Goal: Transaction & Acquisition: Book appointment/travel/reservation

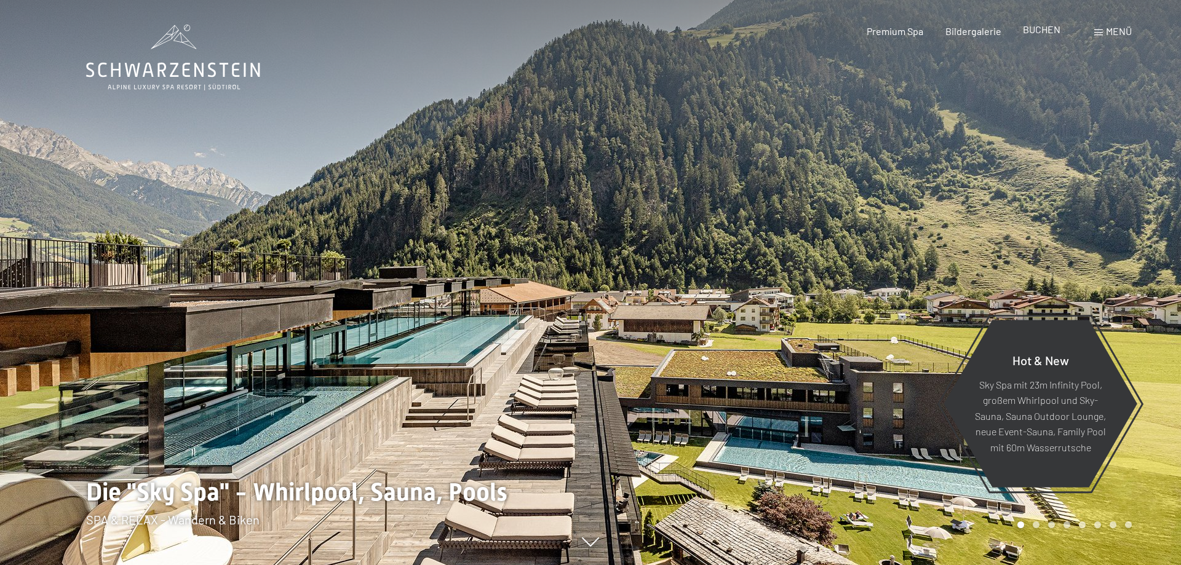
click at [1040, 32] on span "BUCHEN" at bounding box center [1042, 29] width 38 height 12
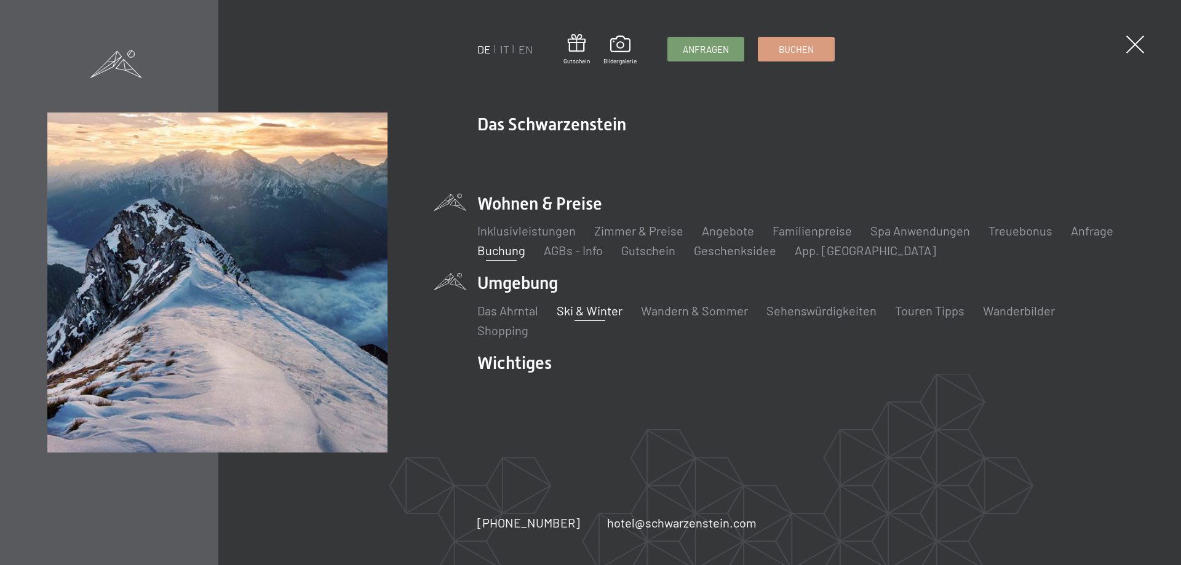
click at [586, 311] on link "Ski & Winter" at bounding box center [590, 310] width 66 height 15
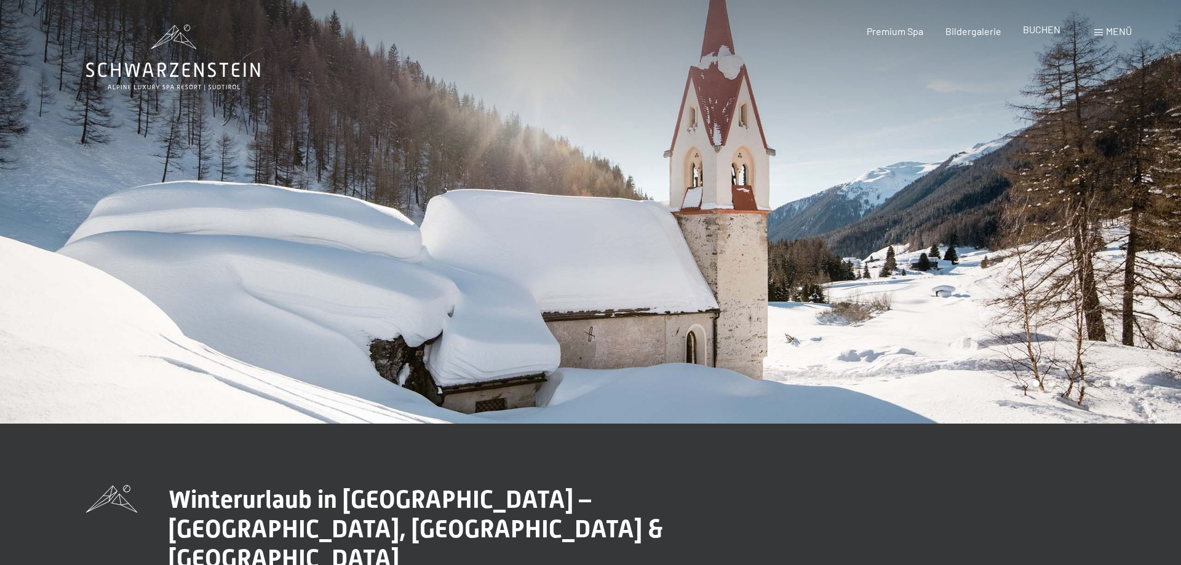
click at [1044, 26] on span "BUCHEN" at bounding box center [1042, 29] width 38 height 12
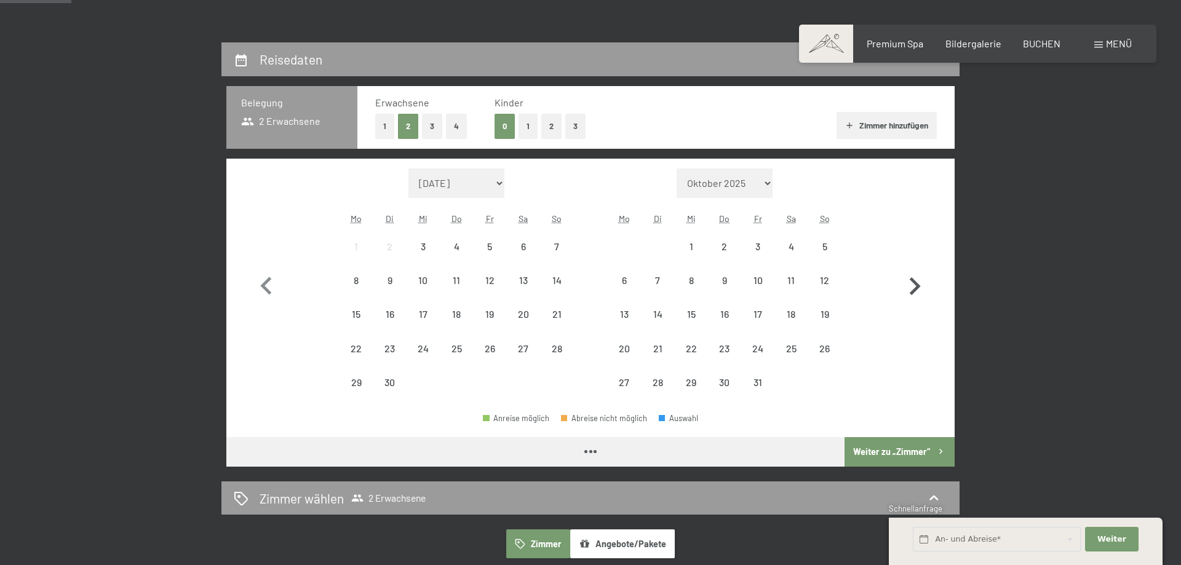
scroll to position [251, 0]
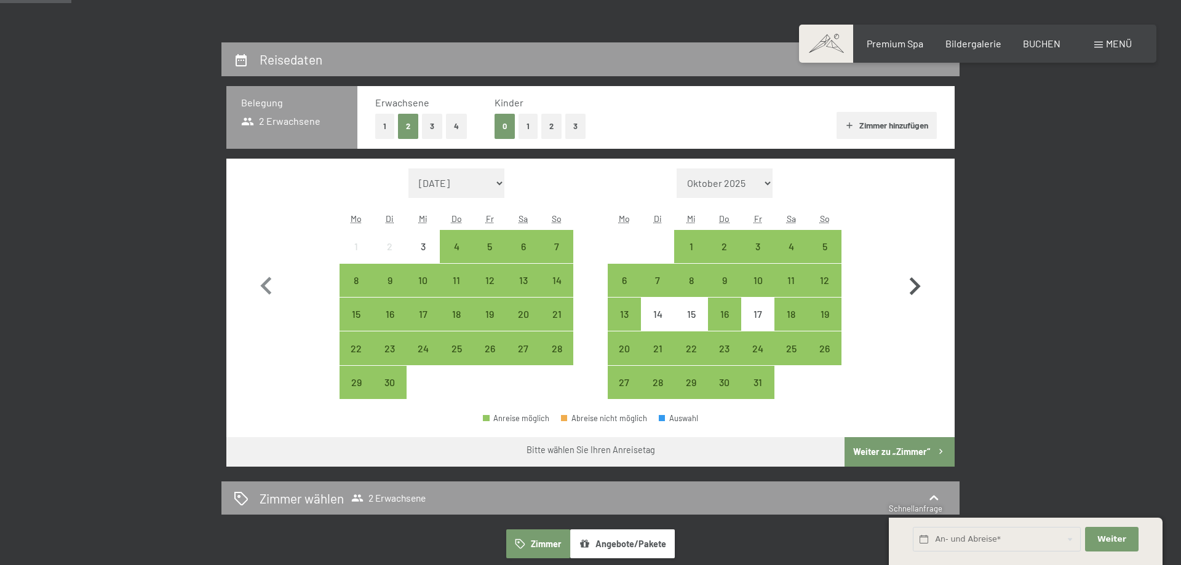
click at [914, 284] on icon "button" at bounding box center [915, 287] width 36 height 36
select select "2025-10-01"
select select "2025-11-01"
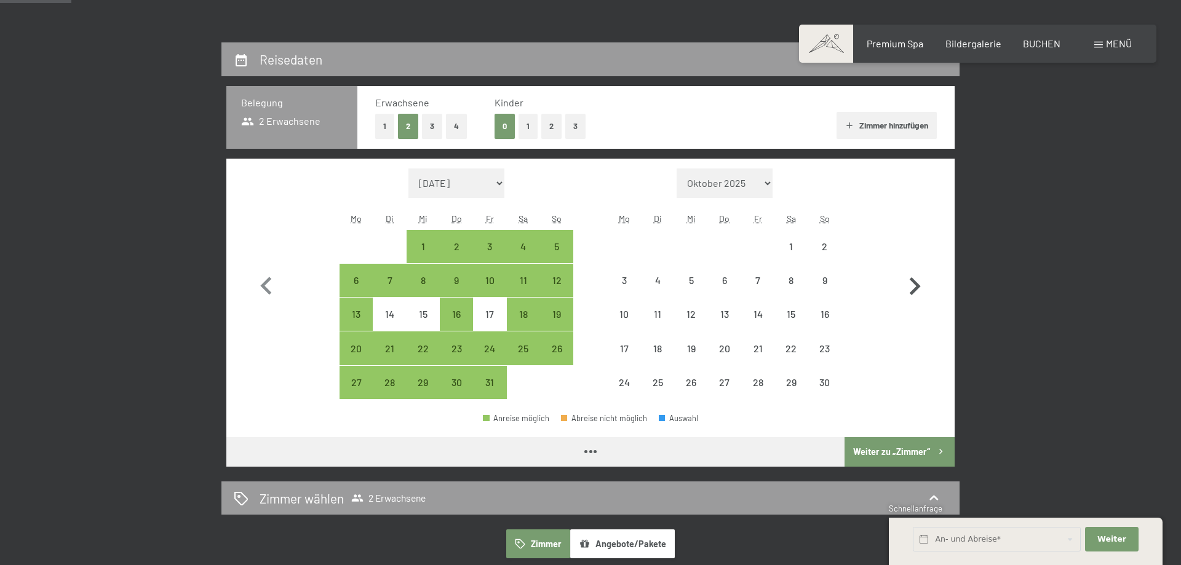
click at [914, 284] on icon "button" at bounding box center [915, 287] width 36 height 36
select select "2025-11-01"
select select "2025-12-01"
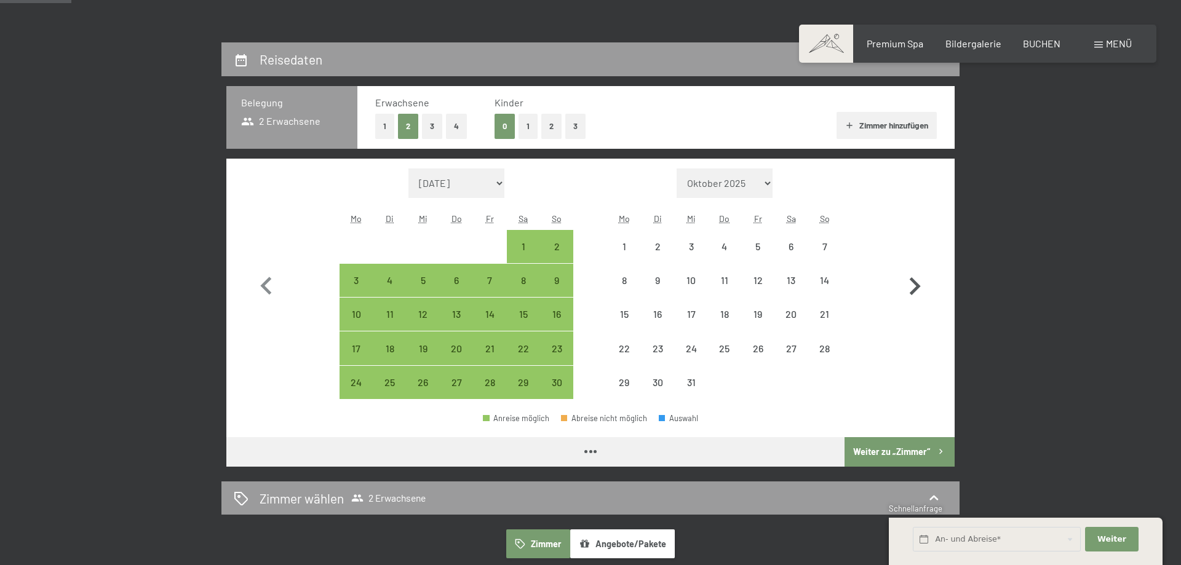
click at [914, 284] on icon "button" at bounding box center [915, 287] width 36 height 36
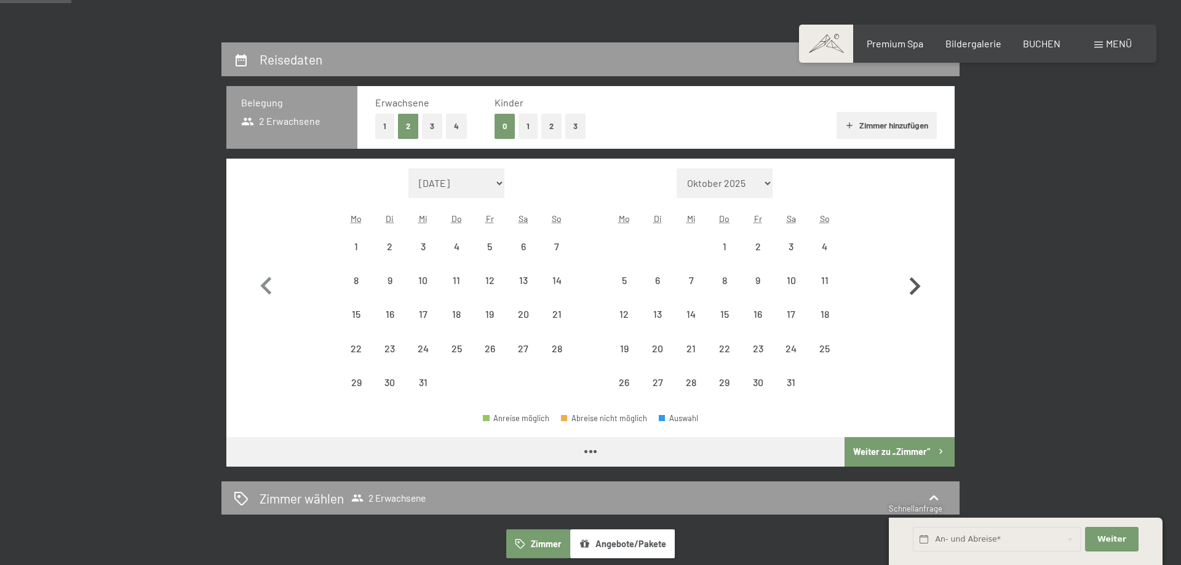
select select "2025-12-01"
select select "2026-01-01"
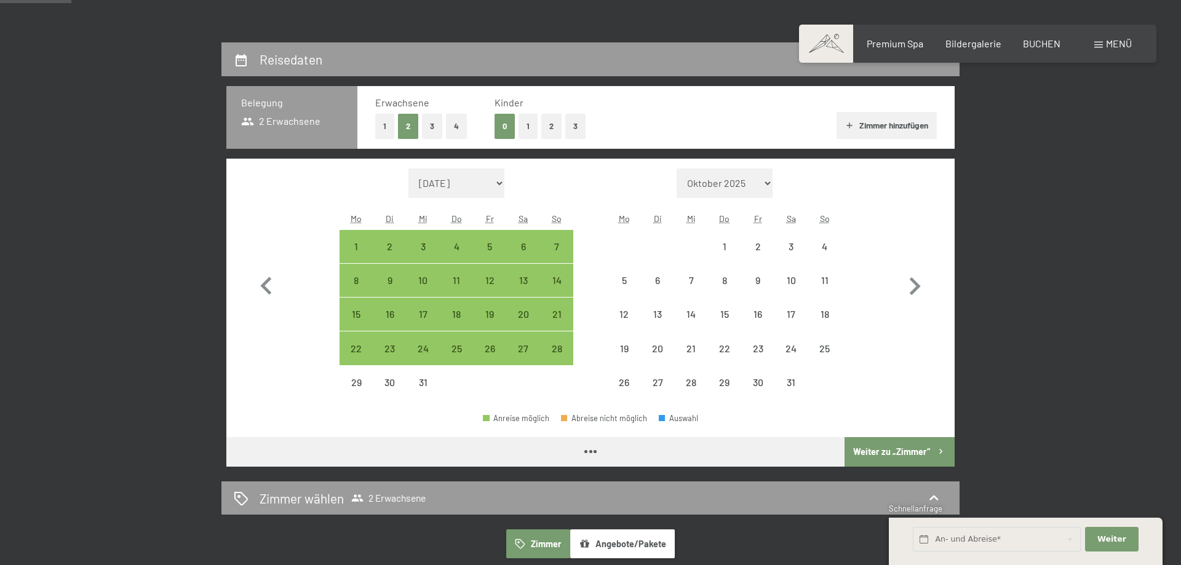
select select "2025-12-01"
select select "2026-01-01"
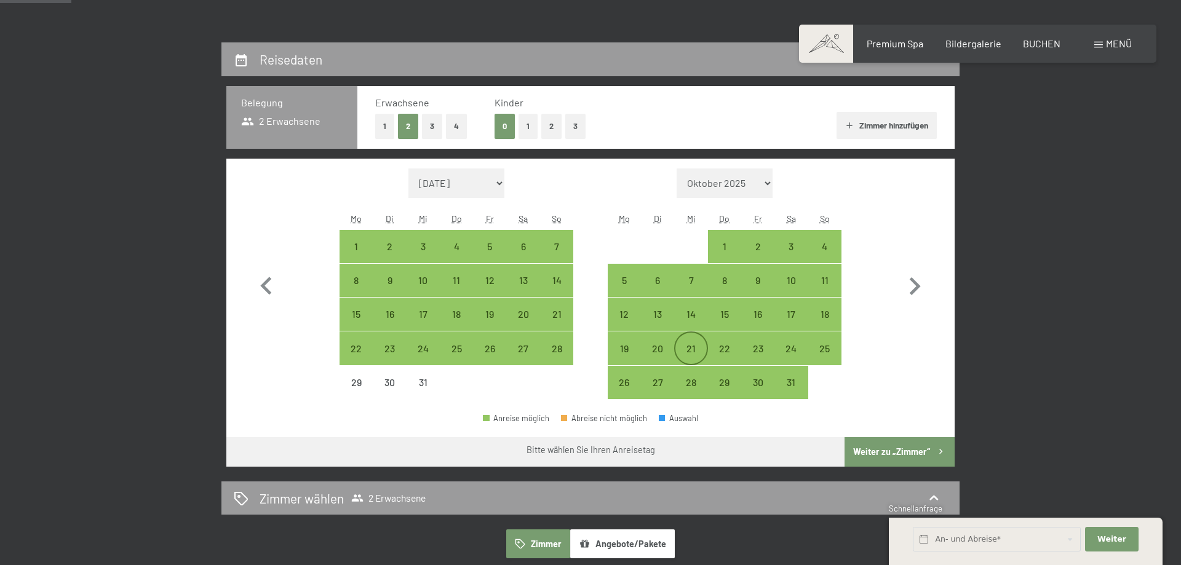
click at [687, 354] on div "21" at bounding box center [691, 359] width 31 height 31
select select "2025-12-01"
select select "2026-01-01"
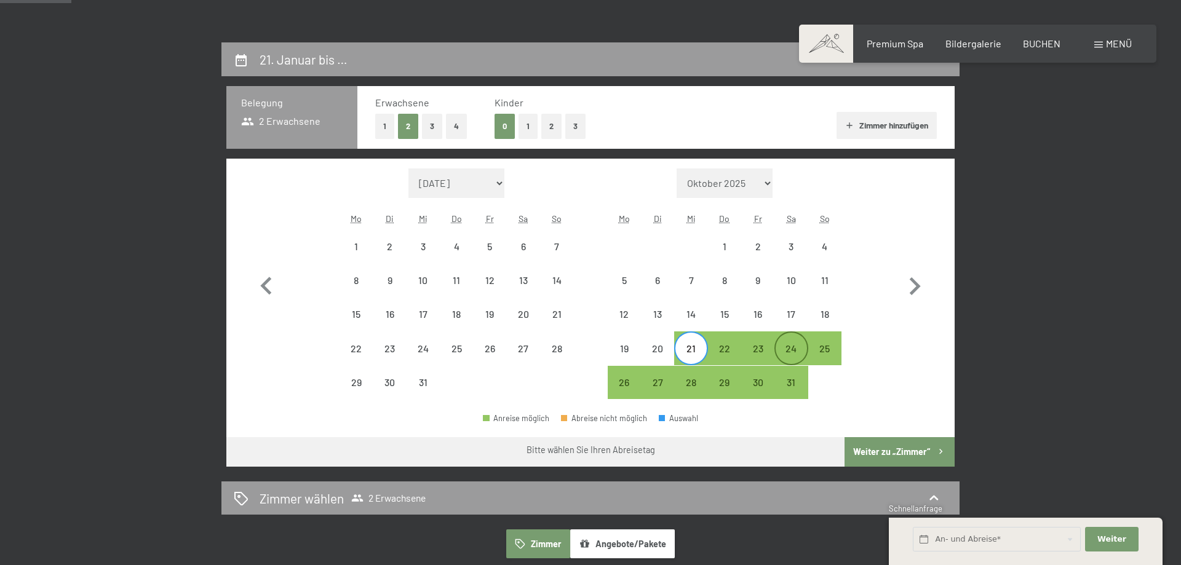
click at [792, 350] on div "24" at bounding box center [791, 359] width 31 height 31
select select "2025-12-01"
select select "2026-01-01"
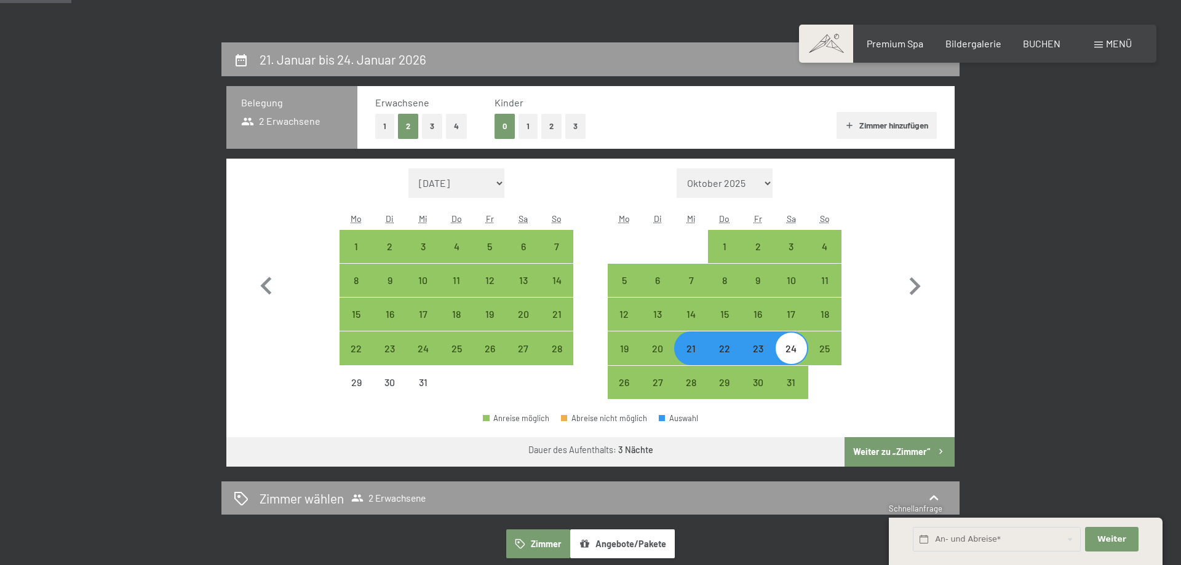
click at [882, 444] on button "Weiter zu „Zimmer“" at bounding box center [900, 452] width 110 height 30
select select "2025-12-01"
select select "2026-01-01"
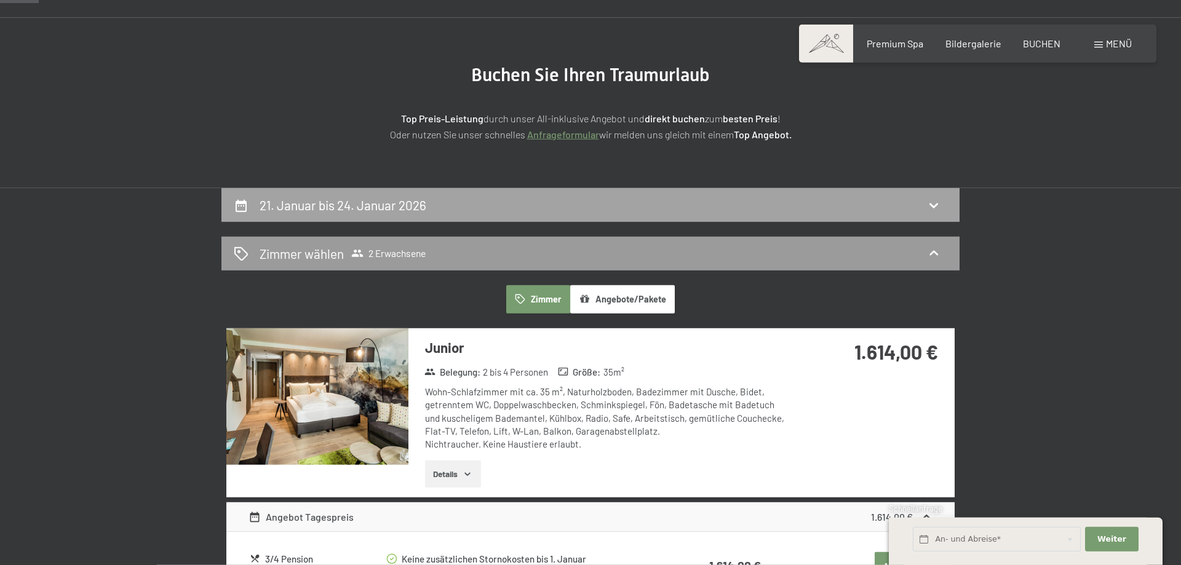
scroll to position [356, 0]
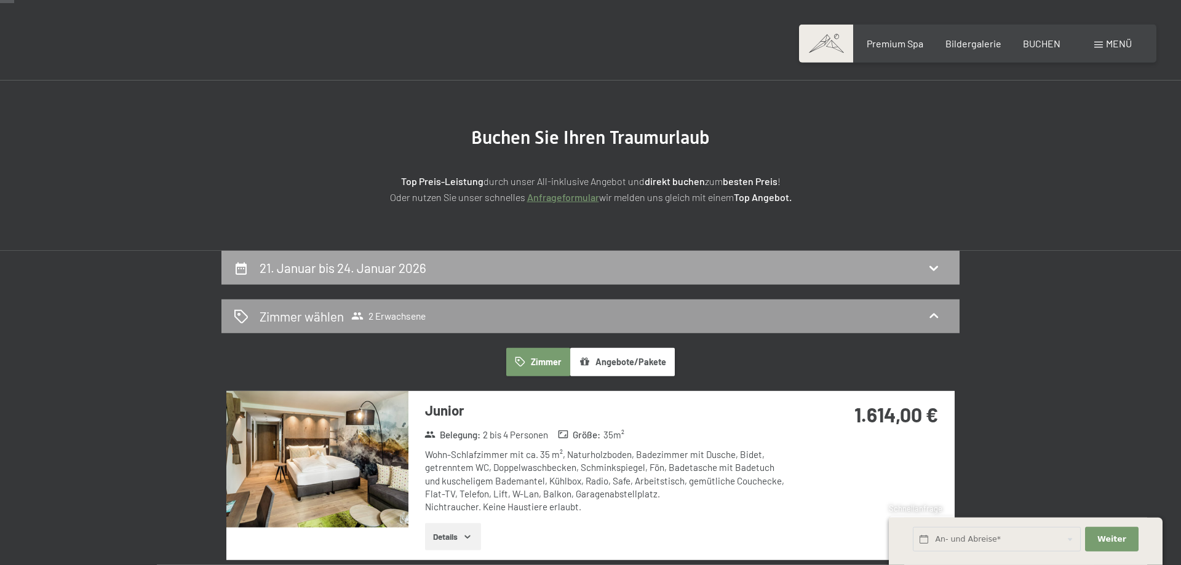
click at [440, 261] on div "21. Januar bis 24. Januar 2026" at bounding box center [591, 268] width 714 height 18
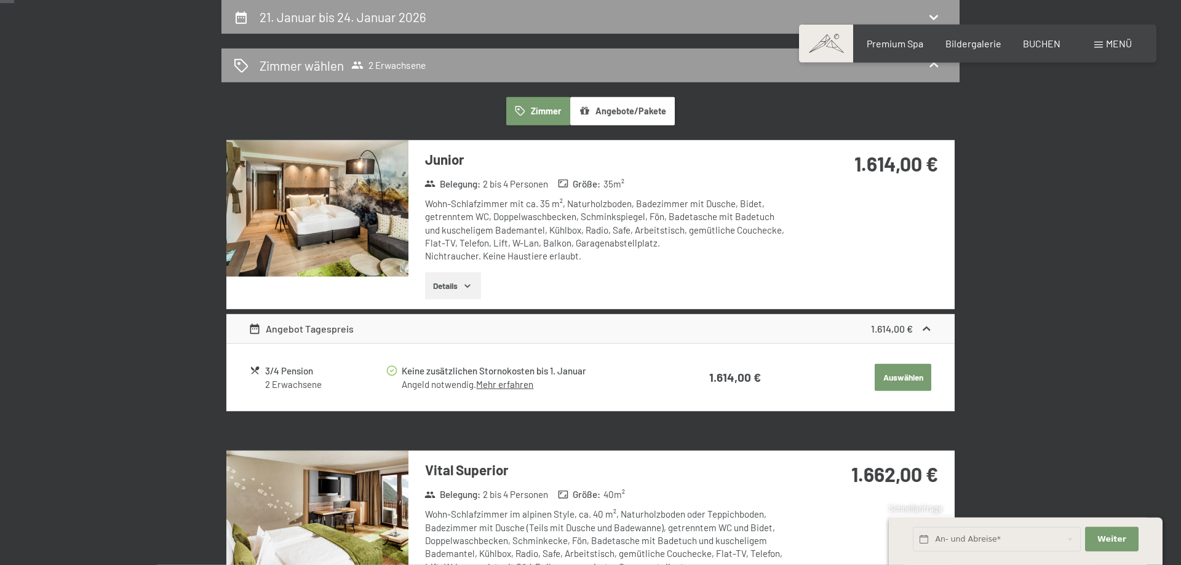
select select "2025-12-01"
select select "2026-01-01"
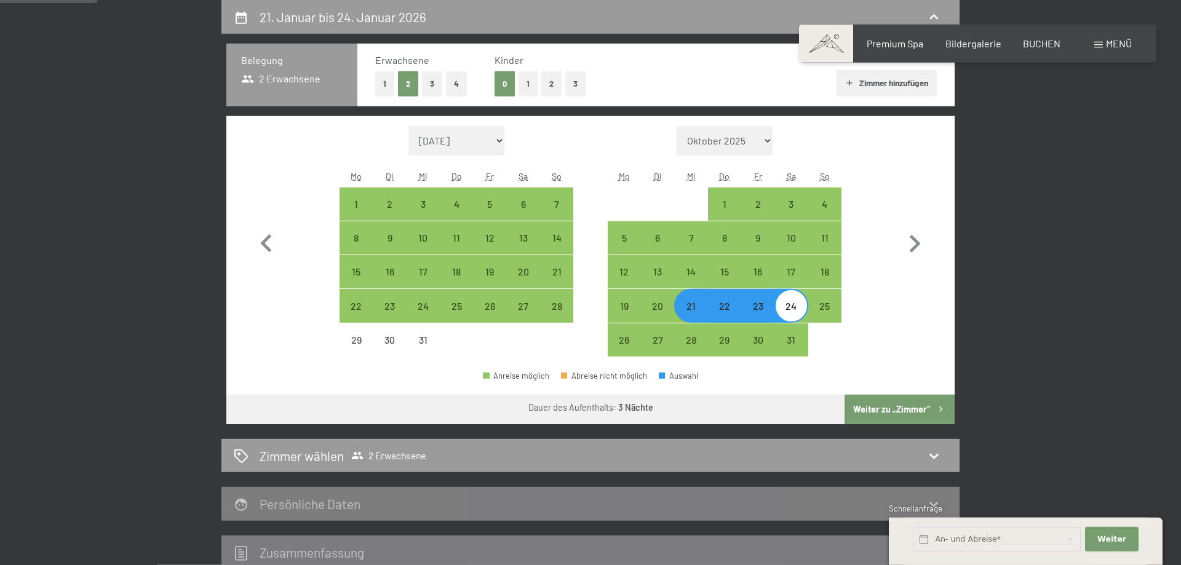
click at [703, 314] on div "21" at bounding box center [691, 316] width 31 height 31
select select "2025-12-01"
select select "2026-01-01"
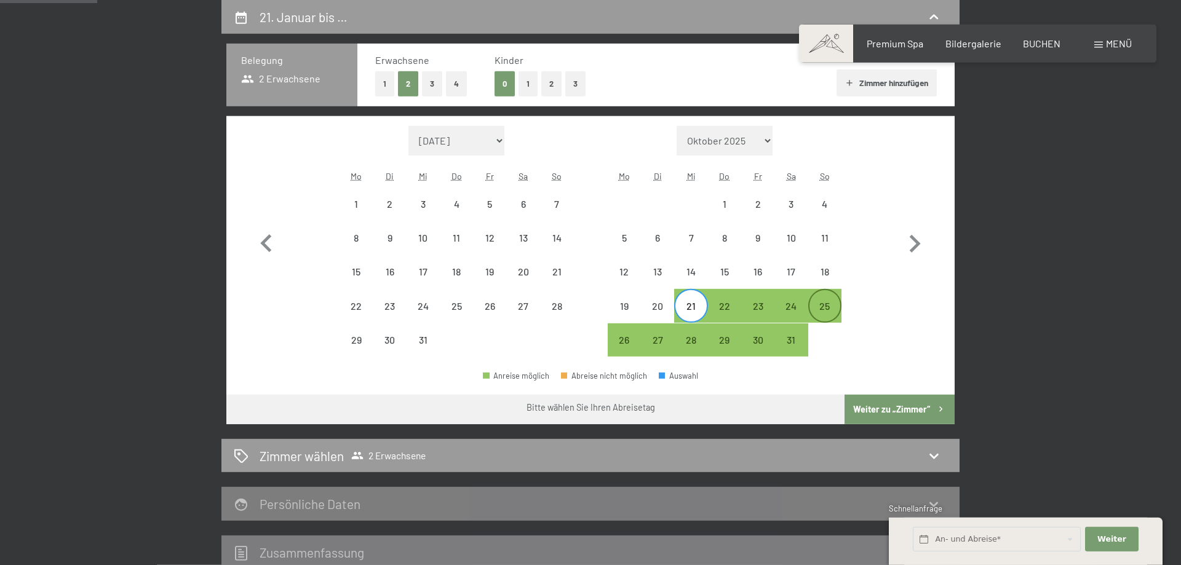
click at [838, 308] on div "25" at bounding box center [825, 316] width 31 height 31
select select "2025-12-01"
select select "2026-01-01"
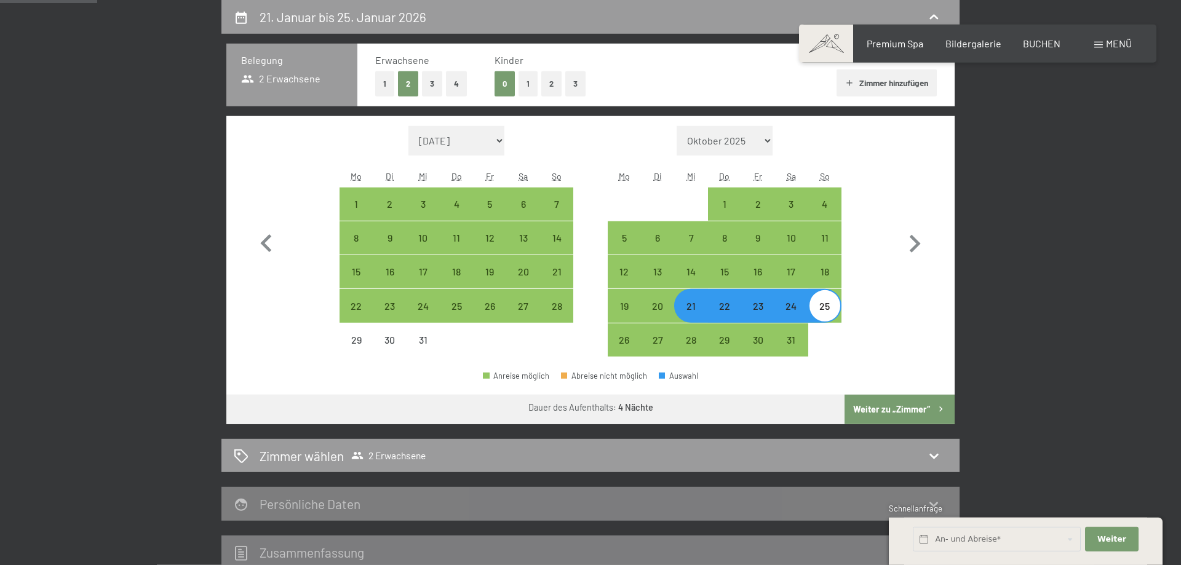
click at [824, 311] on div "25" at bounding box center [825, 316] width 31 height 31
select select "2025-12-01"
select select "2026-01-01"
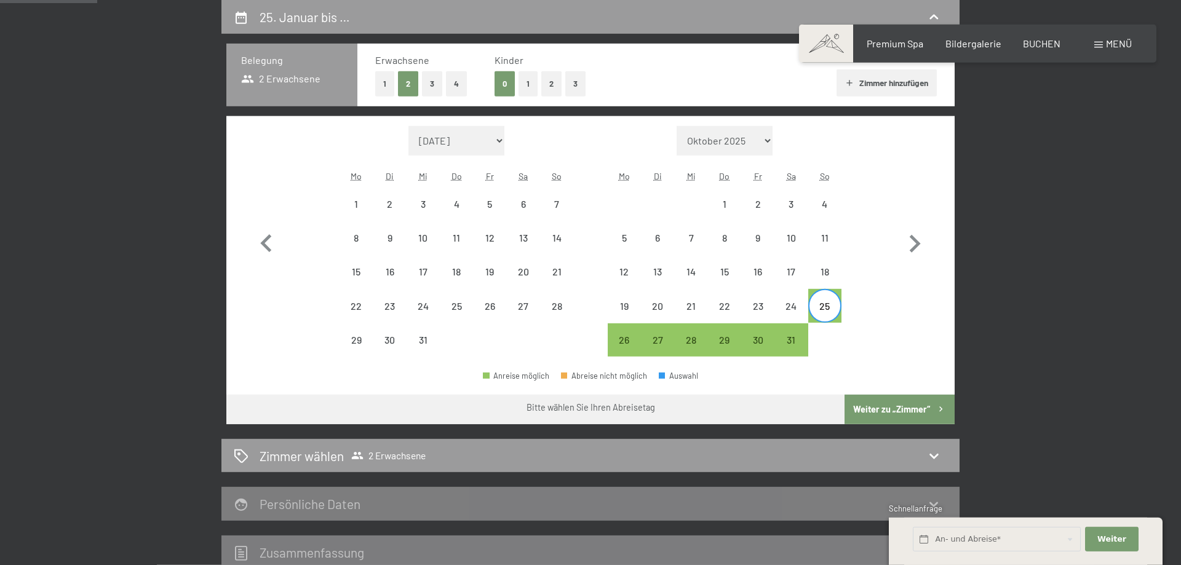
click at [823, 309] on div "25" at bounding box center [825, 316] width 31 height 31
select select "2025-12-01"
select select "2026-01-01"
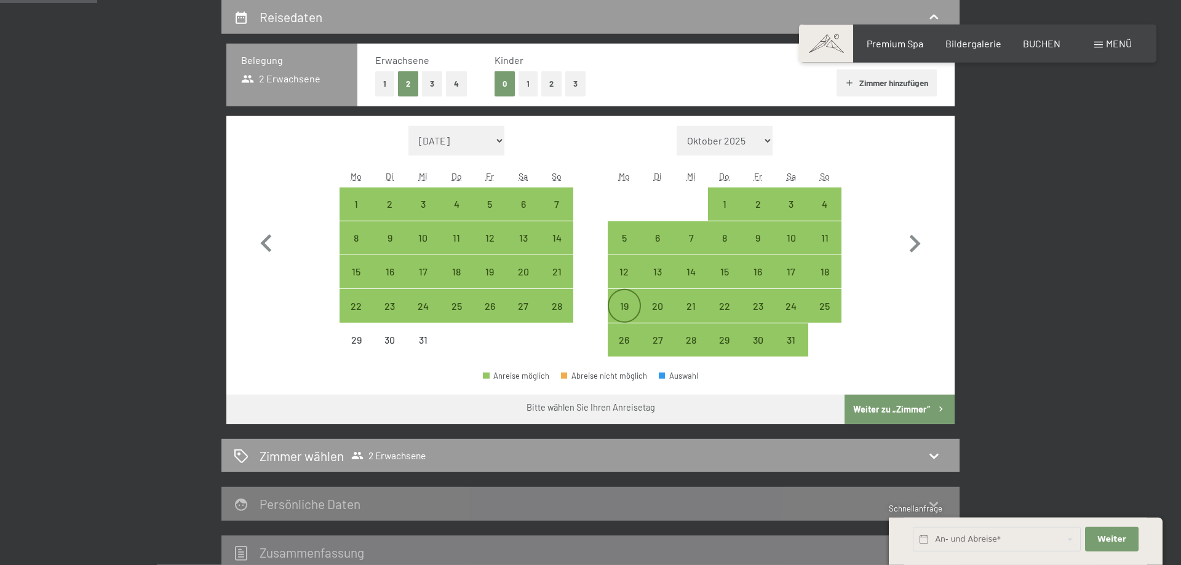
click at [620, 310] on div "19" at bounding box center [624, 316] width 31 height 31
select select "2025-12-01"
select select "2026-01-01"
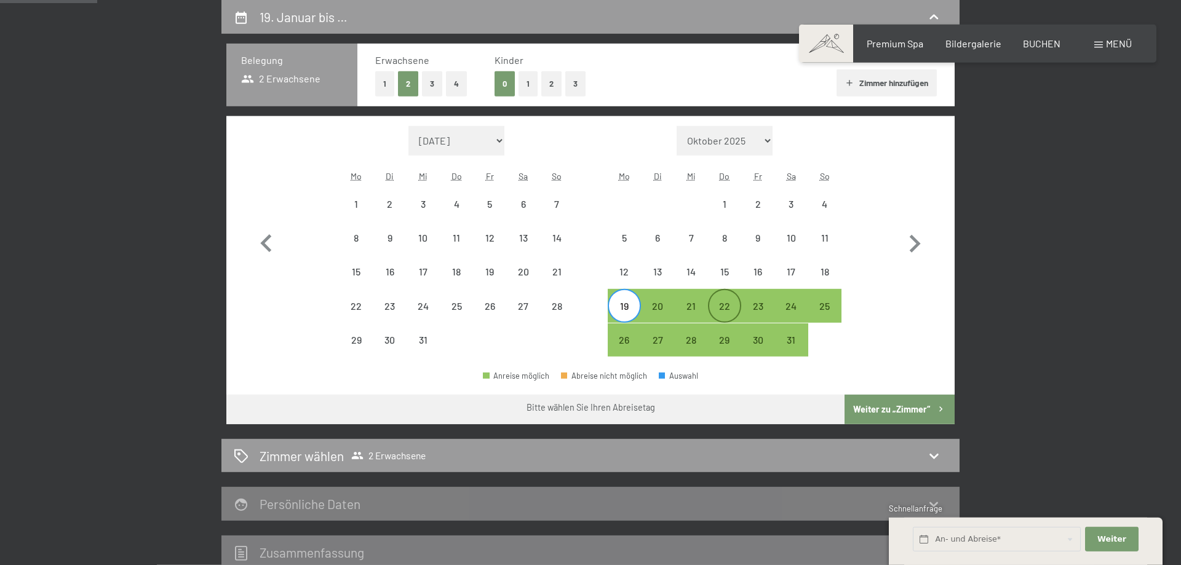
click at [730, 306] on div "22" at bounding box center [724, 316] width 31 height 31
select select "2025-12-01"
select select "2026-01-01"
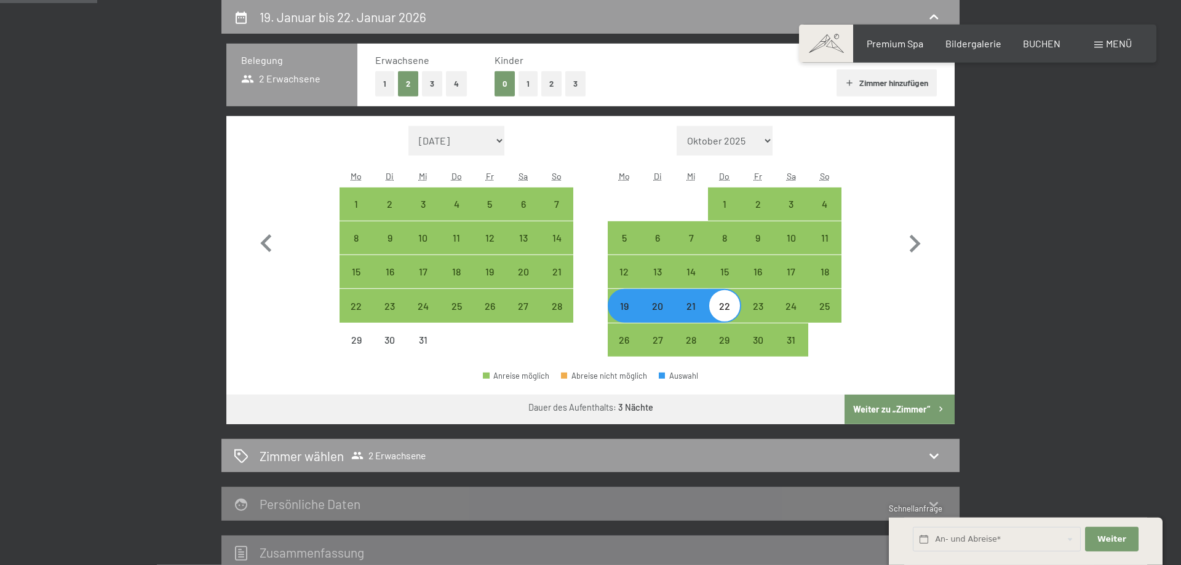
click at [908, 402] on button "Weiter zu „Zimmer“" at bounding box center [900, 410] width 110 height 30
select select "2025-12-01"
select select "2026-01-01"
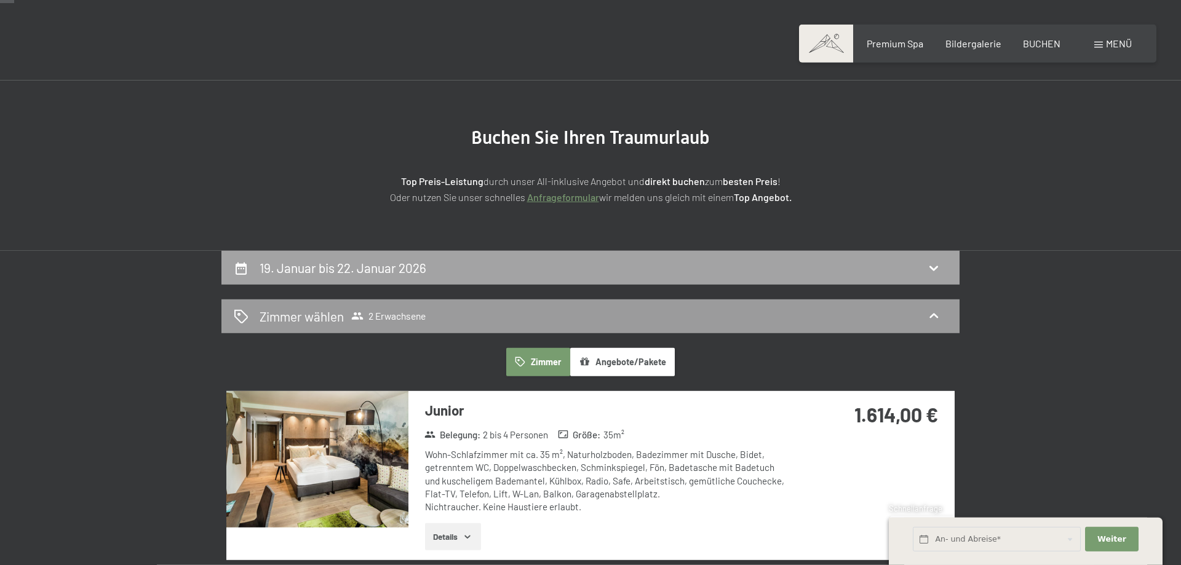
click at [570, 272] on div "19. Januar bis 22. Januar 2026" at bounding box center [591, 268] width 714 height 18
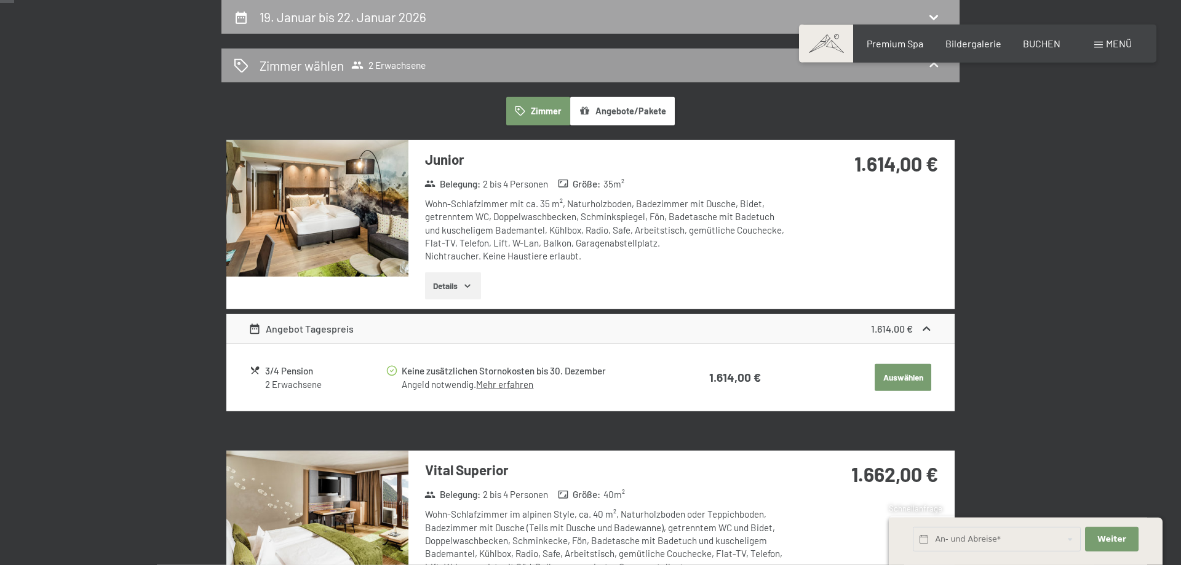
select select "2025-12-01"
select select "2026-01-01"
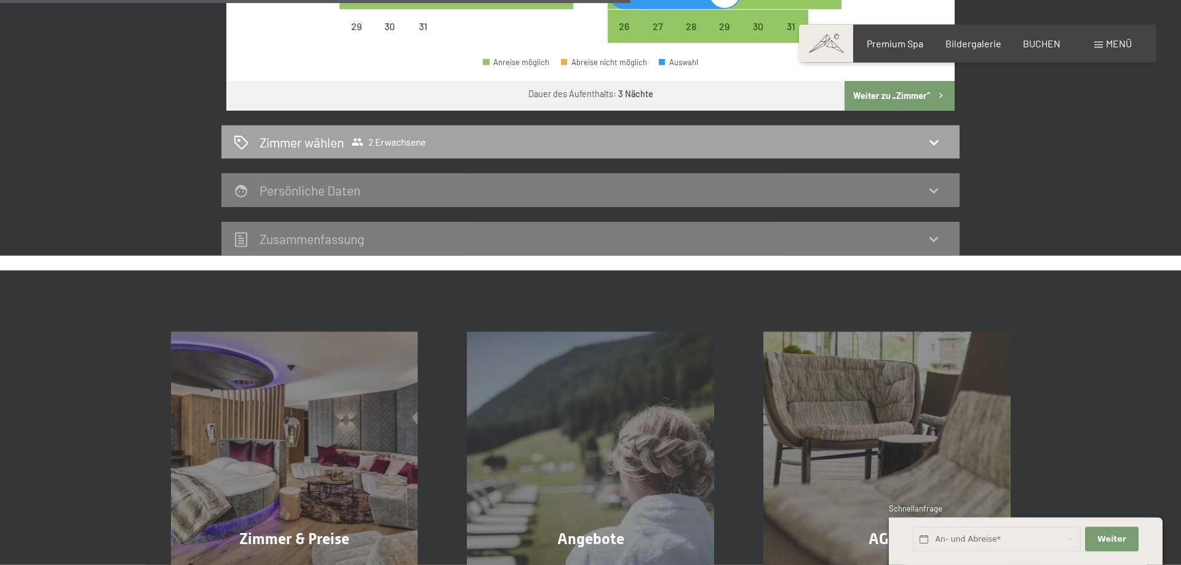
click at [406, 138] on span "2 Erwachsene" at bounding box center [388, 142] width 74 height 12
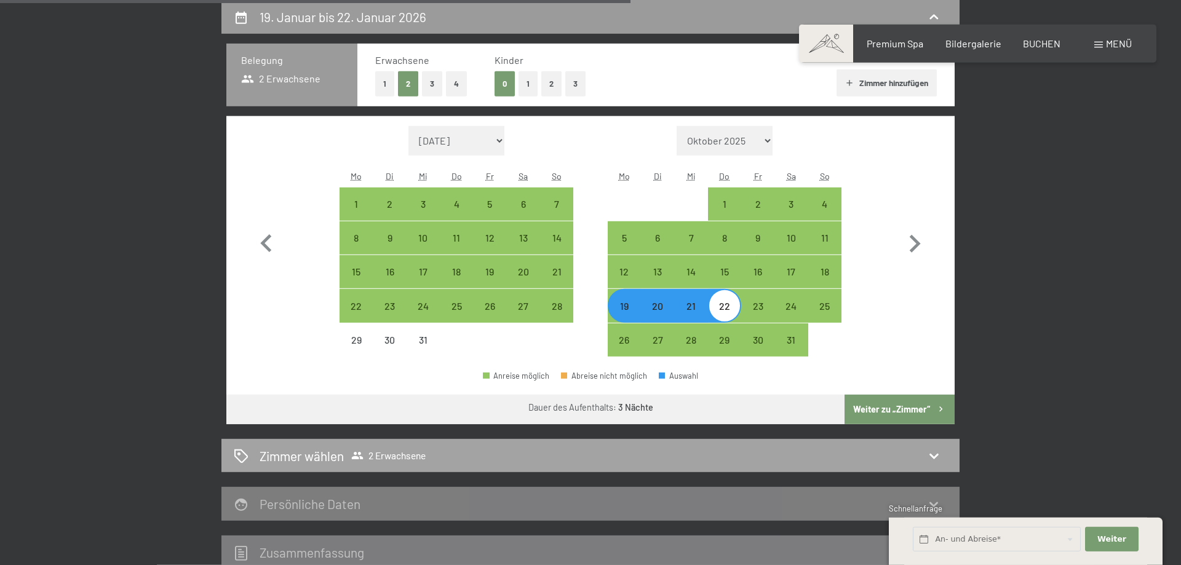
select select "2025-12-01"
select select "2026-01-01"
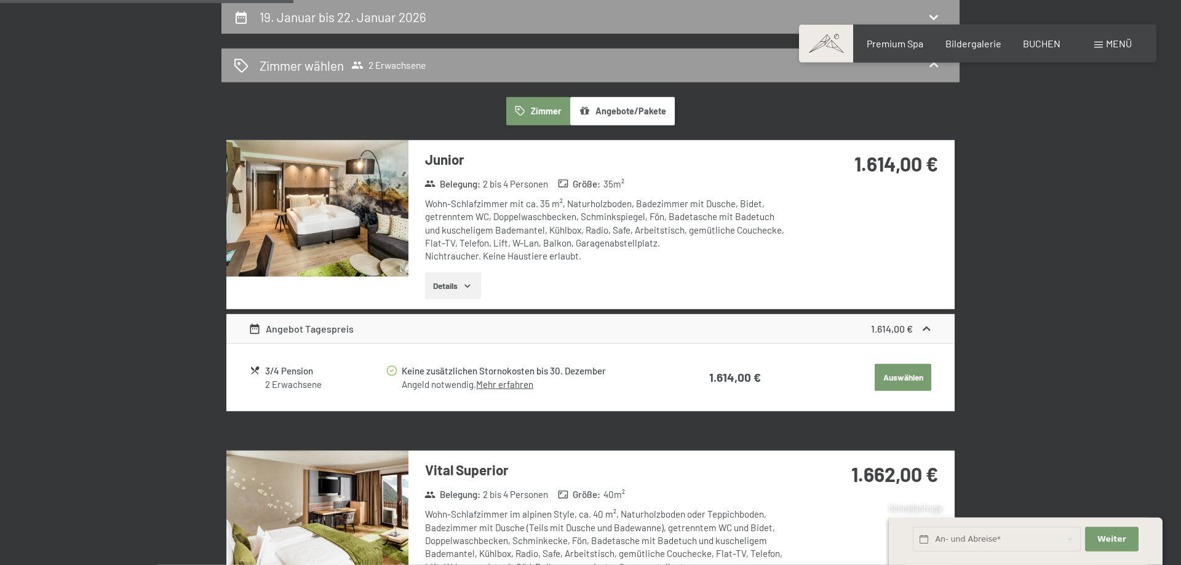
click at [669, 110] on button "Angebote/Pakete" at bounding box center [622, 111] width 105 height 28
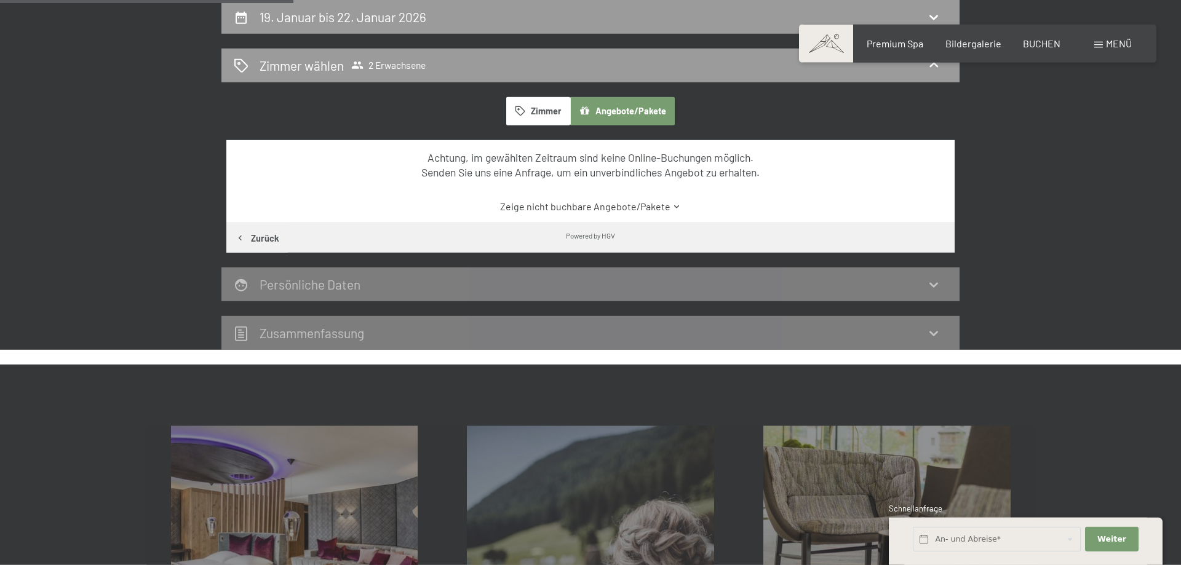
click at [547, 105] on button "Zimmer" at bounding box center [538, 111] width 64 height 28
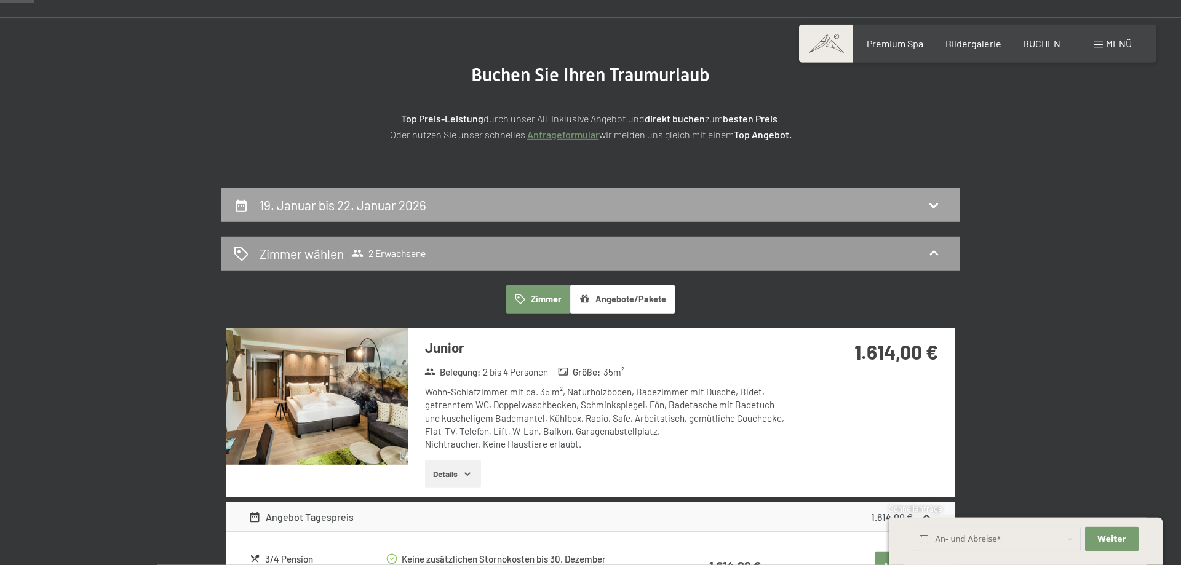
click at [427, 195] on div "19. Januar bis 22. Januar 2026" at bounding box center [591, 205] width 738 height 34
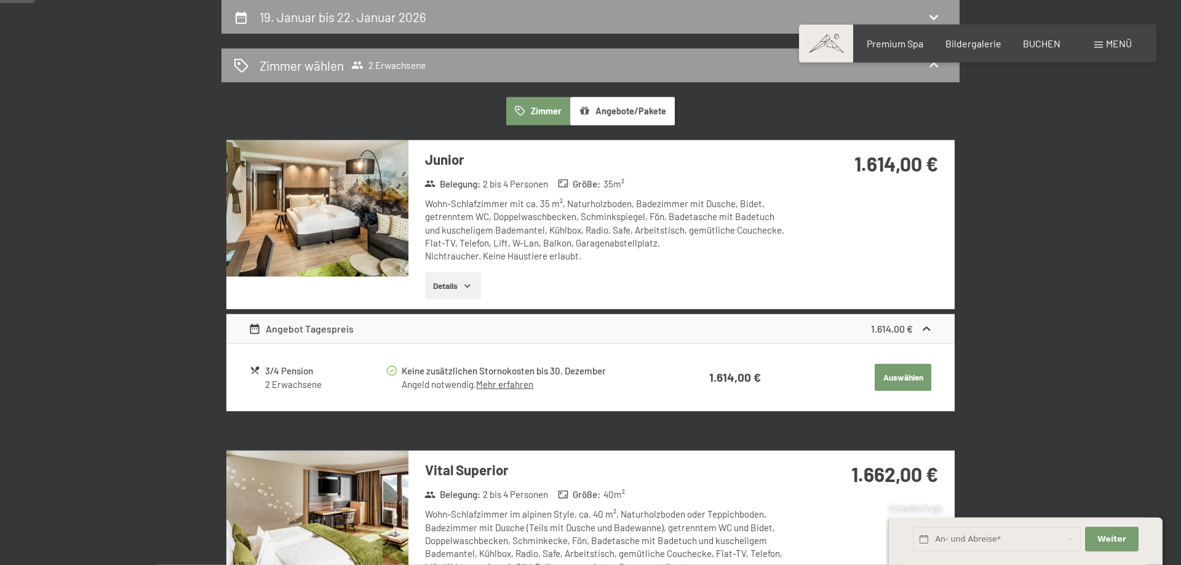
select select "2025-12-01"
select select "2026-01-01"
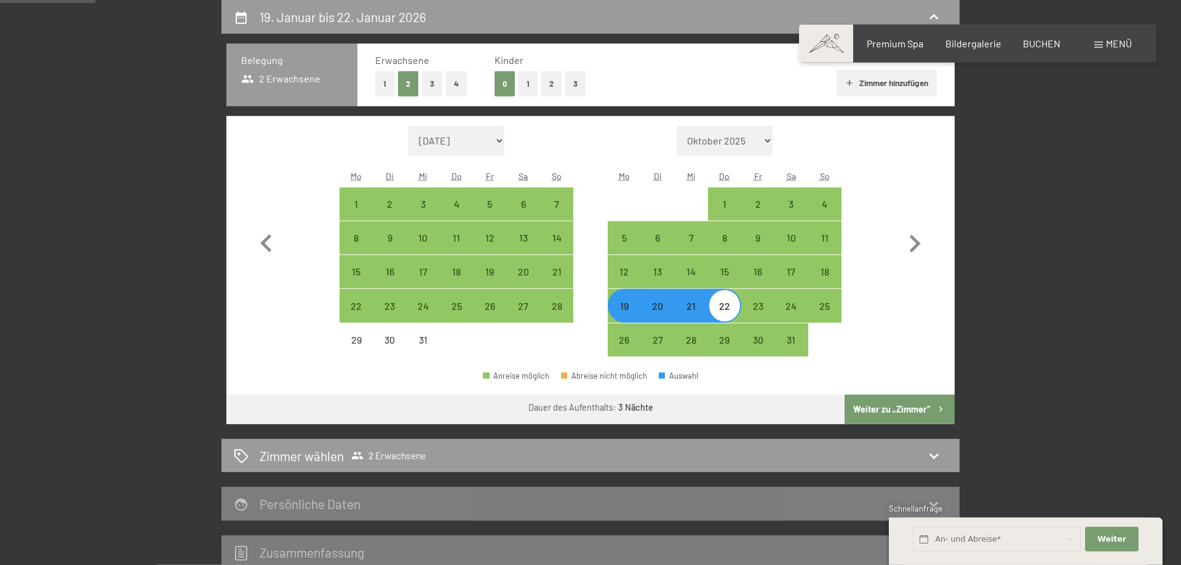
click at [1108, 39] on span "Menü" at bounding box center [1119, 44] width 26 height 12
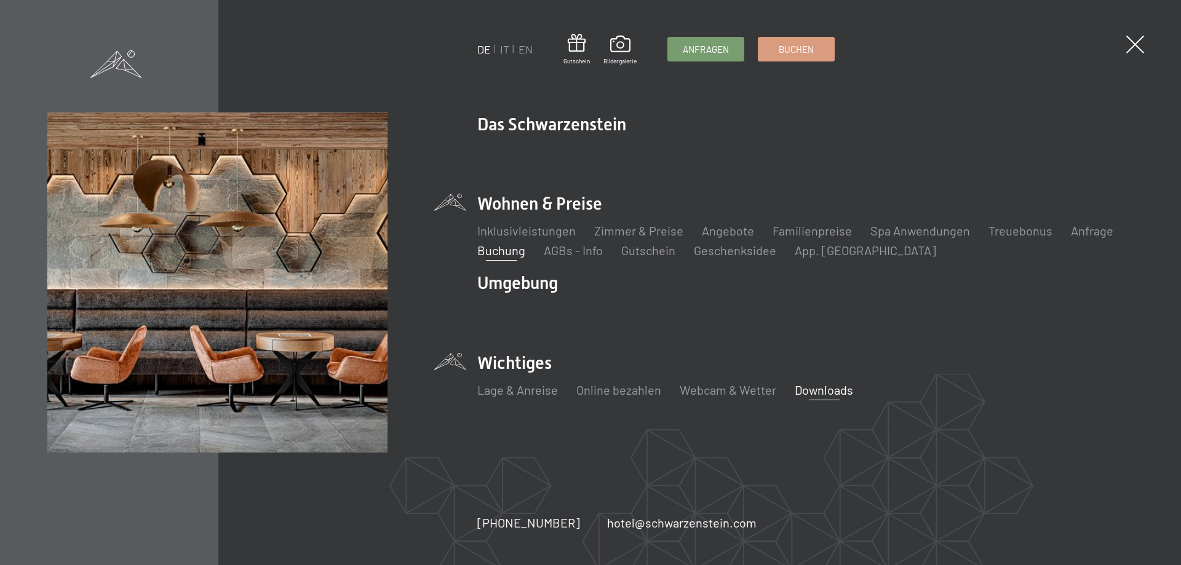
click at [815, 390] on link "Downloads" at bounding box center [824, 390] width 58 height 15
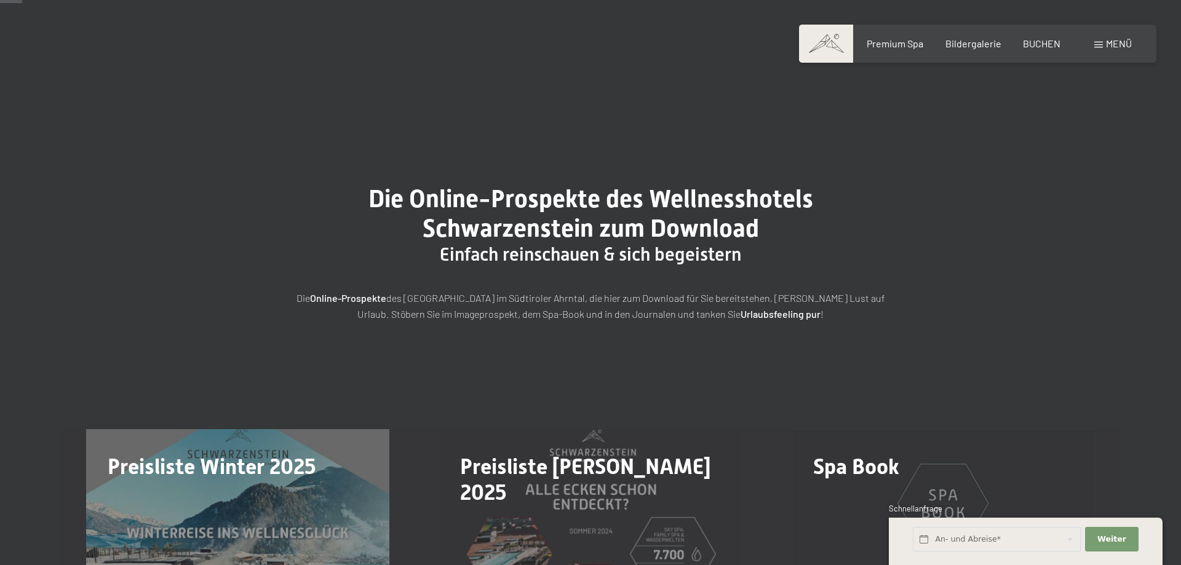
scroll to position [188, 0]
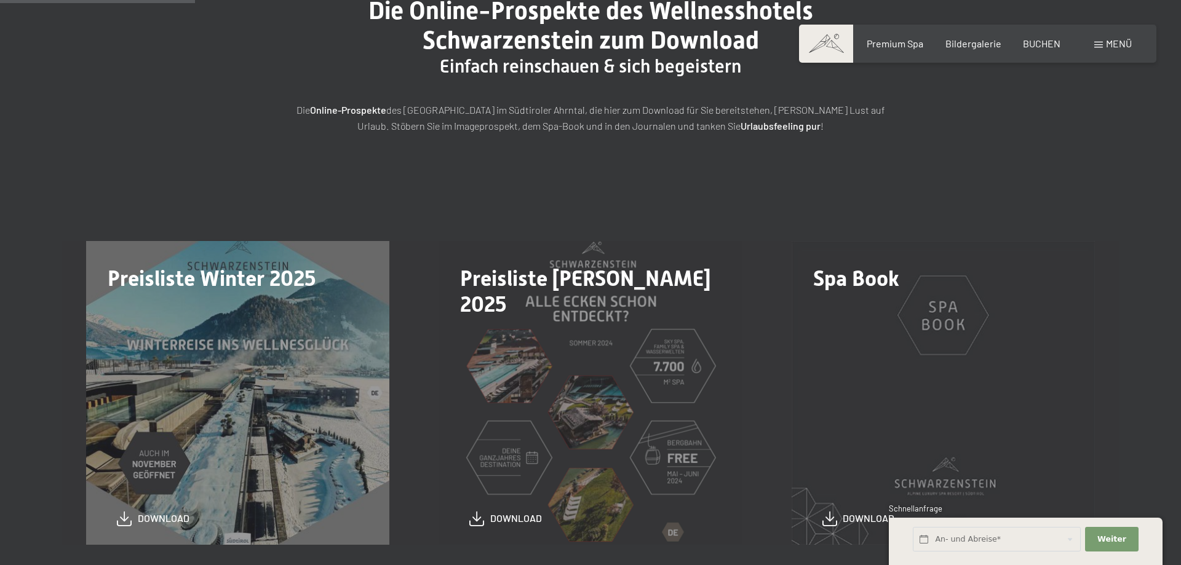
click at [297, 403] on div "Preisliste Winter 2025 download" at bounding box center [238, 392] width 353 height 303
drag, startPoint x: 130, startPoint y: 504, endPoint x: 137, endPoint y: 509, distance: 8.4
click at [131, 504] on div "Preisliste Winter 2025 download" at bounding box center [238, 392] width 353 height 303
click at [137, 509] on div "Preisliste Winter 2025 download" at bounding box center [238, 392] width 353 height 303
click at [134, 517] on link "download" at bounding box center [153, 516] width 73 height 15
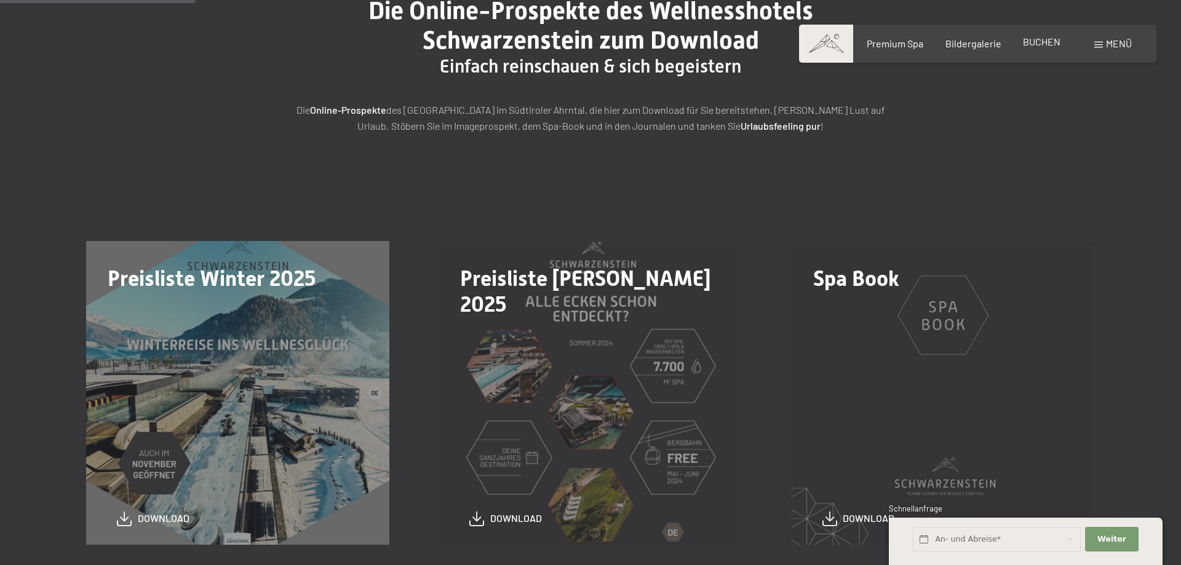
click at [1028, 46] on span "BUCHEN" at bounding box center [1042, 42] width 38 height 12
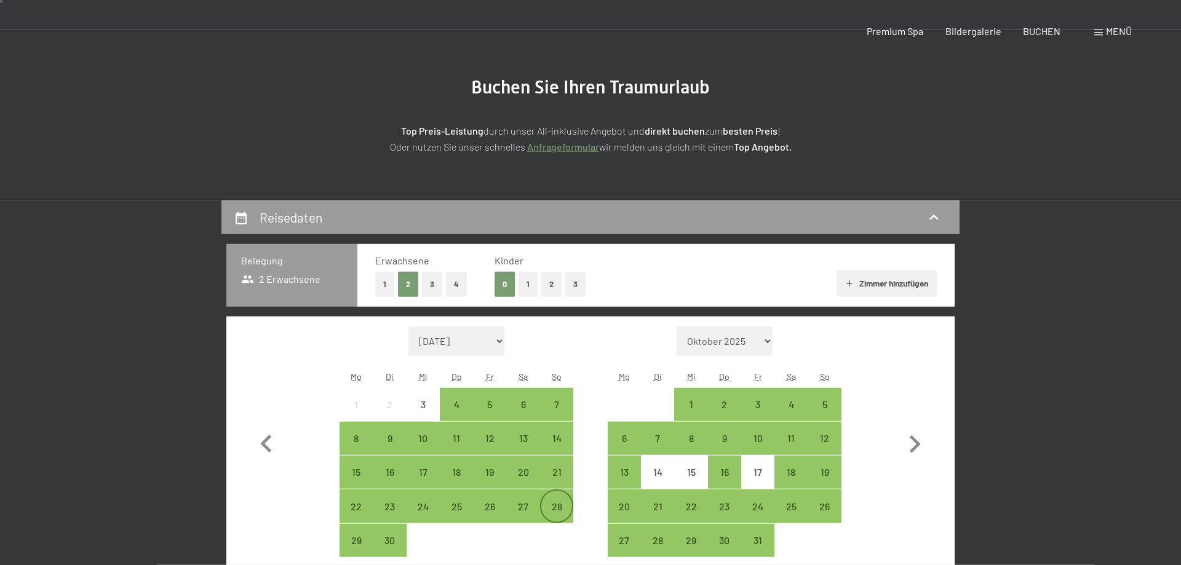
scroll to position [251, 0]
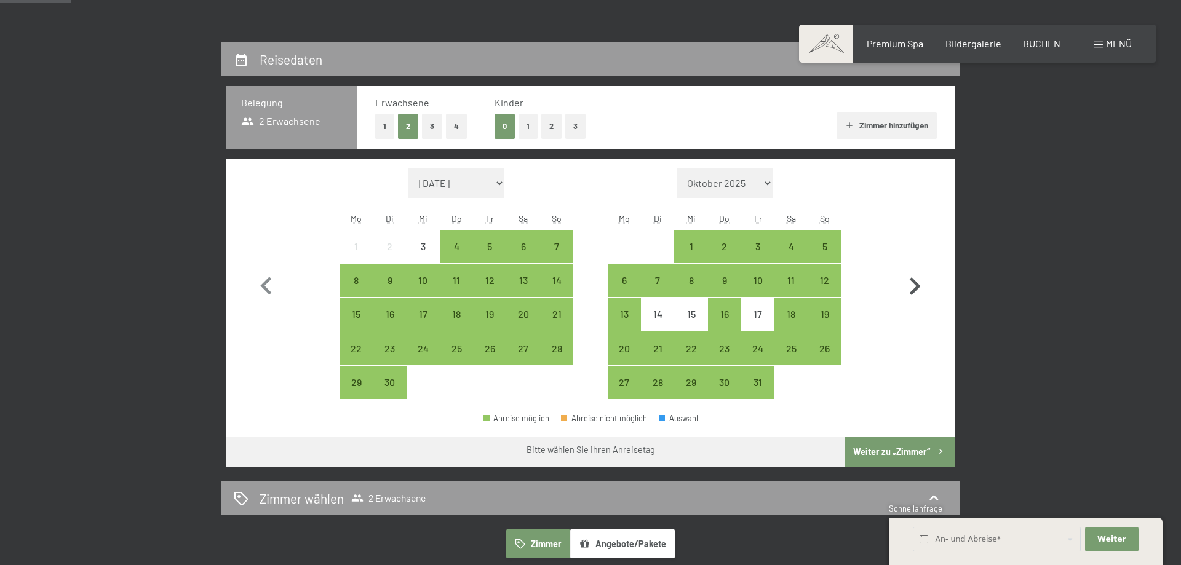
click at [920, 285] on icon "button" at bounding box center [915, 287] width 36 height 36
select select "2025-10-01"
select select "2025-11-01"
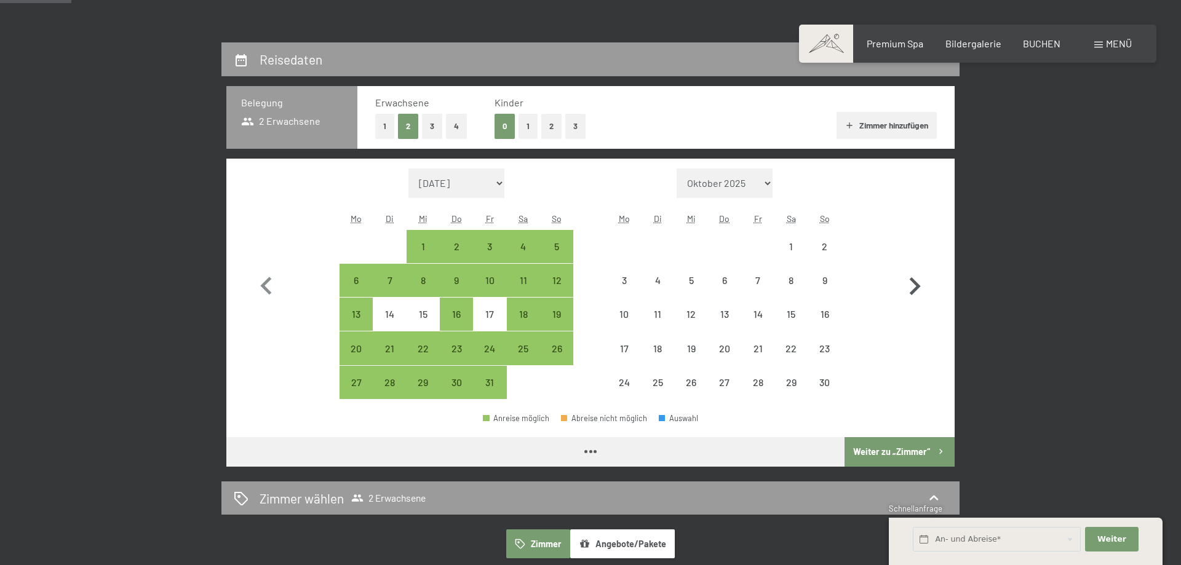
click at [920, 284] on icon "button" at bounding box center [915, 287] width 36 height 36
select select "2025-11-01"
select select "2025-12-01"
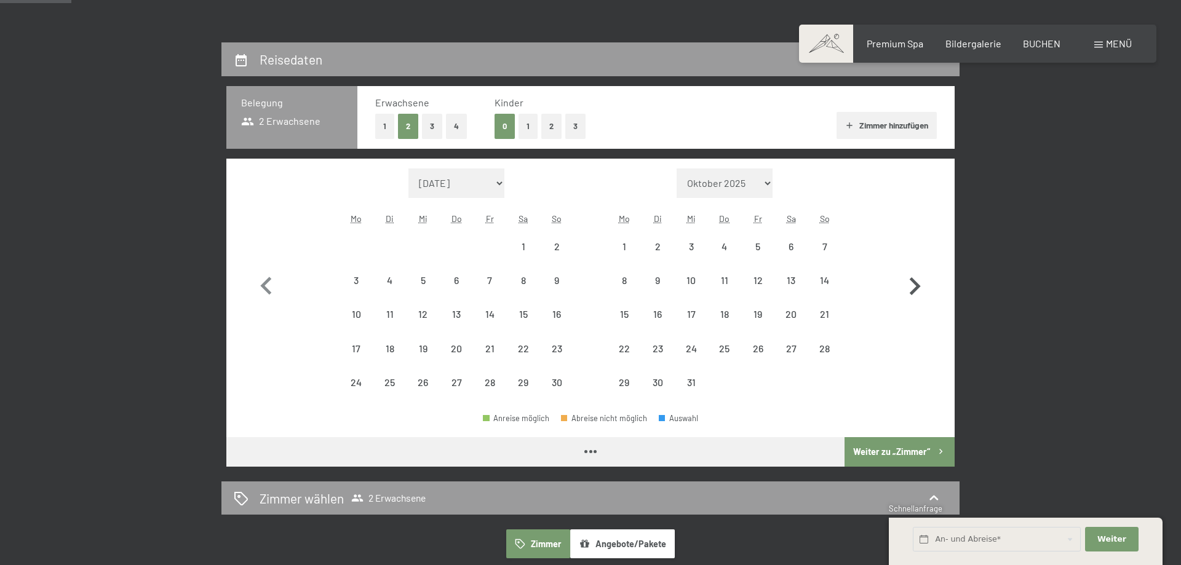
select select "2025-11-01"
select select "2025-12-01"
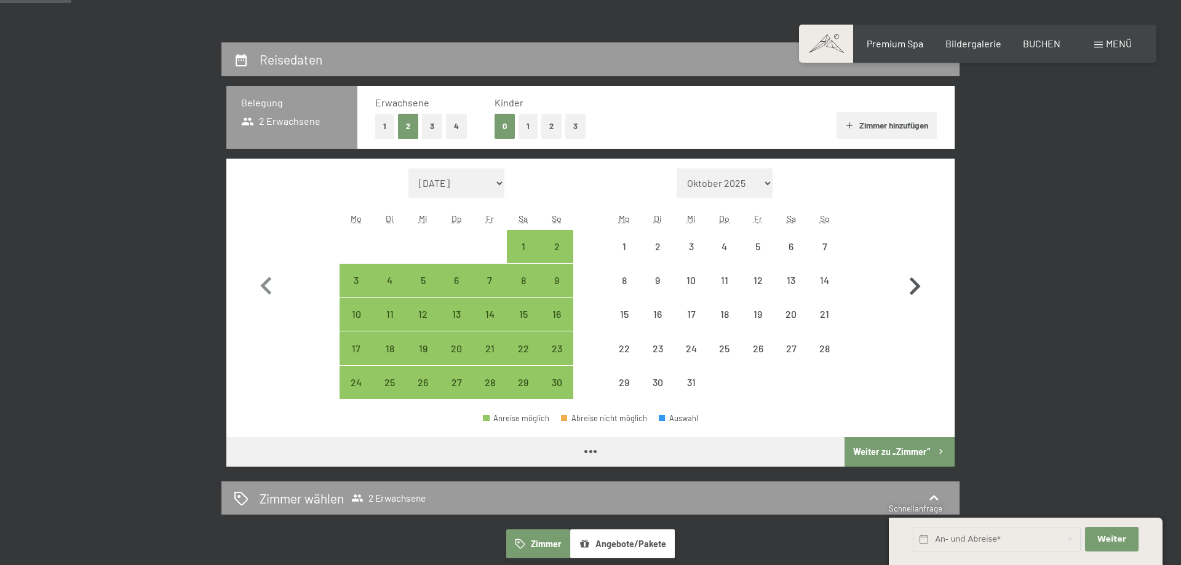
select select "2025-11-01"
select select "2025-12-01"
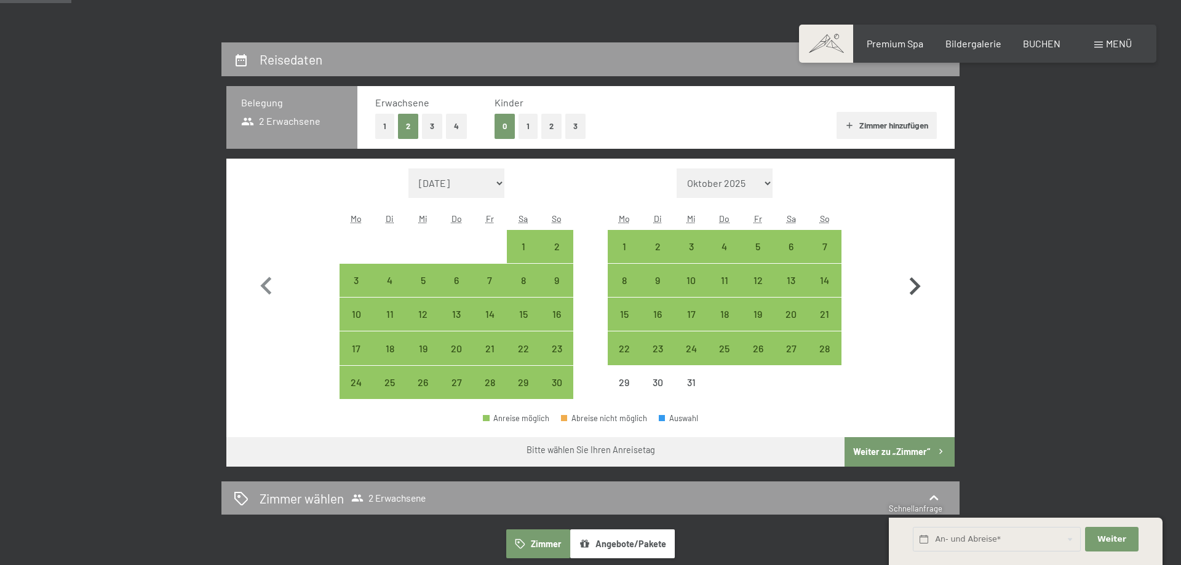
click at [922, 284] on icon "button" at bounding box center [915, 287] width 36 height 36
select select "2025-12-01"
select select "2026-01-01"
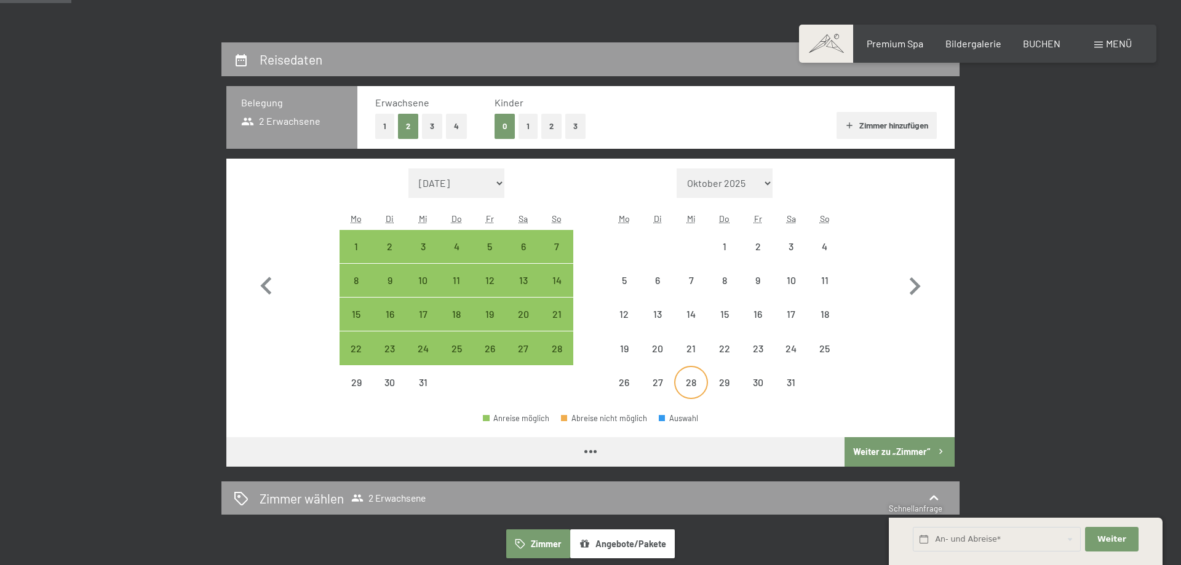
select select "2025-12-01"
select select "2026-01-01"
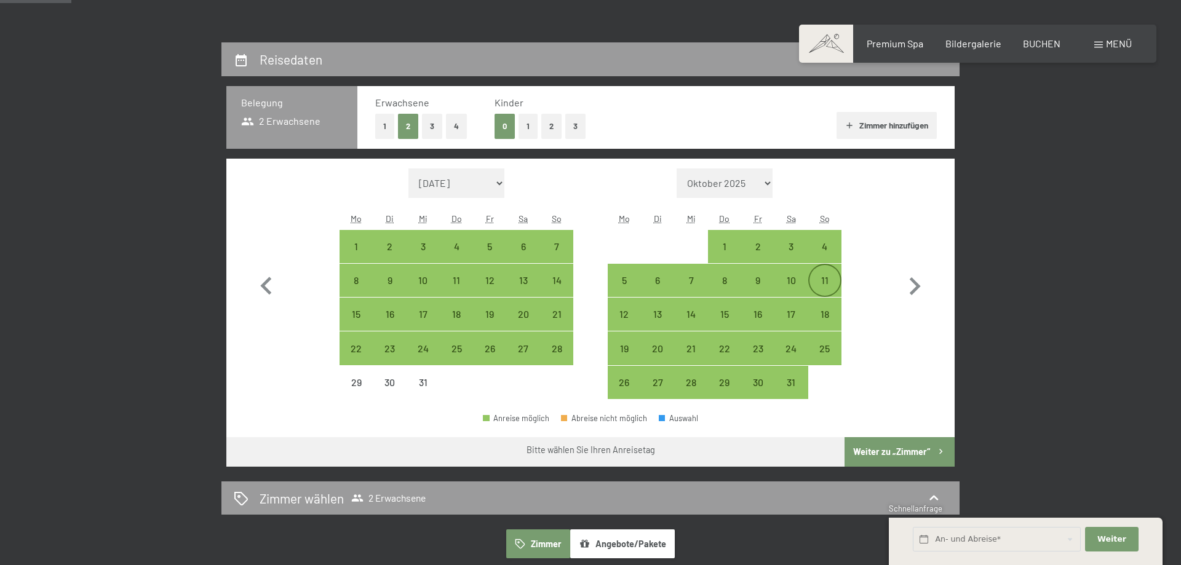
click at [822, 276] on div "11" at bounding box center [825, 291] width 31 height 31
select select "2025-12-01"
select select "2026-01-01"
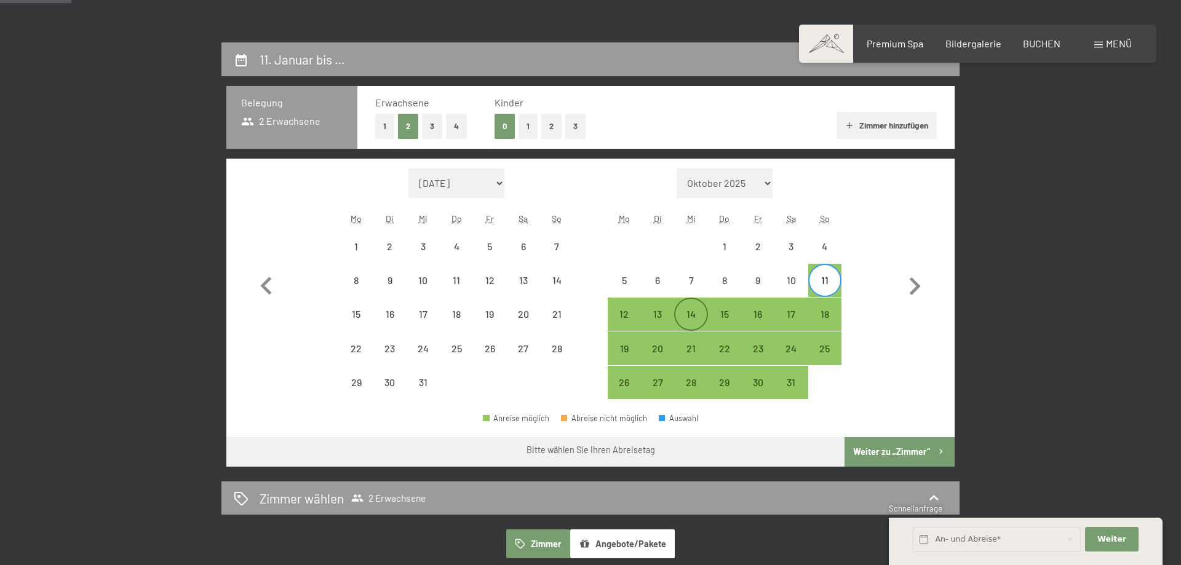
click at [695, 322] on div "14" at bounding box center [691, 324] width 31 height 31
select select "2025-12-01"
select select "2026-01-01"
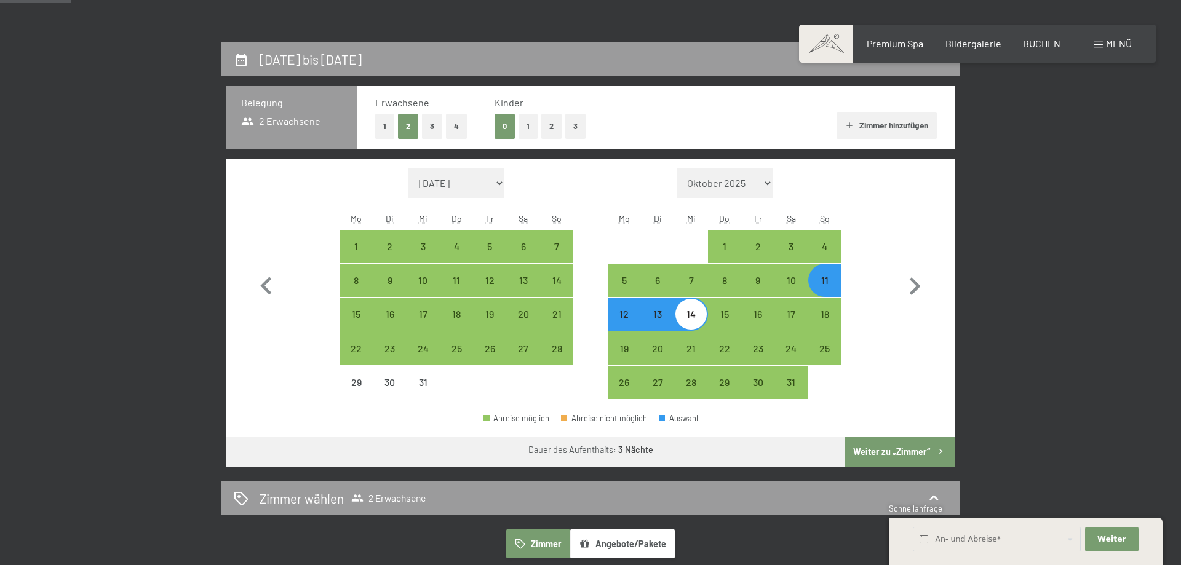
click at [831, 287] on div "11" at bounding box center [825, 291] width 31 height 31
select select "2025-12-01"
select select "2026-01-01"
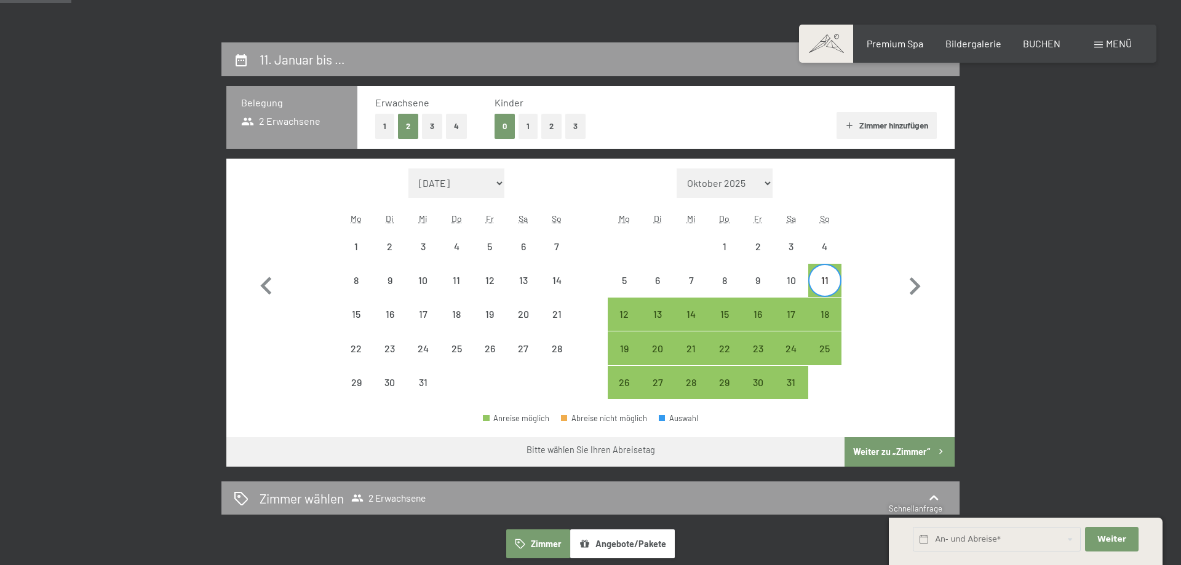
click at [832, 282] on div "11" at bounding box center [825, 291] width 31 height 31
select select "2025-12-01"
select select "2026-01-01"
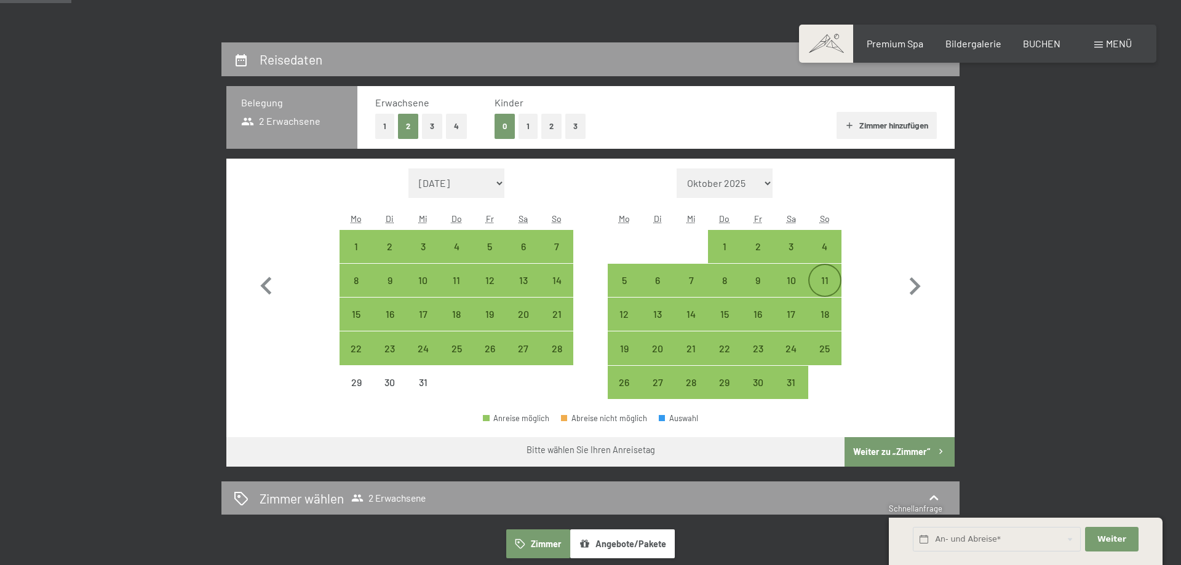
click at [821, 282] on div "11" at bounding box center [825, 291] width 31 height 31
select select "2025-12-01"
select select "2026-01-01"
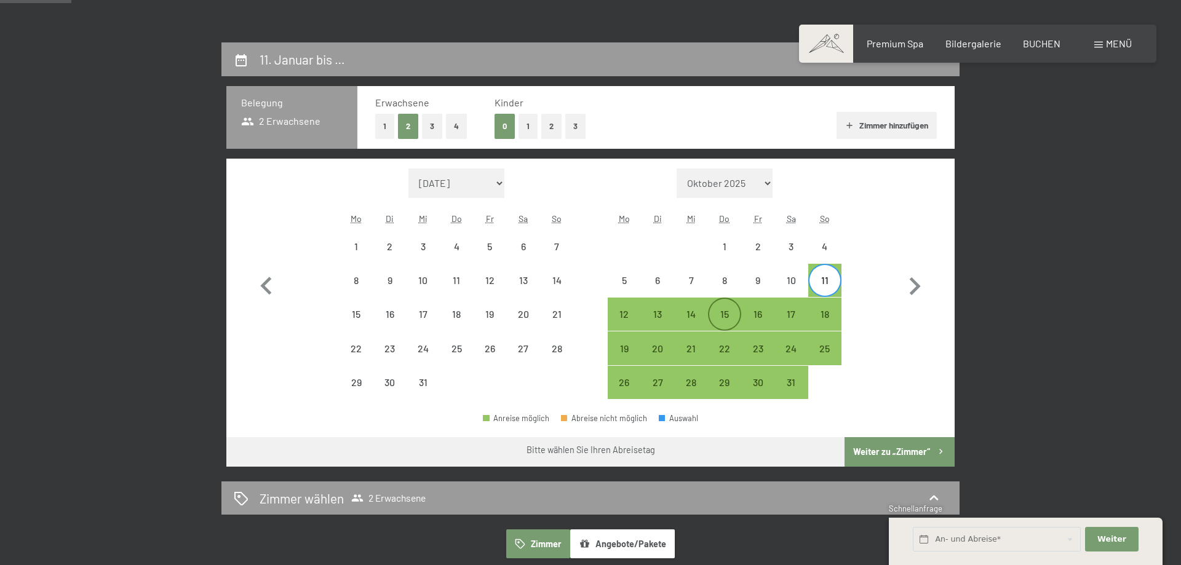
click at [727, 316] on div "15" at bounding box center [724, 324] width 31 height 31
select select "2025-12-01"
select select "2026-01-01"
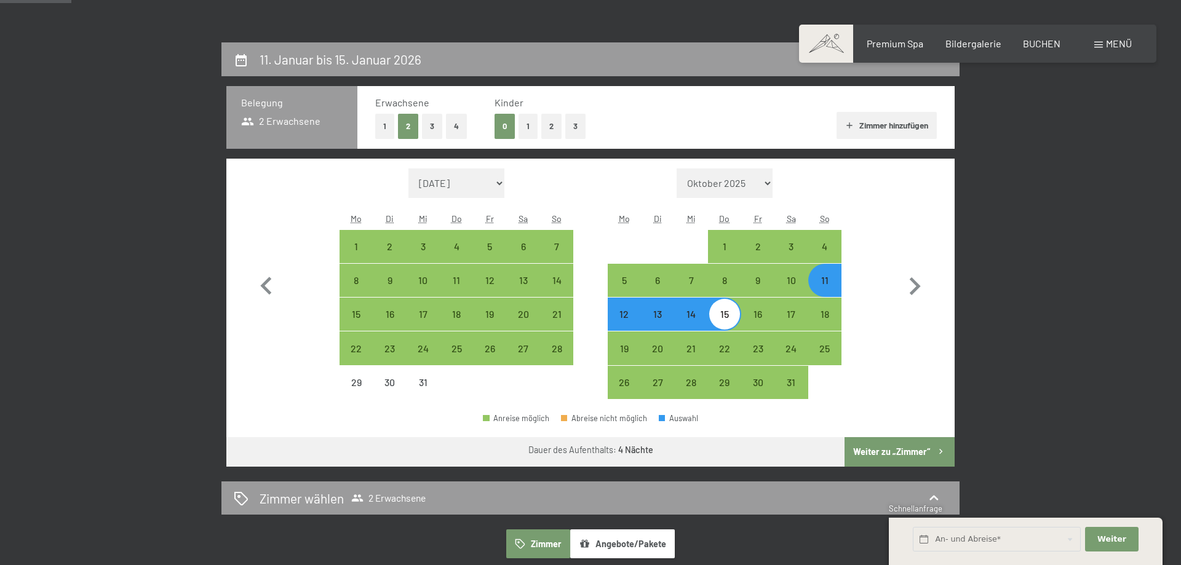
click at [935, 458] on button "Weiter zu „Zimmer“" at bounding box center [900, 452] width 110 height 30
select select "2025-12-01"
select select "2026-01-01"
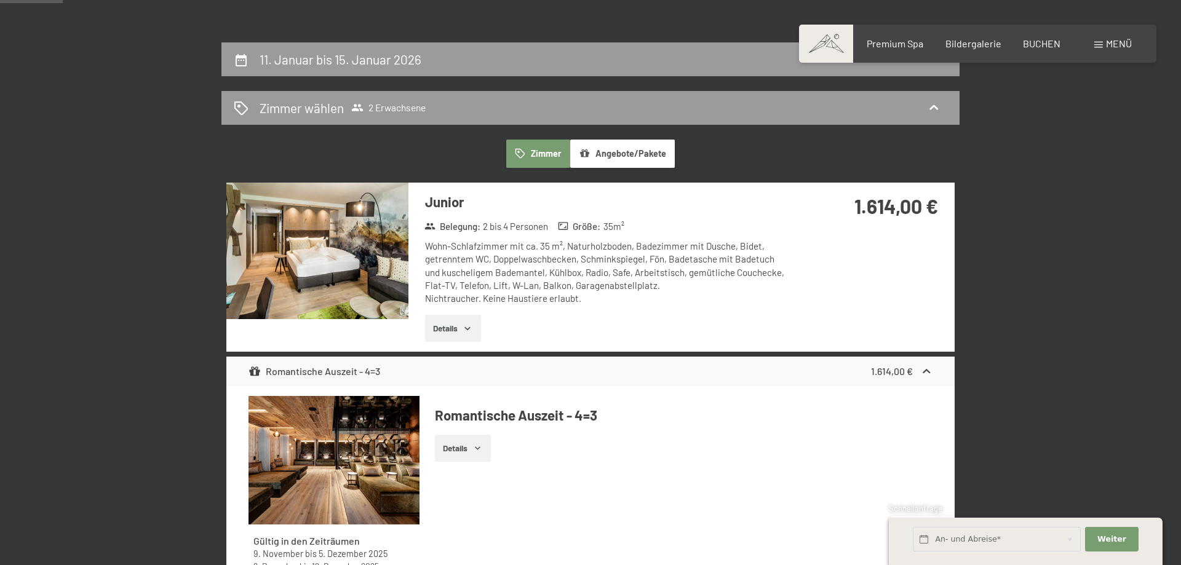
scroll to position [293, 0]
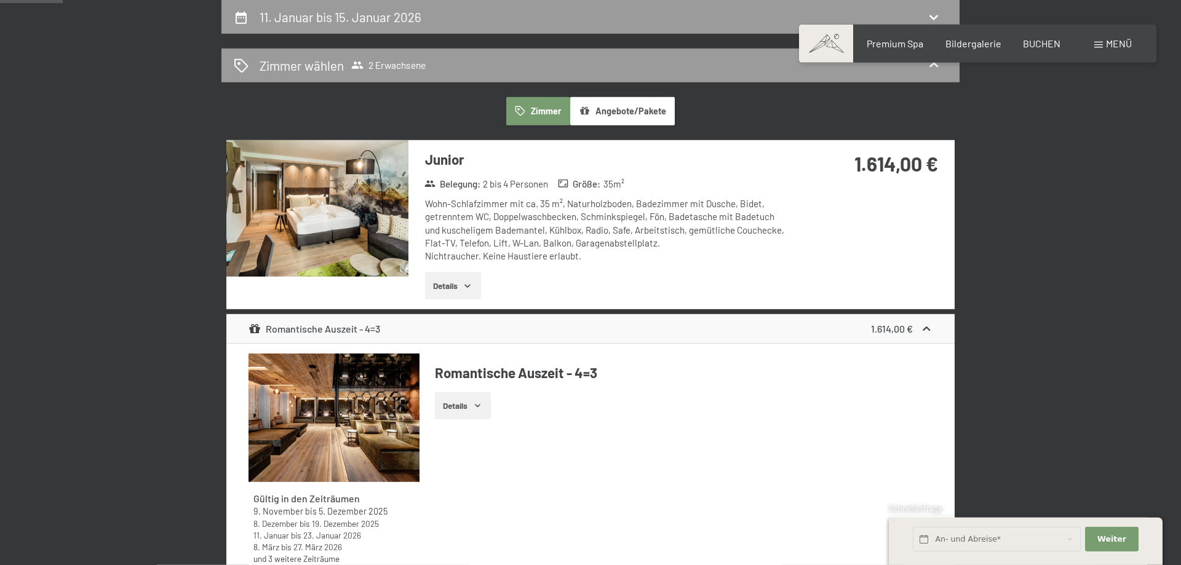
click at [458, 285] on button "Details" at bounding box center [453, 286] width 56 height 27
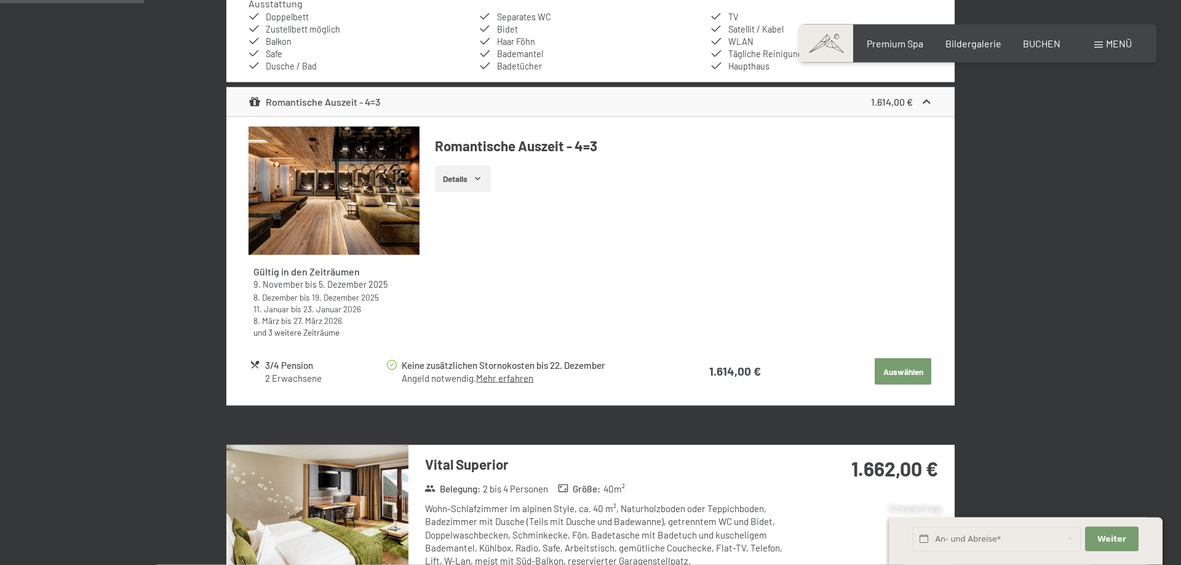
scroll to position [670, 0]
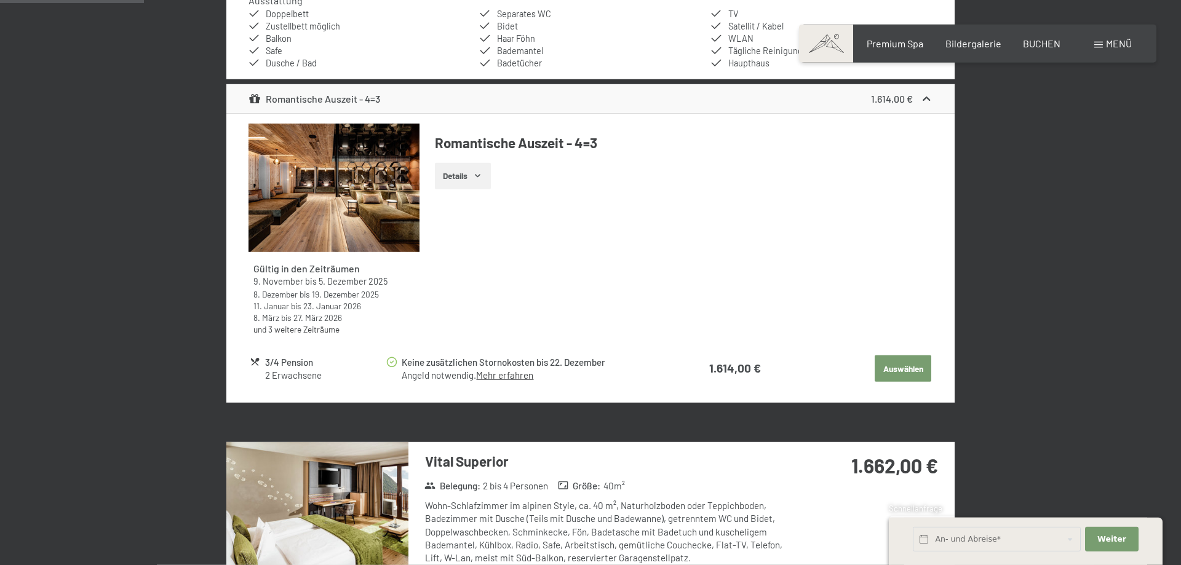
click at [485, 176] on button "Details" at bounding box center [463, 176] width 56 height 27
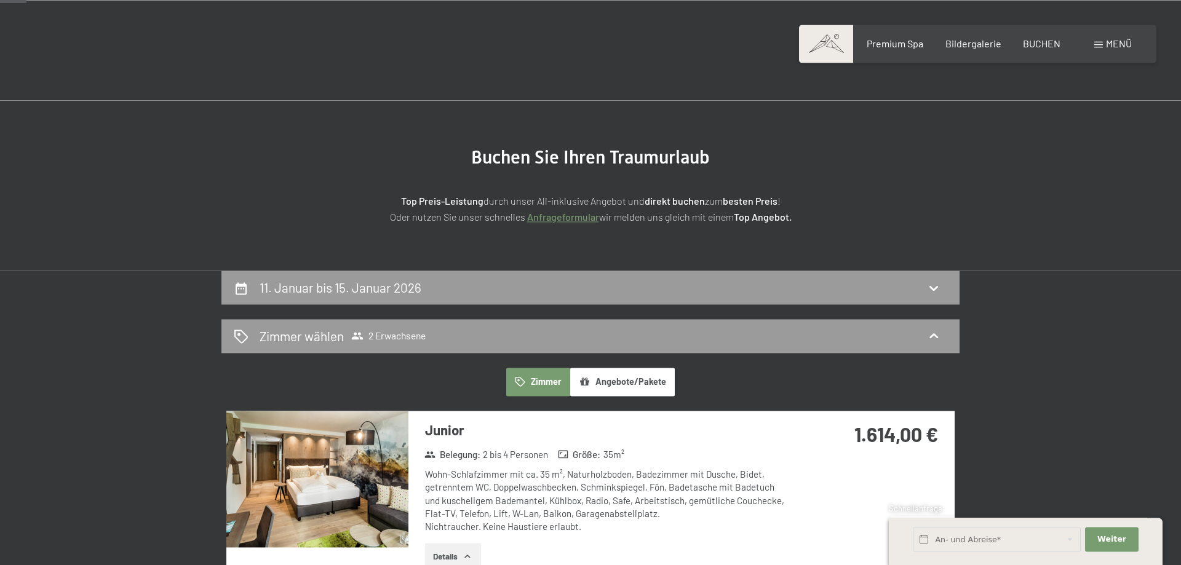
scroll to position [0, 0]
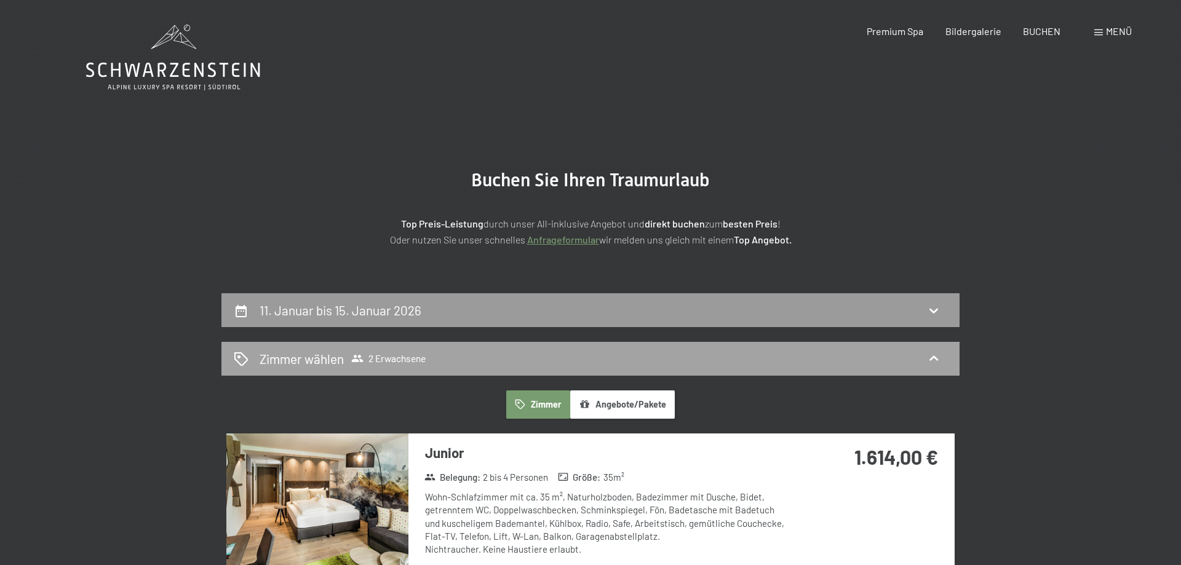
click at [461, 368] on div "Zimmer wählen 2 Erwachsene" at bounding box center [591, 359] width 738 height 34
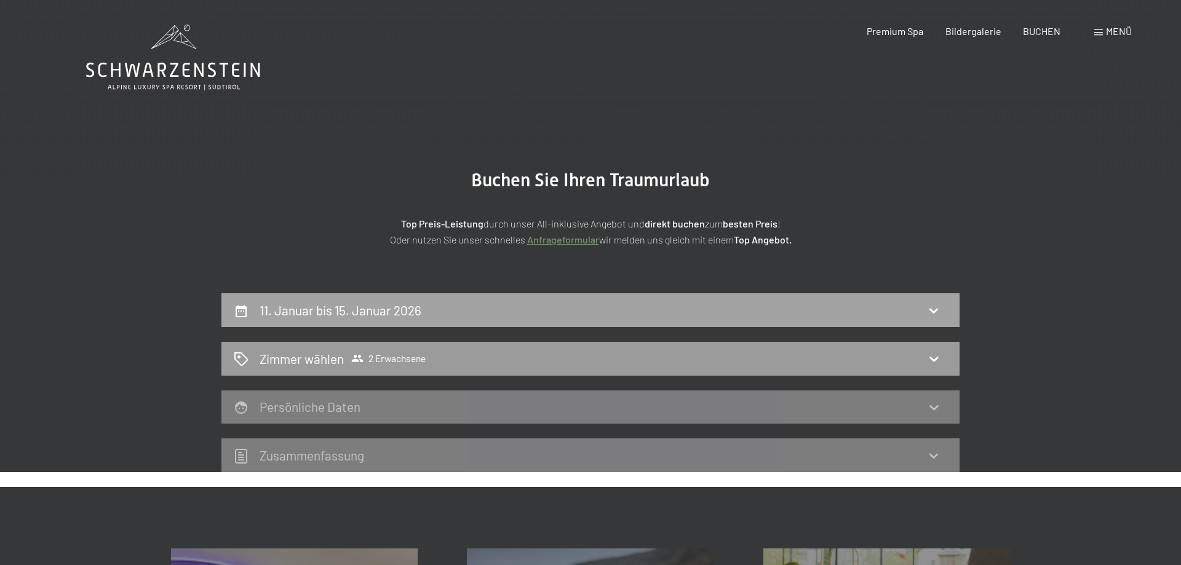
click at [495, 301] on div "11. Januar bis 15. Januar 2026" at bounding box center [591, 310] width 738 height 34
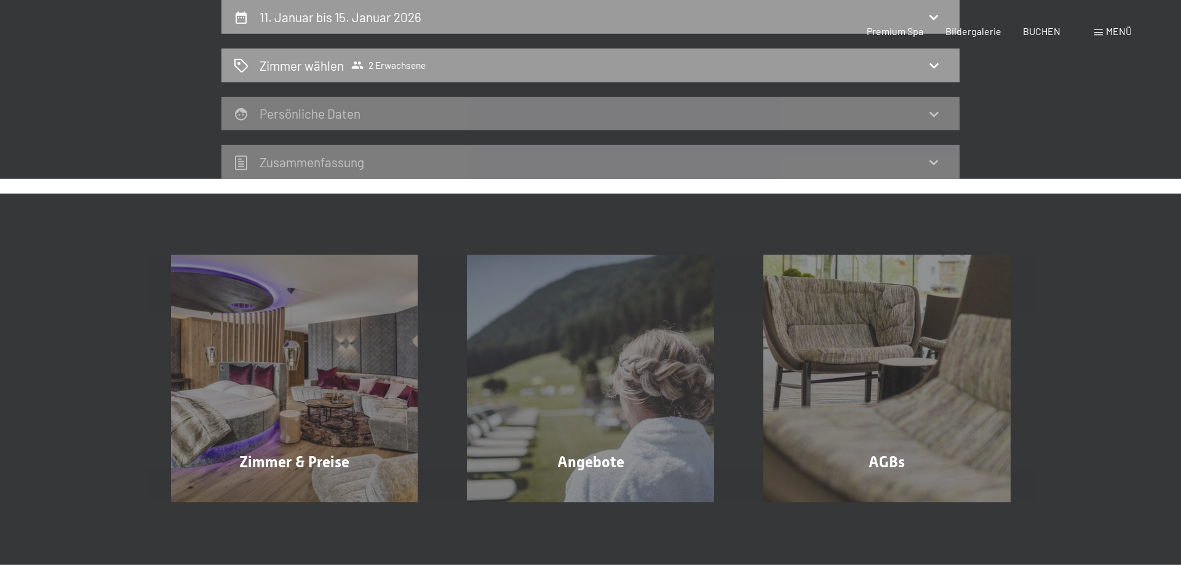
select select "2025-12-01"
select select "2026-01-01"
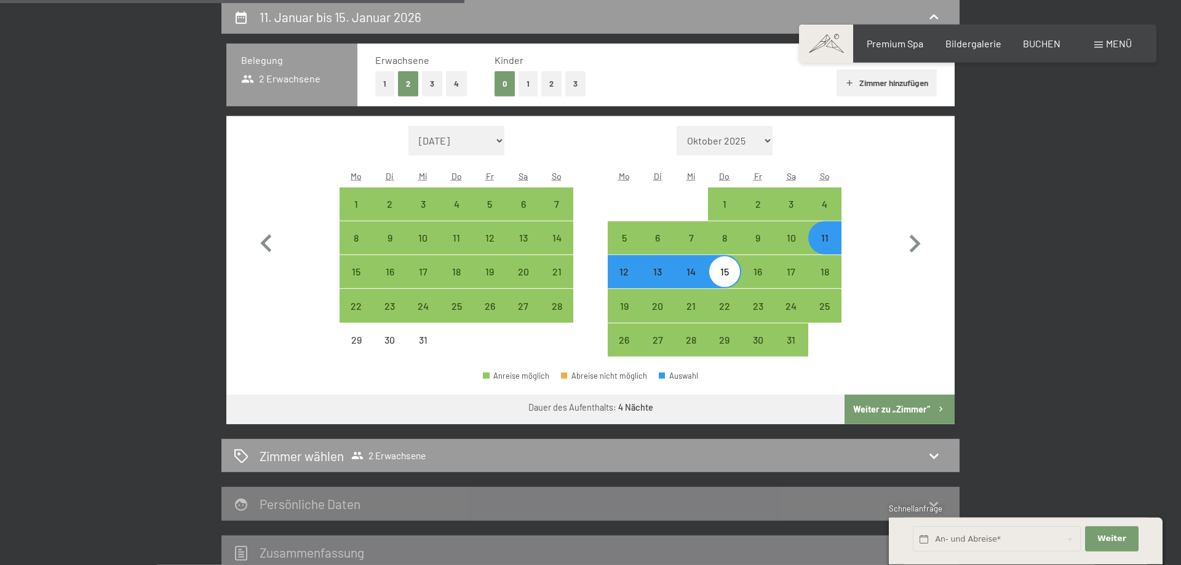
click at [831, 237] on div "11" at bounding box center [825, 248] width 31 height 31
select select "2025-12-01"
select select "2026-01-01"
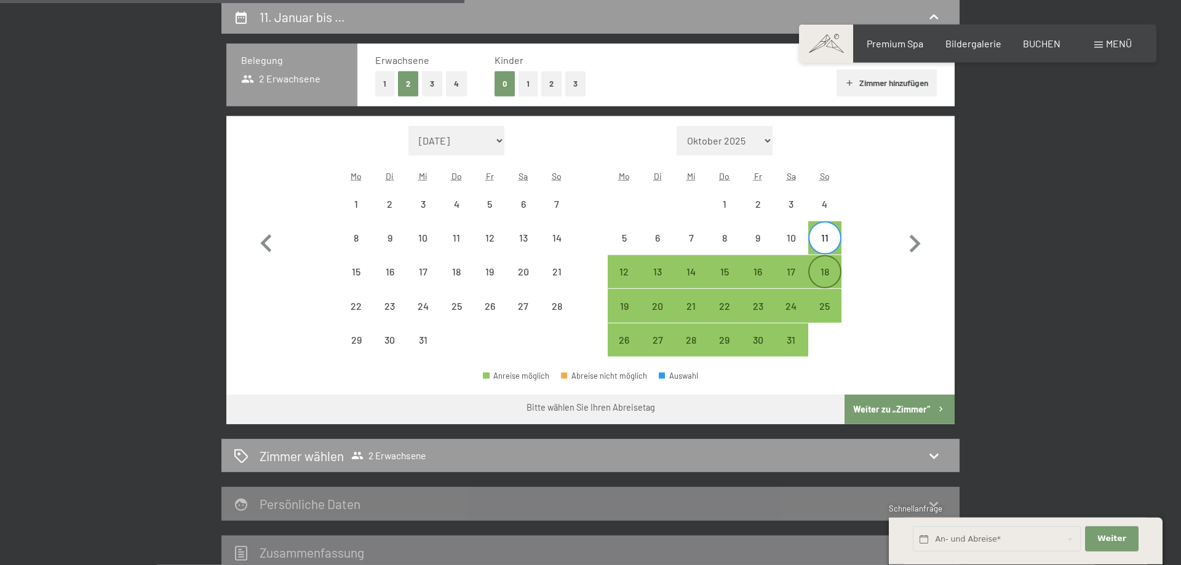
click at [819, 271] on div "18" at bounding box center [825, 282] width 31 height 31
select select "2025-12-01"
select select "2026-01-01"
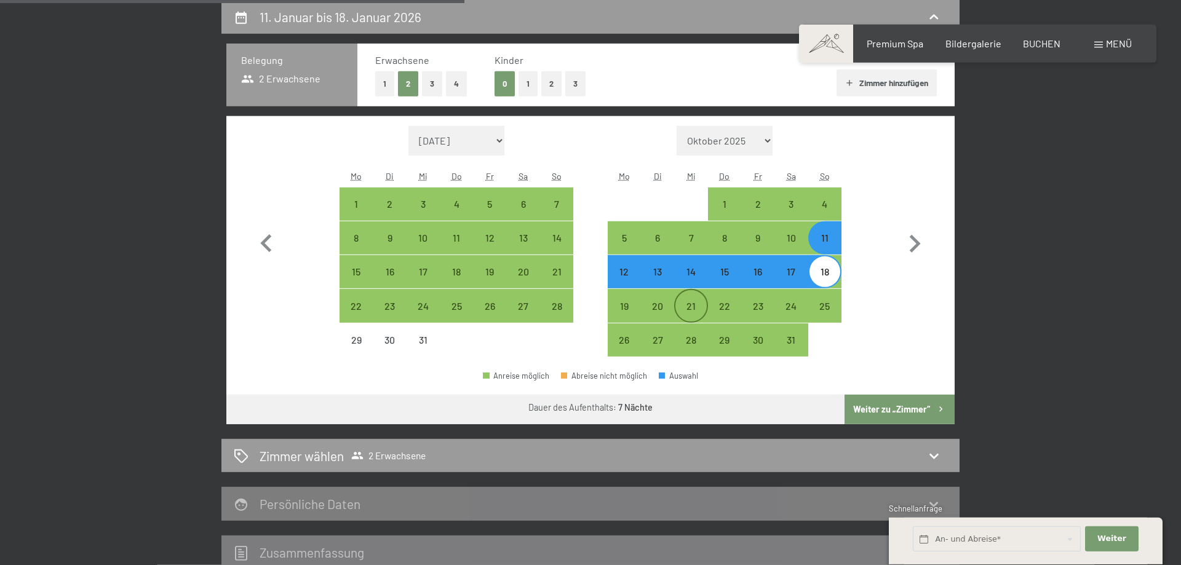
click at [696, 308] on div "21" at bounding box center [691, 316] width 31 height 31
select select "2025-12-01"
select select "2026-01-01"
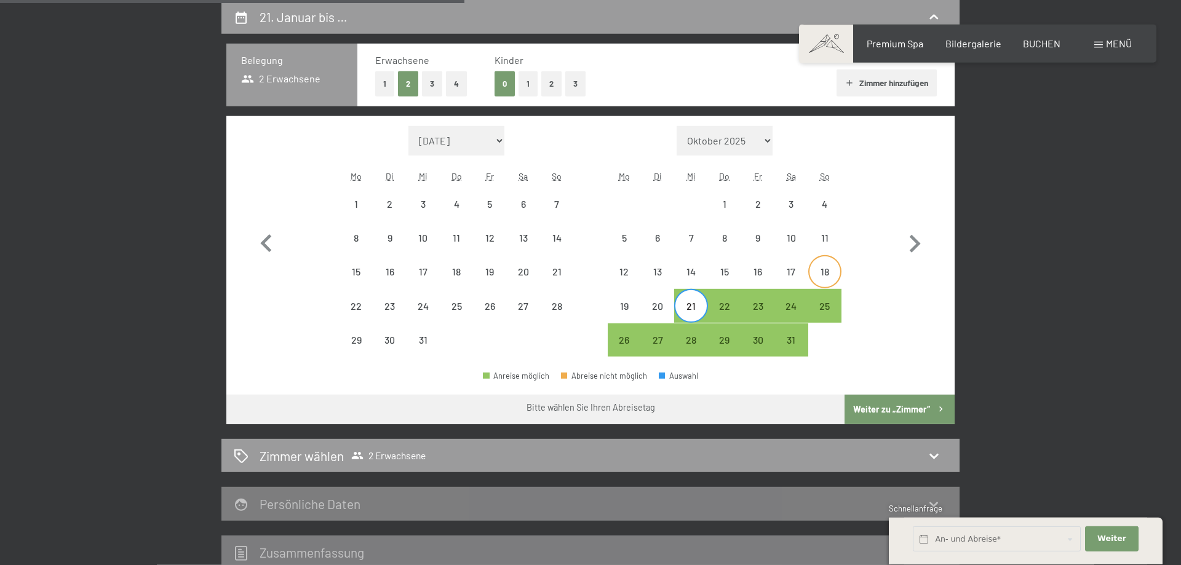
click at [824, 281] on div "18" at bounding box center [825, 282] width 31 height 31
select select "2025-12-01"
select select "2026-01-01"
click at [689, 305] on div "21" at bounding box center [691, 316] width 31 height 31
select select "2025-12-01"
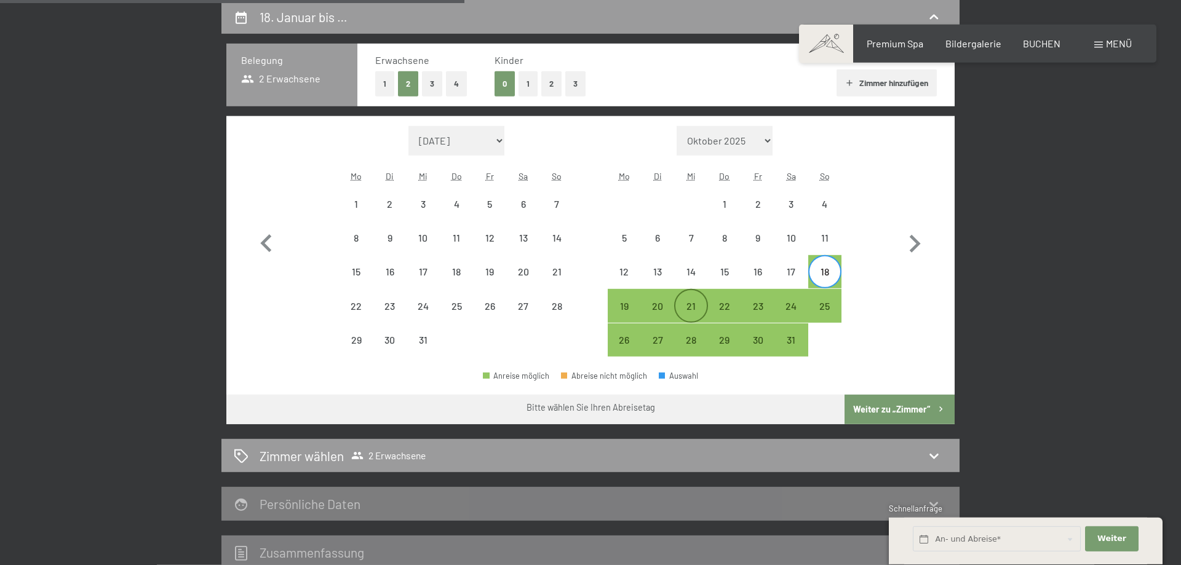
select select "2026-01-01"
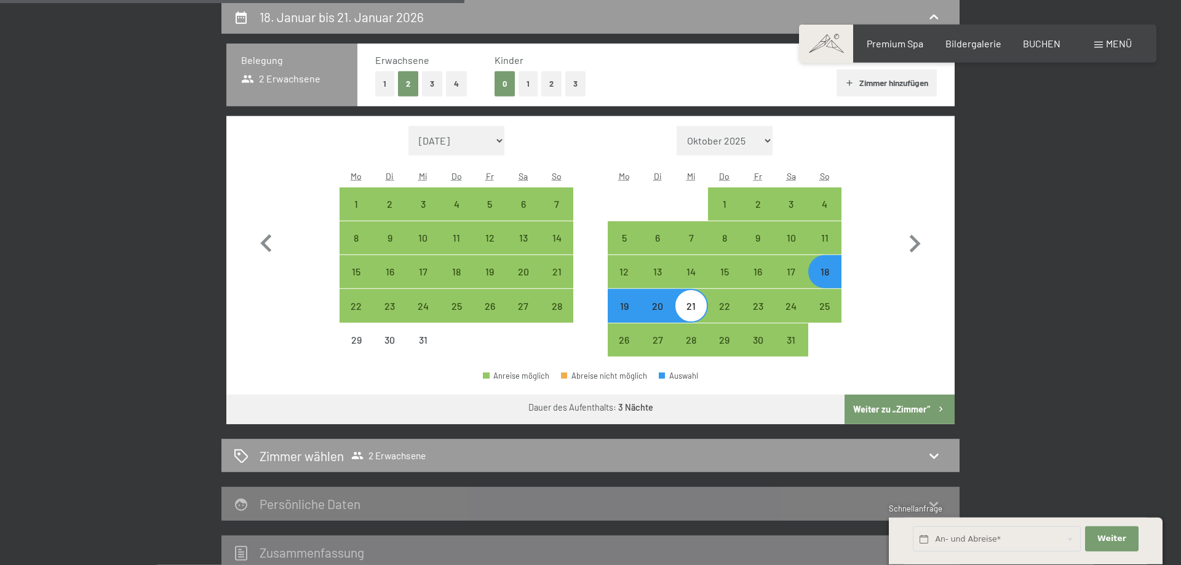
click at [911, 407] on button "Weiter zu „Zimmer“" at bounding box center [900, 410] width 110 height 30
select select "2025-12-01"
select select "2026-01-01"
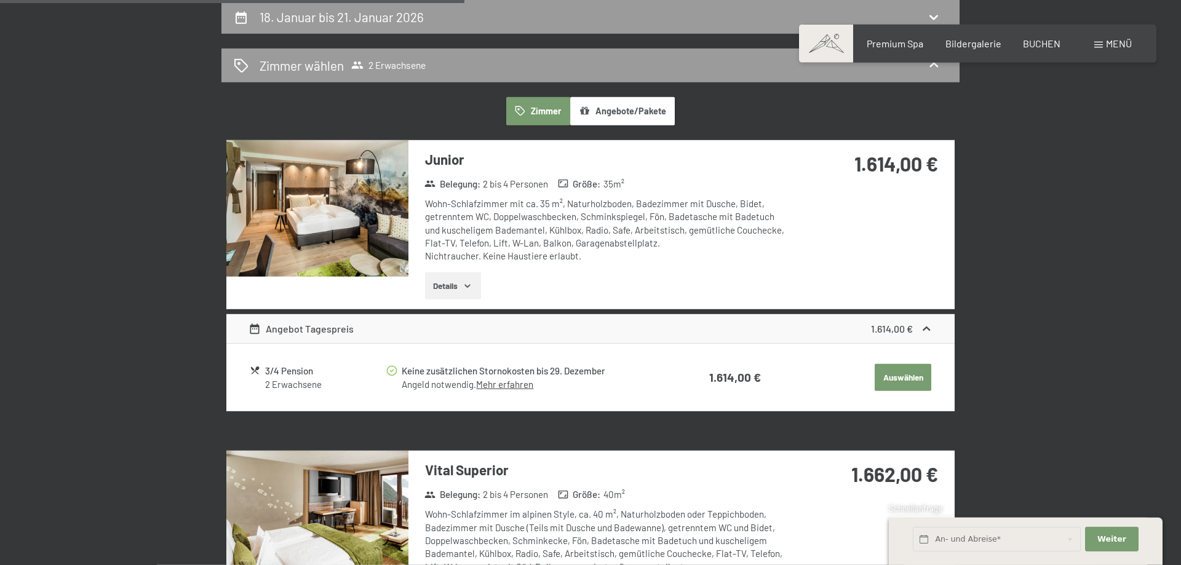
click at [663, 348] on div "3/4 Pension 2 Erwachsene Keine zusätzlichen Stornokosten bis 29. Dezember Angel…" at bounding box center [590, 378] width 728 height 68
click at [671, 340] on div "Angebot Tagespreis 1.614,00 €" at bounding box center [590, 329] width 728 height 30
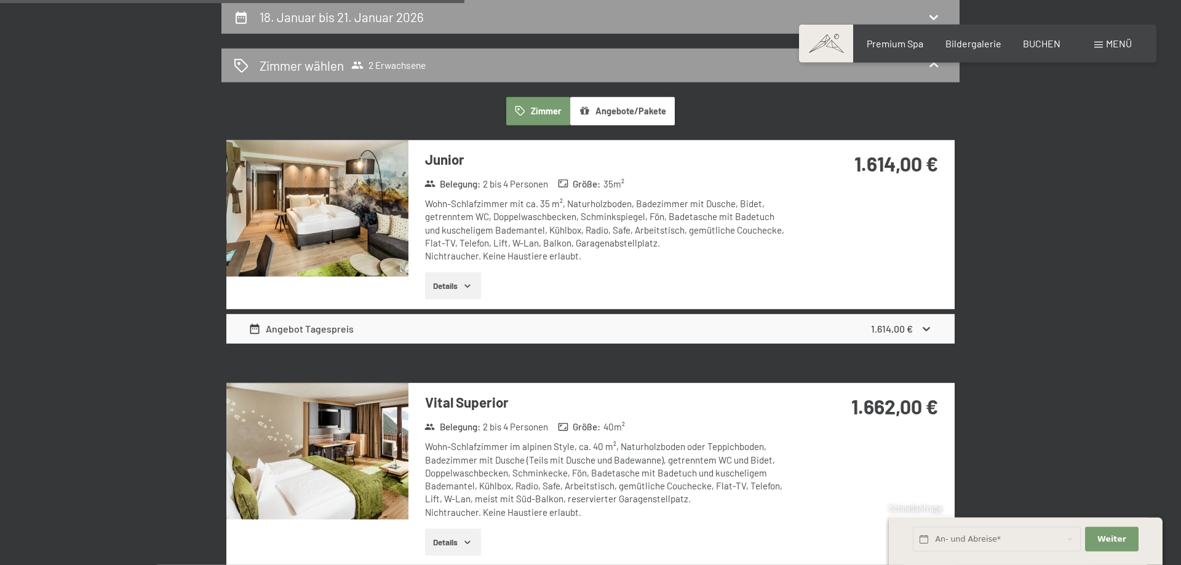
click at [736, 337] on div "Angebot Tagespreis 1.614,00 €" at bounding box center [590, 329] width 728 height 30
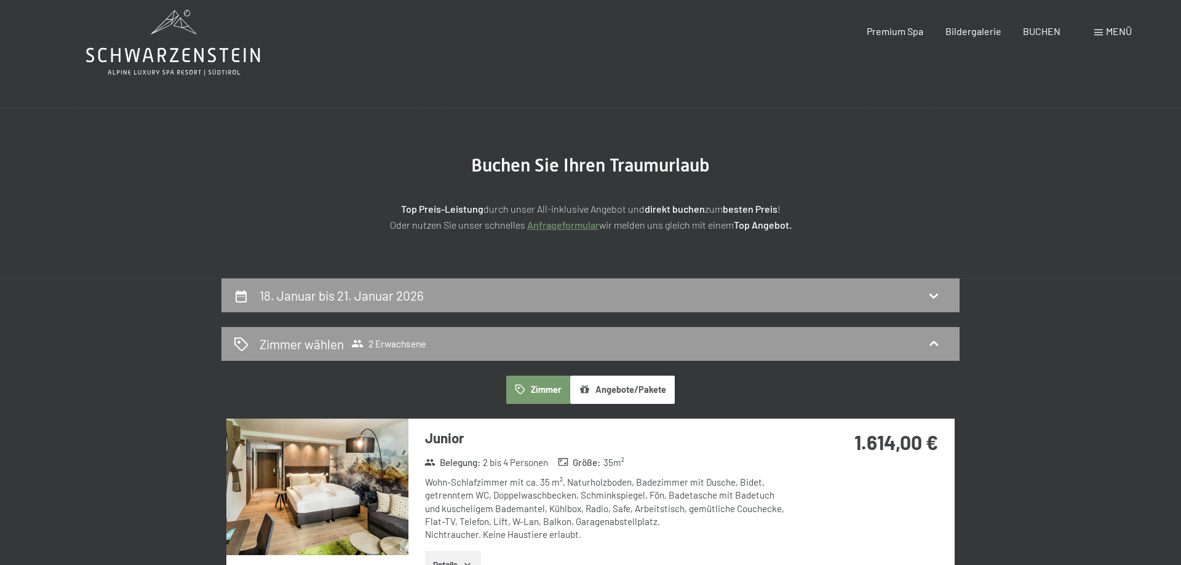
scroll to position [0, 0]
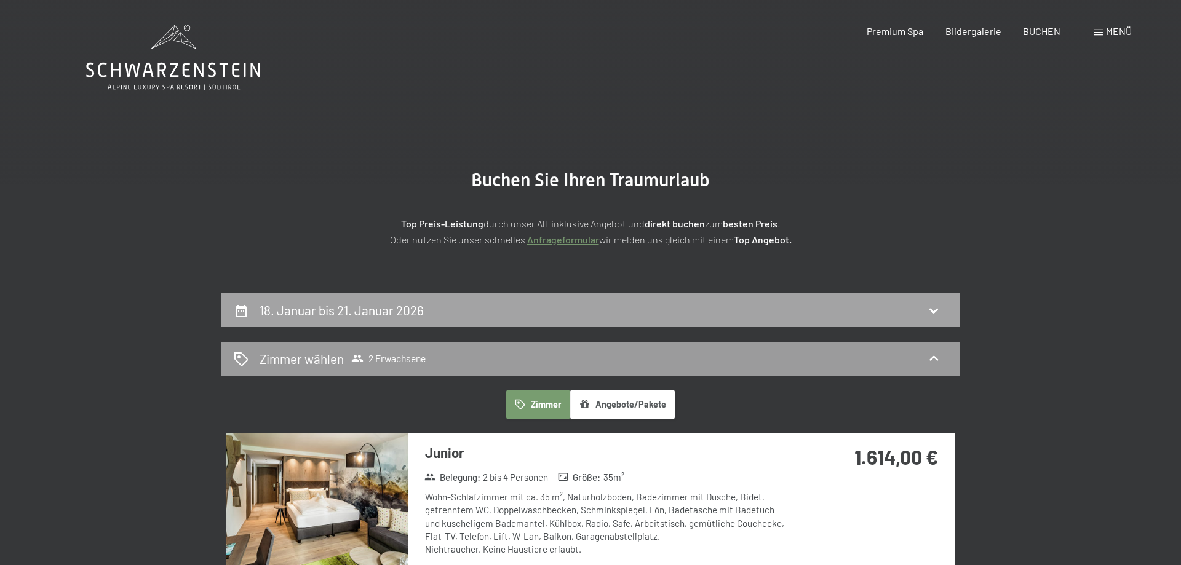
click at [449, 319] on div "18. Januar bis 21. Januar 2026" at bounding box center [591, 310] width 714 height 18
select select "2025-12-01"
select select "2026-01-01"
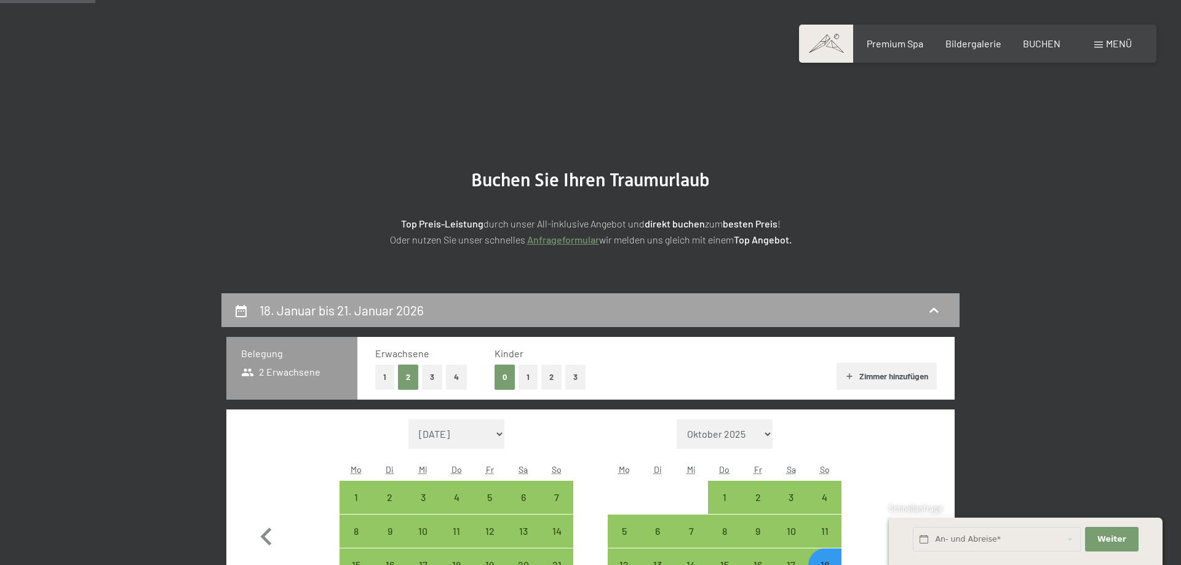
scroll to position [293, 0]
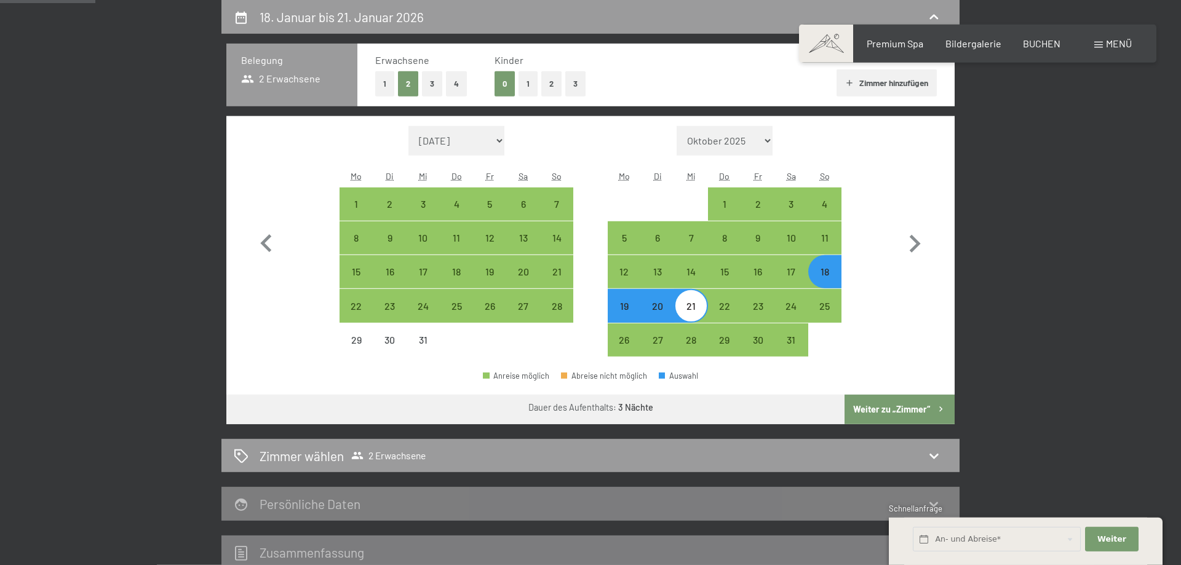
click at [823, 267] on div "18" at bounding box center [825, 282] width 31 height 31
select select "2025-12-01"
select select "2026-01-01"
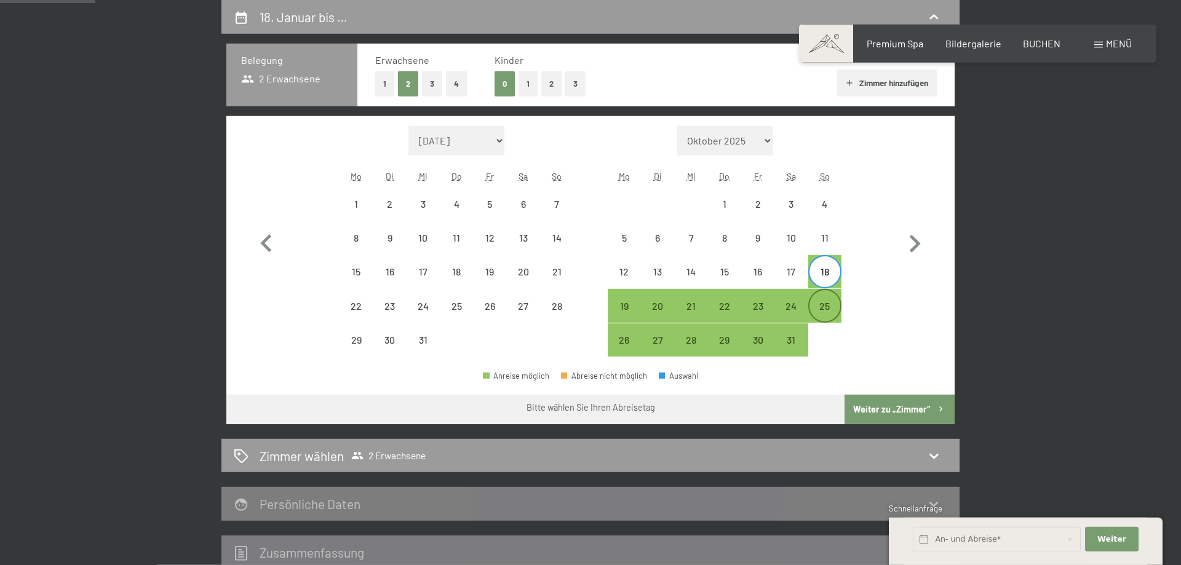
click at [821, 315] on div "25" at bounding box center [825, 316] width 31 height 31
select select "2025-12-01"
select select "2026-01-01"
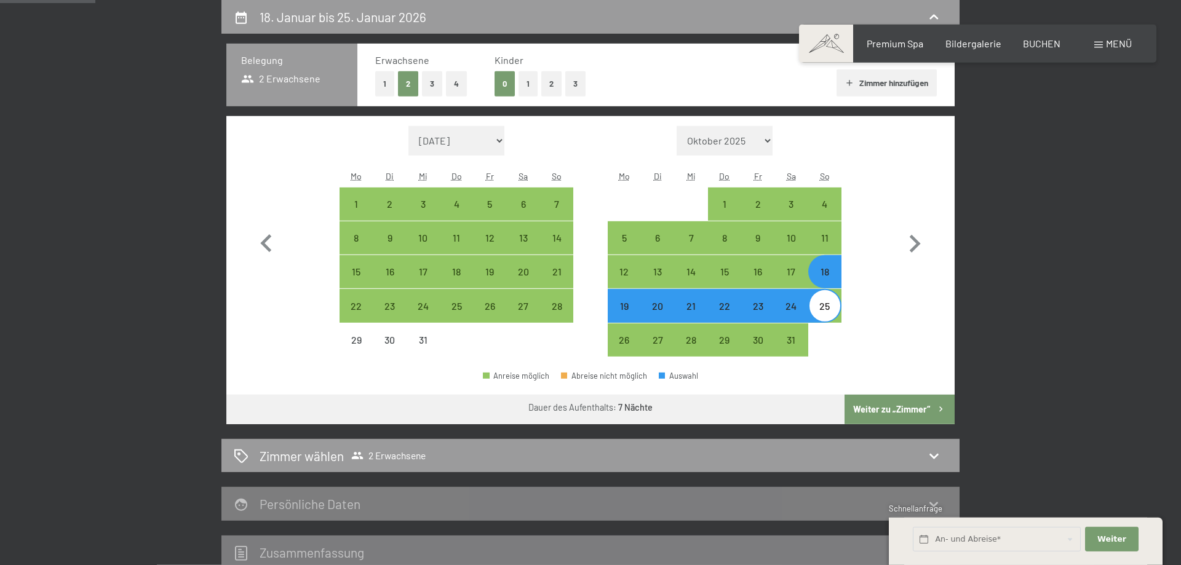
click at [827, 289] on div "18" at bounding box center [825, 282] width 31 height 31
select select "2025-12-01"
select select "2026-01-01"
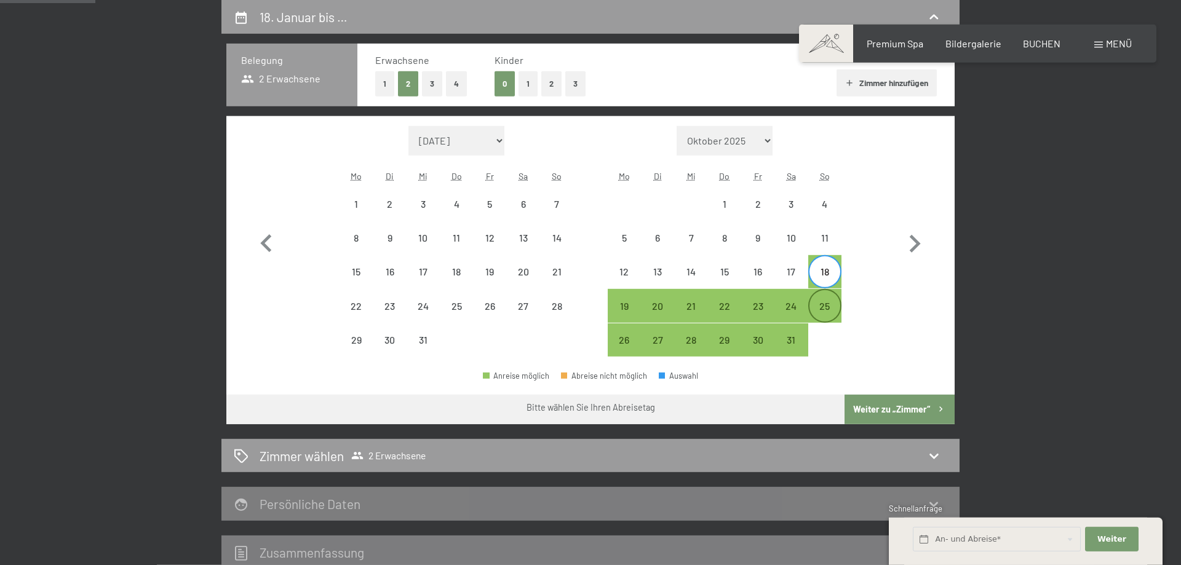
click at [828, 306] on div "25" at bounding box center [825, 316] width 31 height 31
select select "2025-12-01"
select select "2026-01-01"
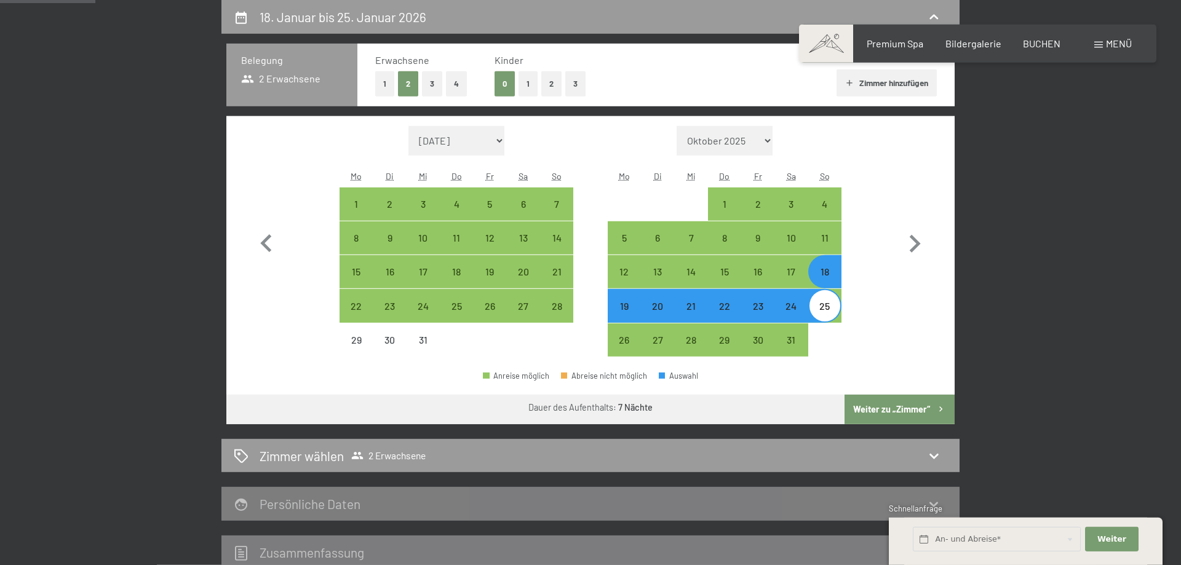
click at [828, 313] on div "25" at bounding box center [825, 316] width 31 height 31
select select "2025-12-01"
select select "2026-01-01"
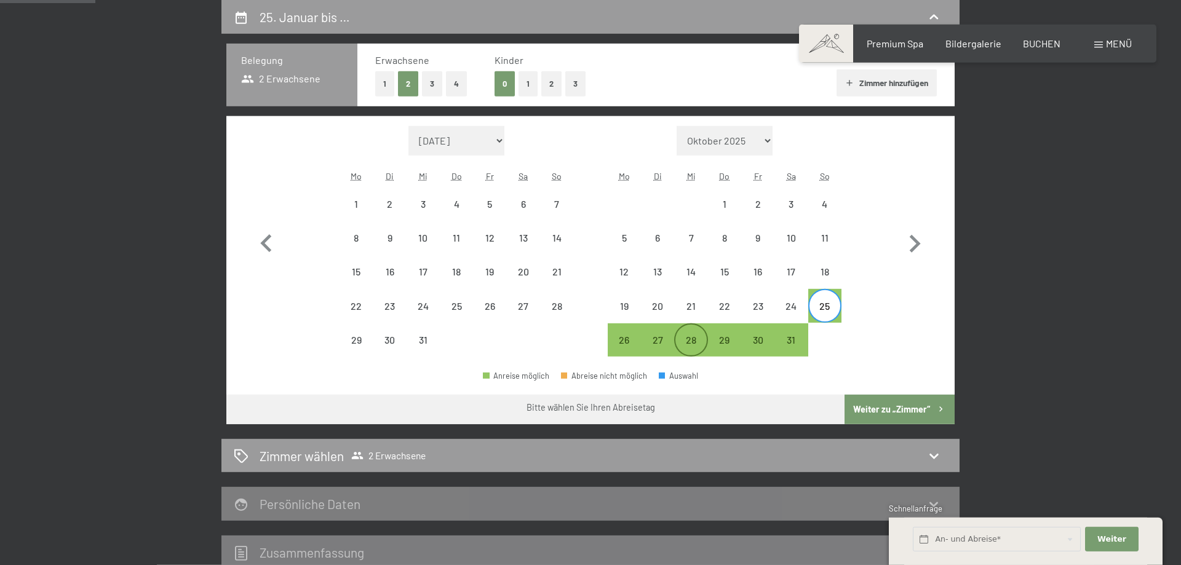
click at [697, 343] on div "28" at bounding box center [691, 350] width 31 height 31
select select "2025-12-01"
select select "2026-01-01"
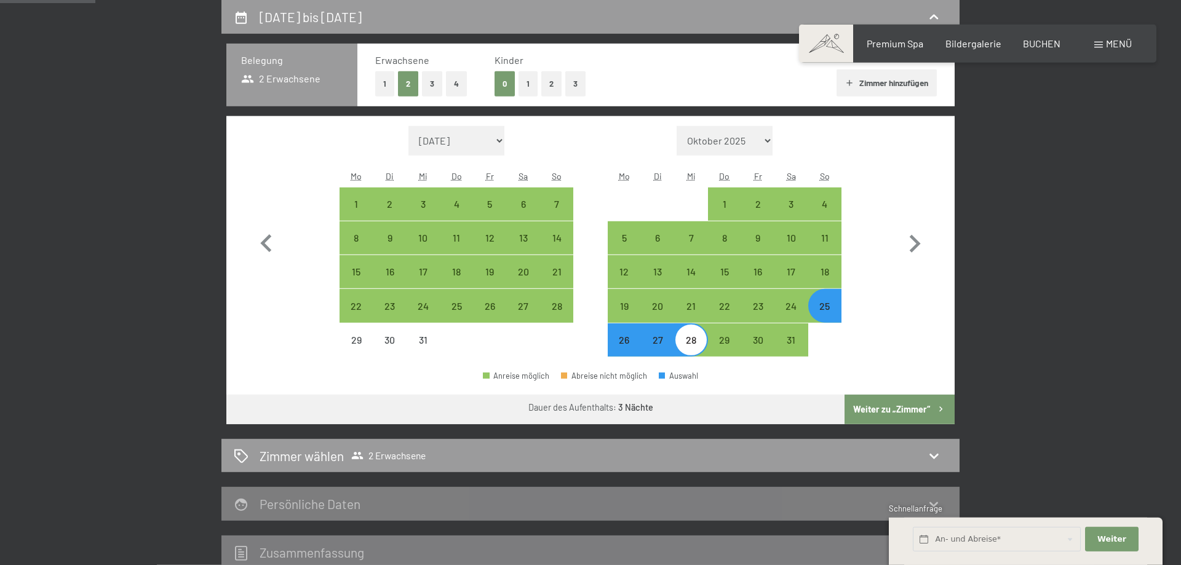
click at [909, 406] on button "Weiter zu „Zimmer“" at bounding box center [900, 410] width 110 height 30
select select "2025-12-01"
select select "2026-01-01"
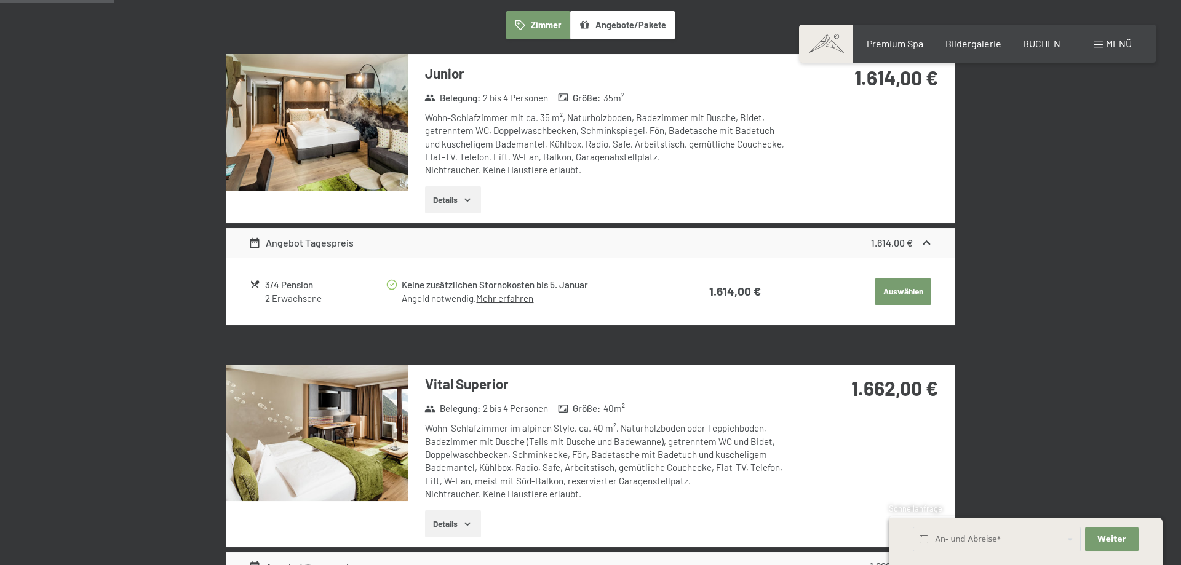
scroll to position [482, 0]
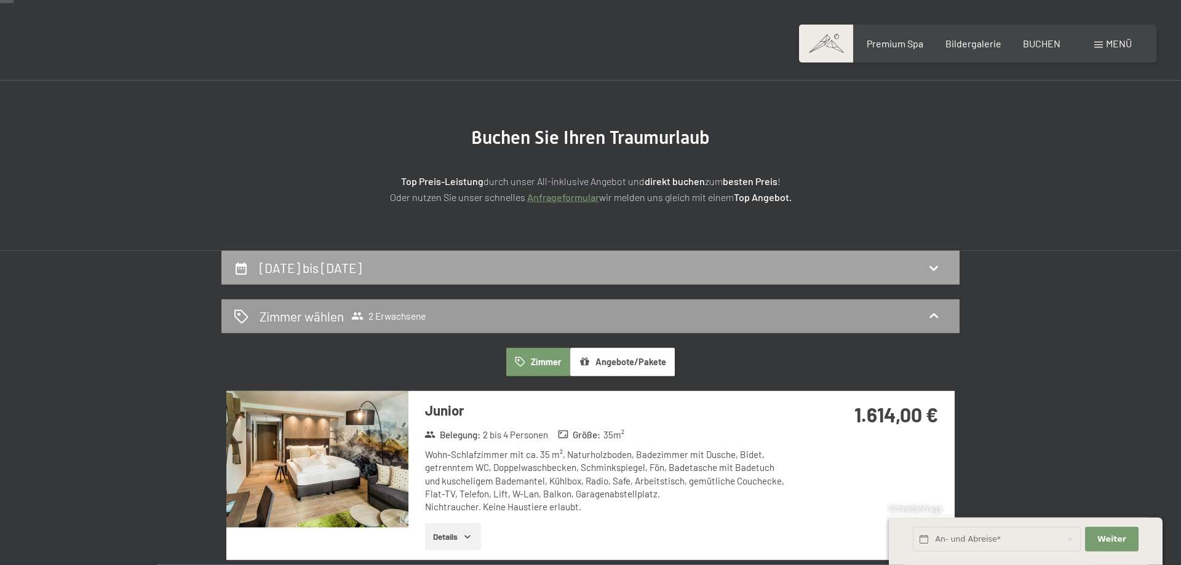
click at [462, 279] on div "25. Januar bis 28. Januar 2026" at bounding box center [591, 268] width 738 height 34
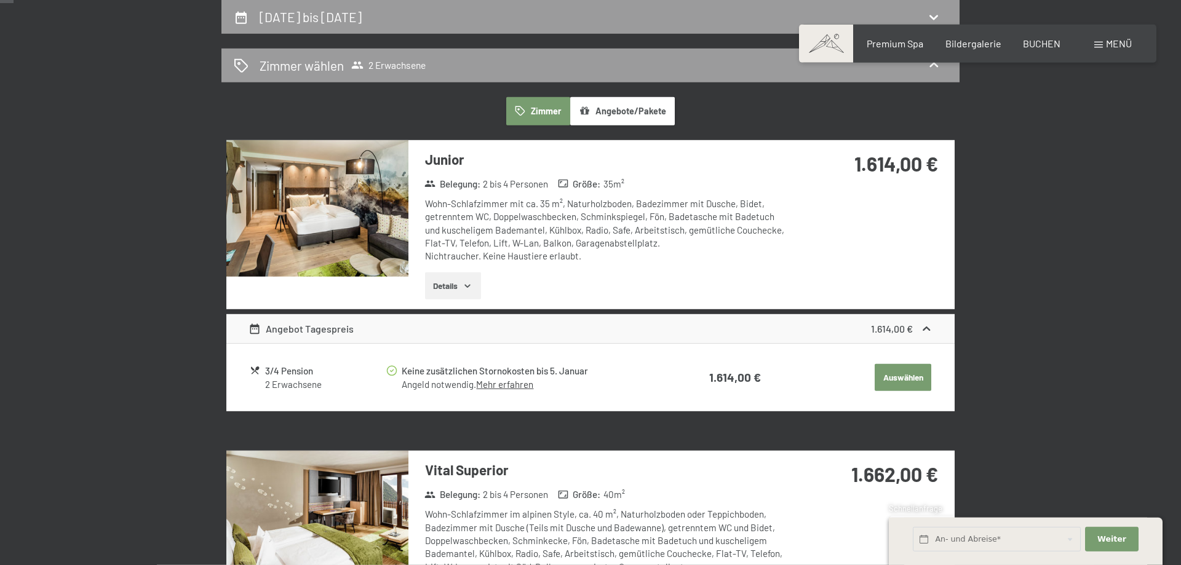
select select "2025-12-01"
select select "2026-01-01"
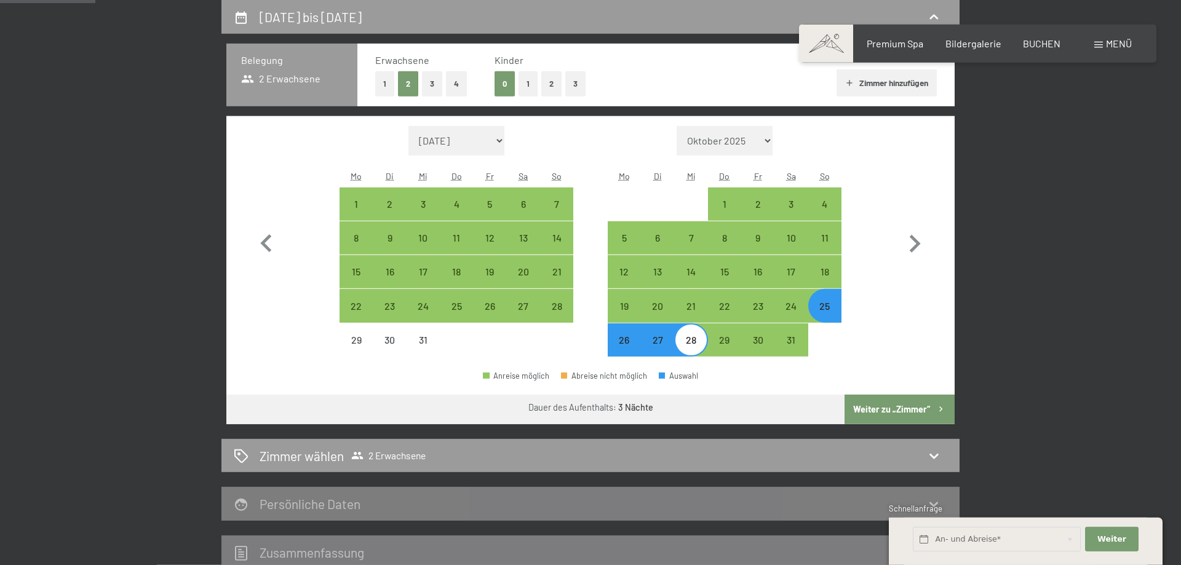
click at [823, 312] on div "25" at bounding box center [825, 316] width 31 height 31
select select "2025-12-01"
select select "2026-01-01"
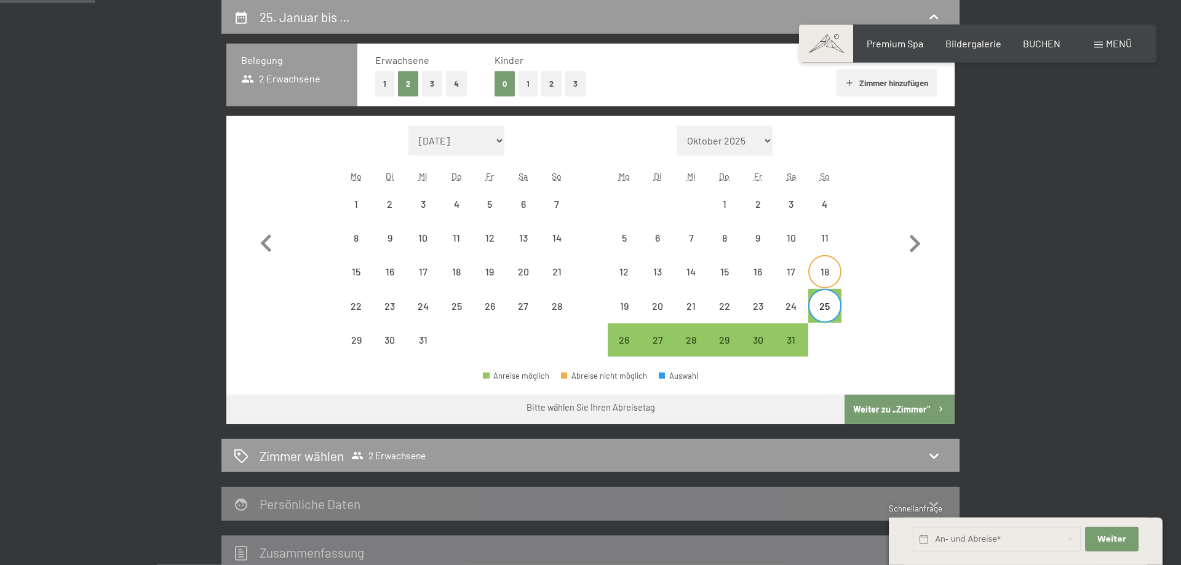
click at [829, 264] on div "18" at bounding box center [825, 272] width 31 height 31
select select "2025-12-01"
select select "2026-01-01"
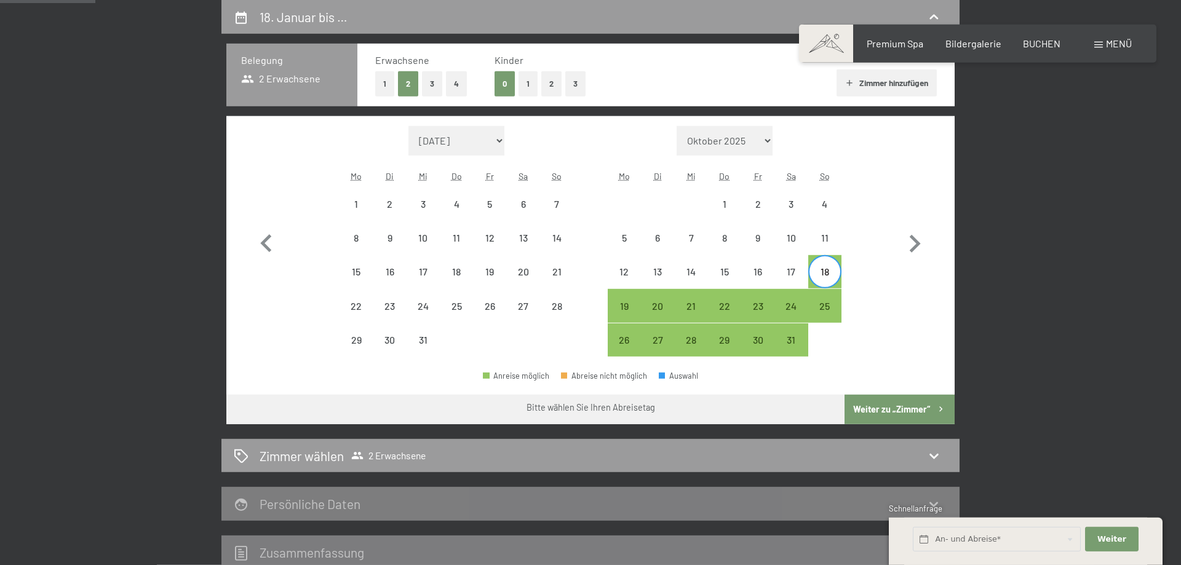
click at [829, 265] on div "18" at bounding box center [825, 272] width 31 height 31
select select "2025-12-01"
select select "2026-01-01"
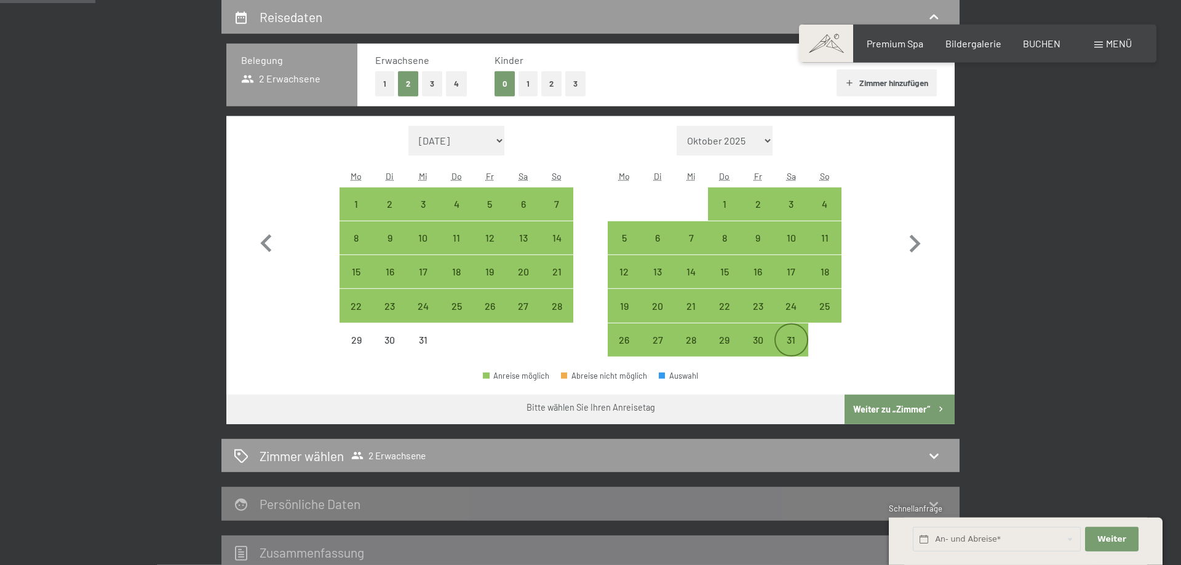
click at [803, 336] on div "31" at bounding box center [791, 350] width 31 height 31
select select "2025-12-01"
select select "2026-01-01"
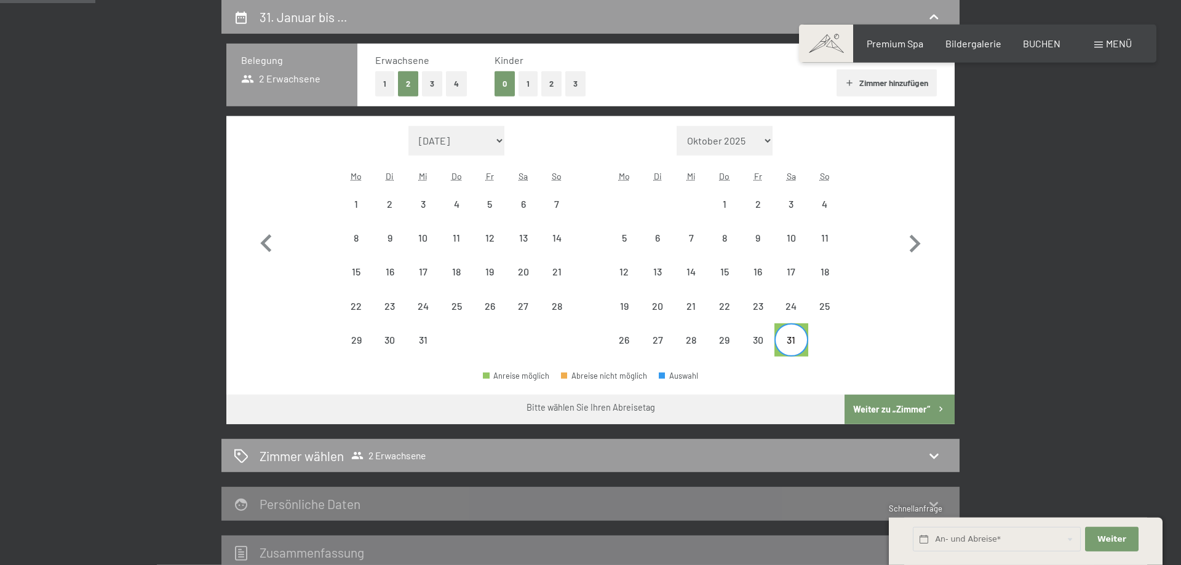
click at [641, 306] on div "19" at bounding box center [624, 305] width 33 height 33
select select "2025-12-01"
select select "2026-01-01"
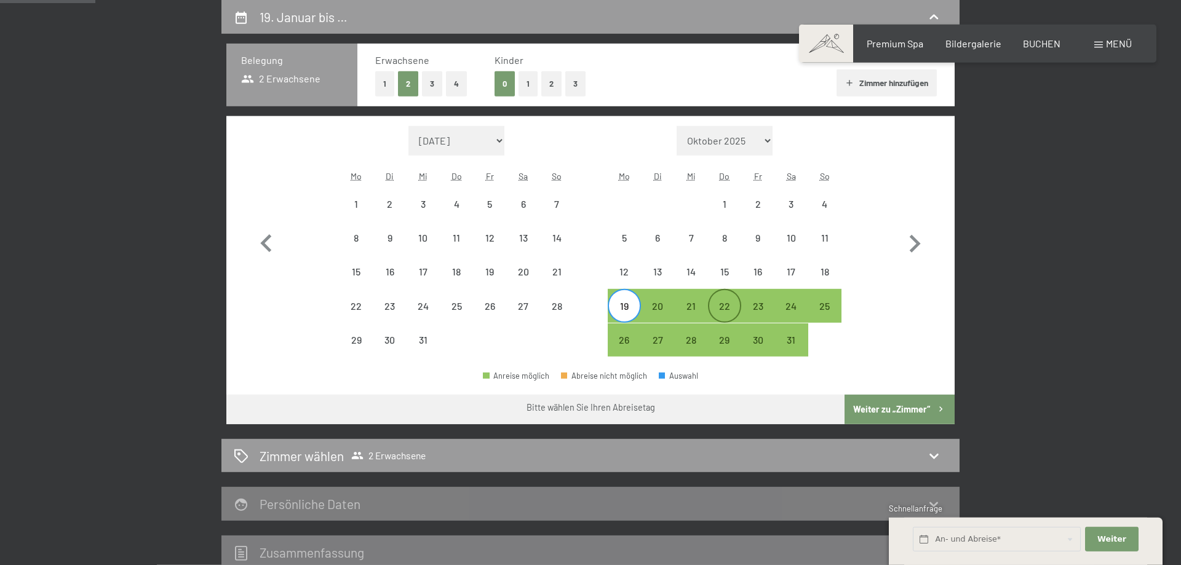
click at [734, 311] on div "22" at bounding box center [724, 316] width 31 height 31
select select "2025-12-01"
select select "2026-01-01"
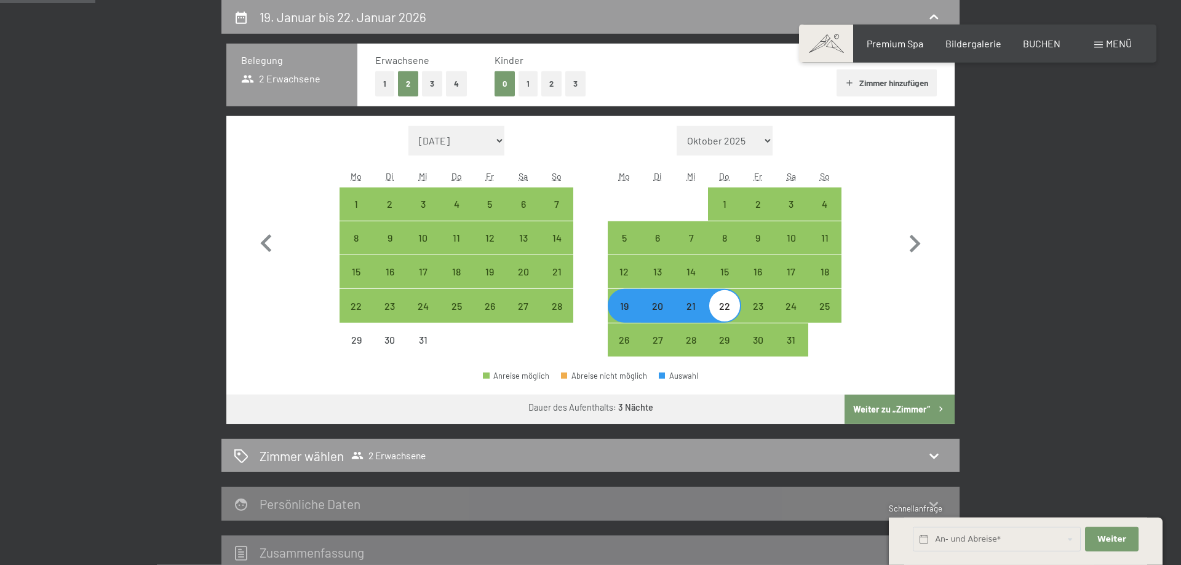
click at [725, 308] on div "22" at bounding box center [724, 316] width 31 height 31
select select "2025-12-01"
select select "2026-01-01"
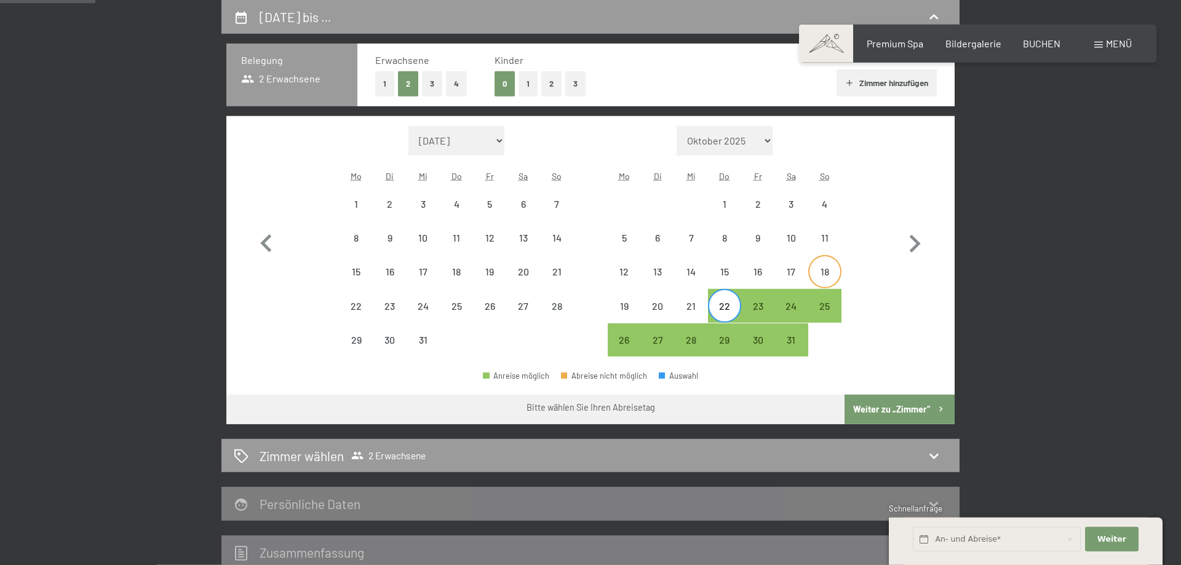
click at [818, 281] on div "18" at bounding box center [825, 282] width 31 height 31
select select "2025-12-01"
select select "2026-01-01"
click at [734, 309] on div "22" at bounding box center [724, 316] width 31 height 31
select select "2025-12-01"
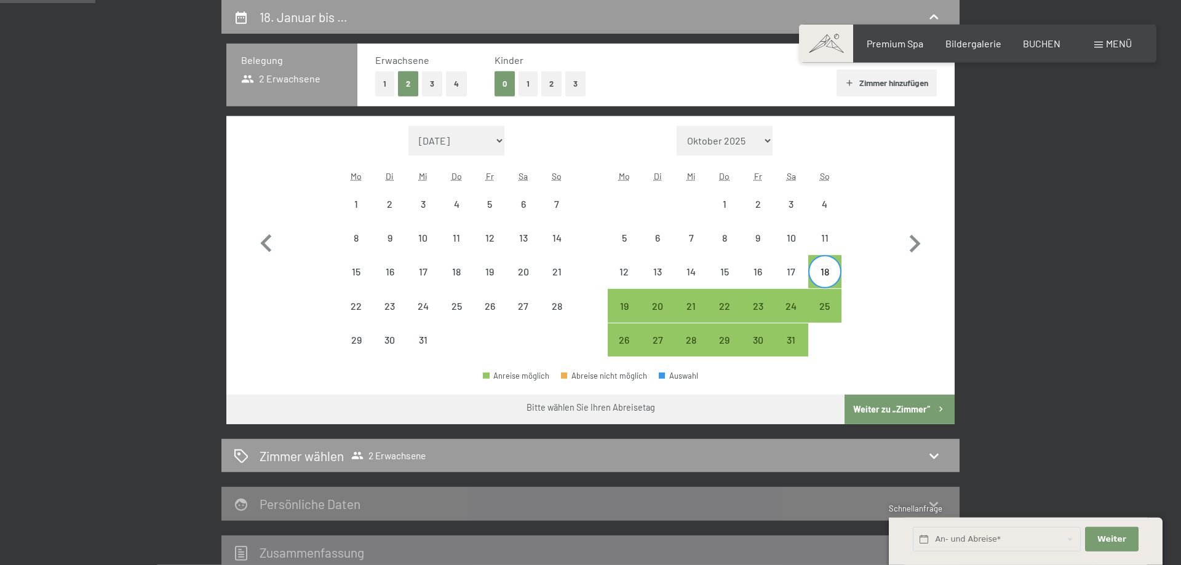
select select "2026-01-01"
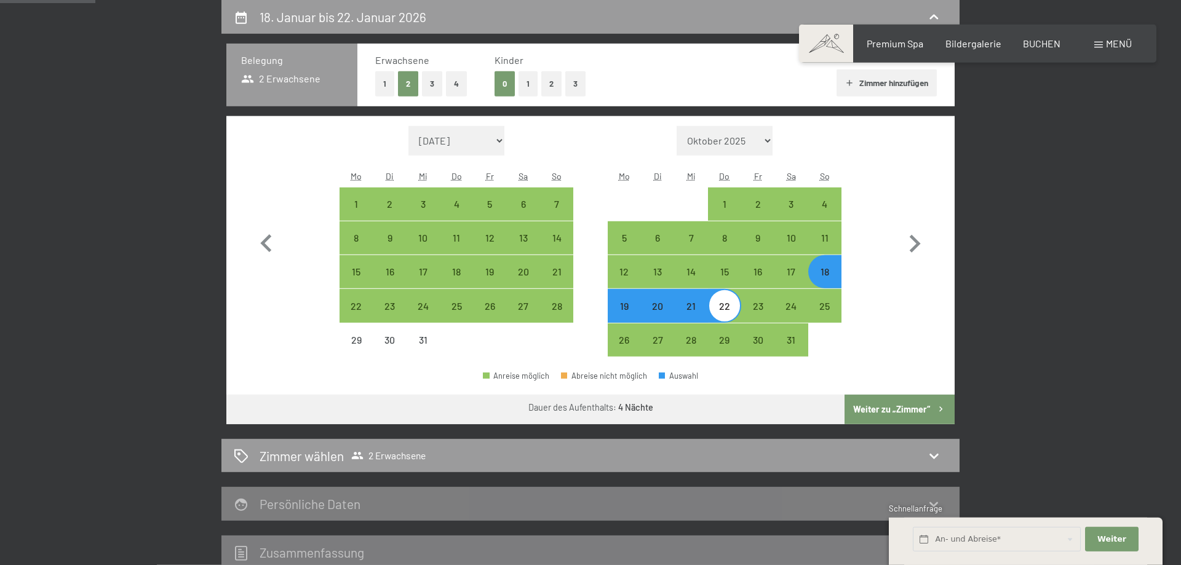
click at [909, 405] on button "Weiter zu „Zimmer“" at bounding box center [900, 410] width 110 height 30
select select "2025-12-01"
select select "2026-01-01"
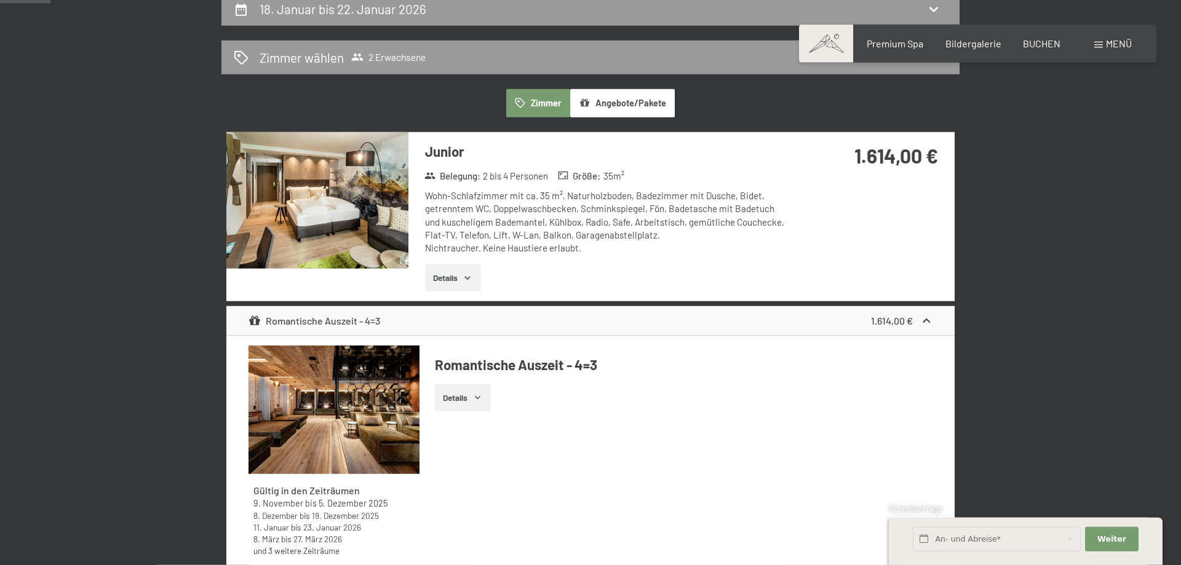
scroll to position [231, 0]
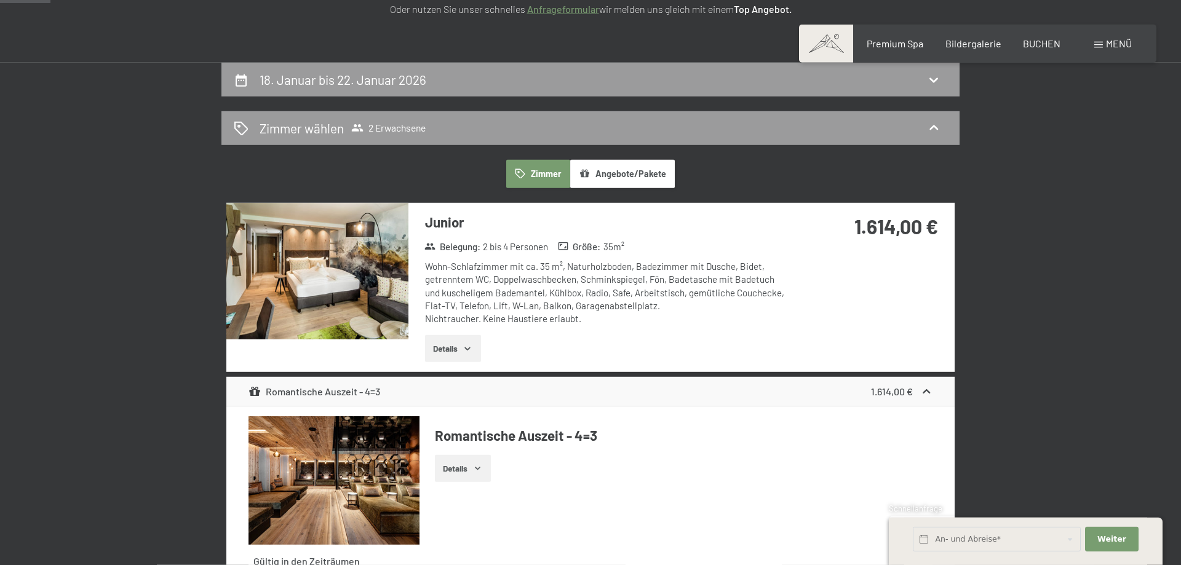
click at [920, 389] on div "1.614,00 €" at bounding box center [902, 392] width 62 height 15
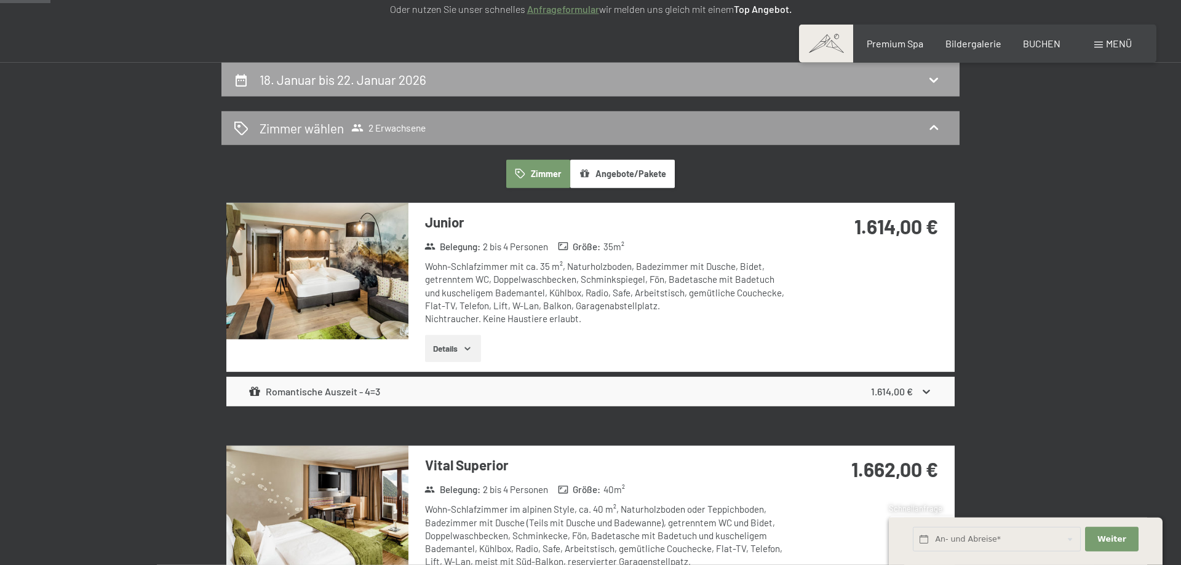
click at [362, 84] on h2 "18. Januar bis 22. Januar 2026" at bounding box center [343, 79] width 167 height 15
select select "2025-12-01"
select select "2026-01-01"
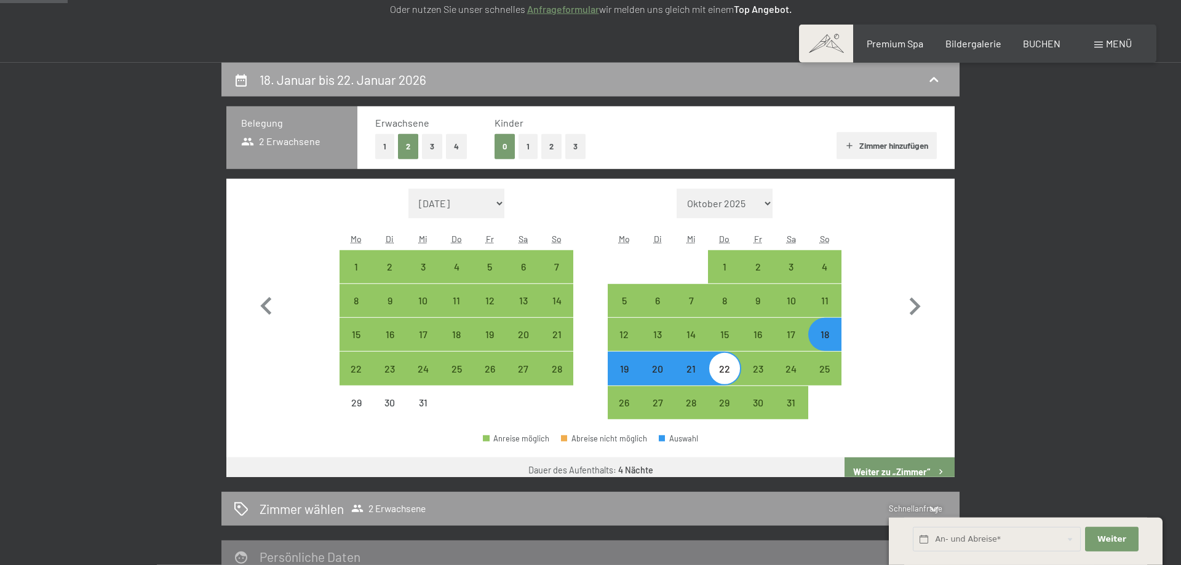
scroll to position [293, 0]
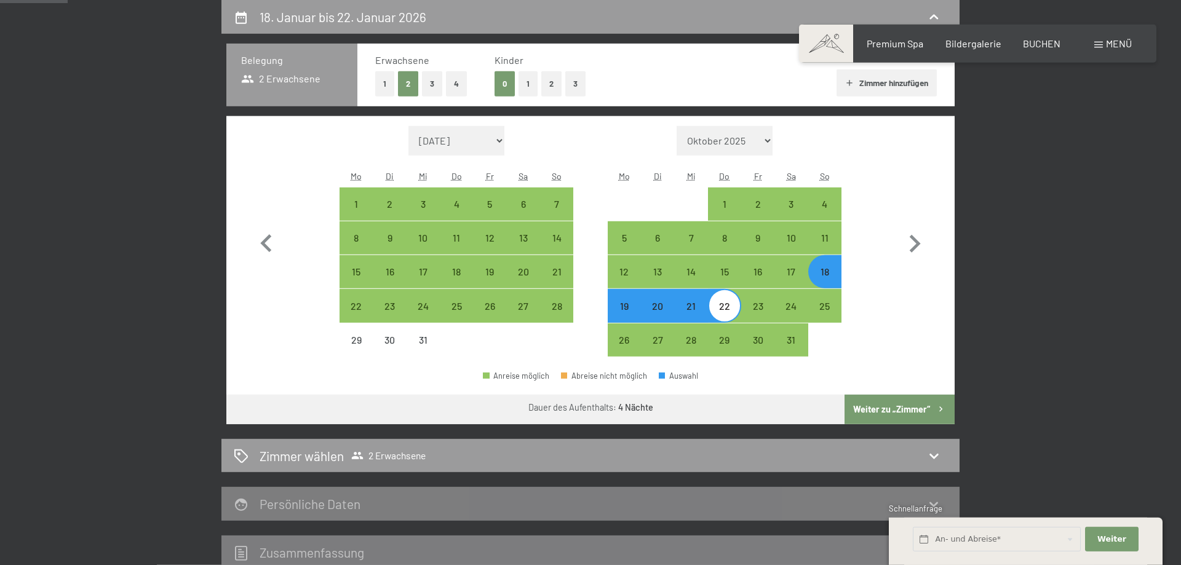
click at [829, 268] on div "18" at bounding box center [825, 282] width 31 height 31
select select "2025-12-01"
select select "2026-01-01"
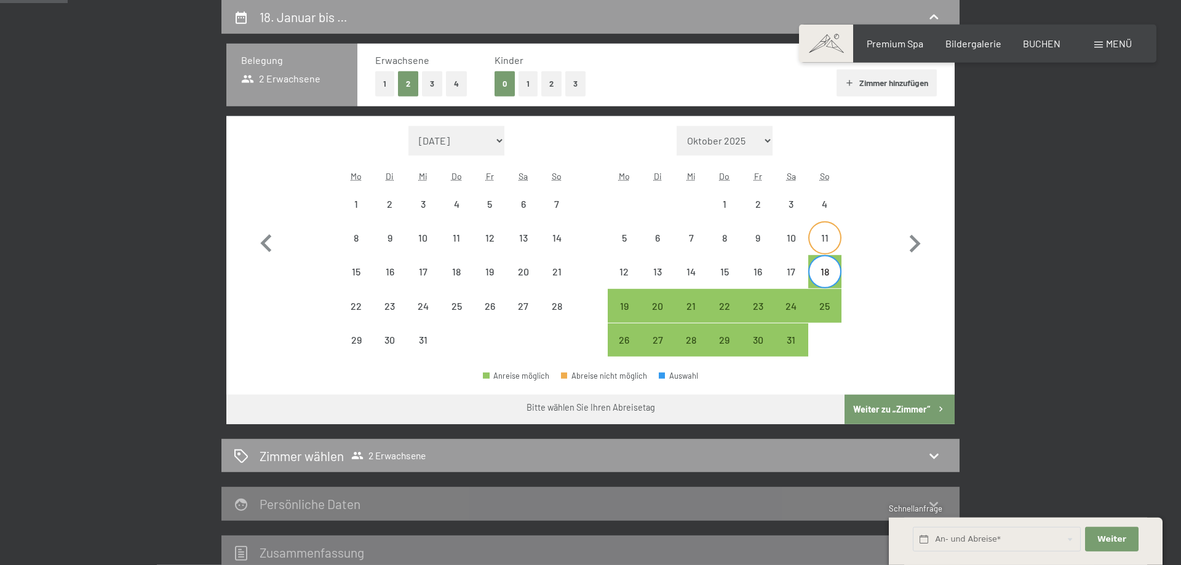
click at [831, 247] on div "11" at bounding box center [825, 248] width 31 height 31
select select "2025-12-01"
select select "2026-01-01"
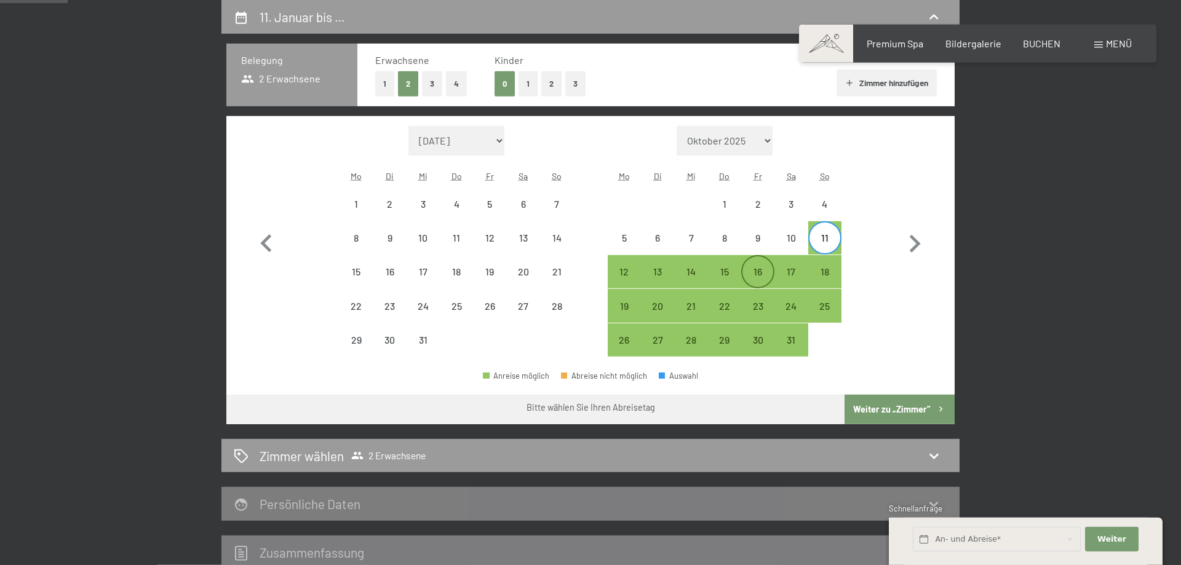
click at [760, 269] on div "16" at bounding box center [758, 282] width 31 height 31
select select "2025-12-01"
select select "2026-01-01"
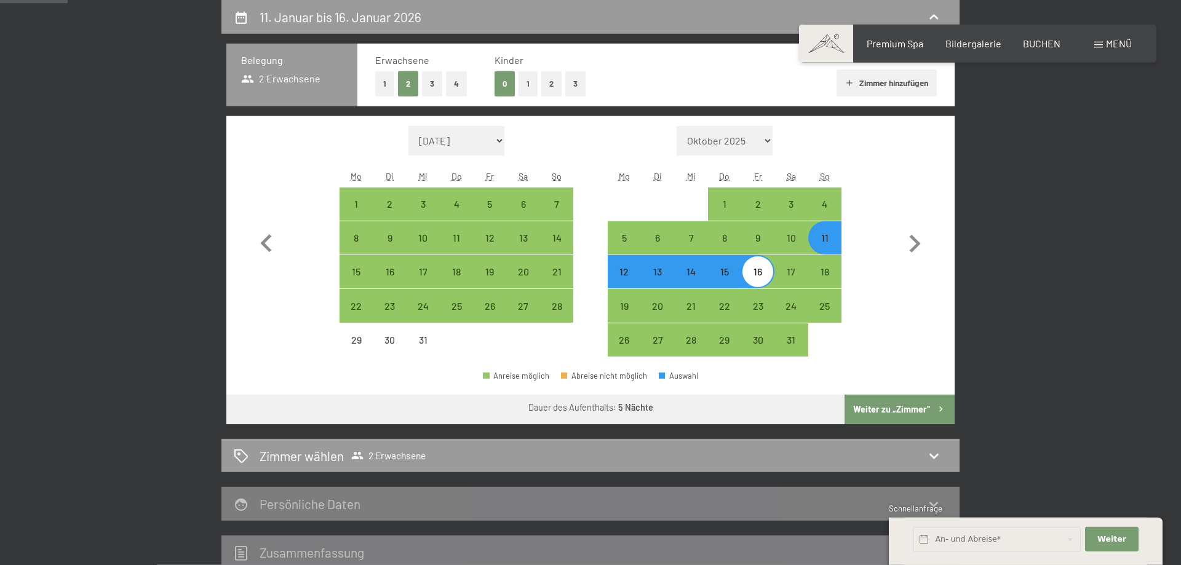
click at [892, 406] on button "Weiter zu „Zimmer“" at bounding box center [900, 410] width 110 height 30
select select "2025-12-01"
select select "2026-01-01"
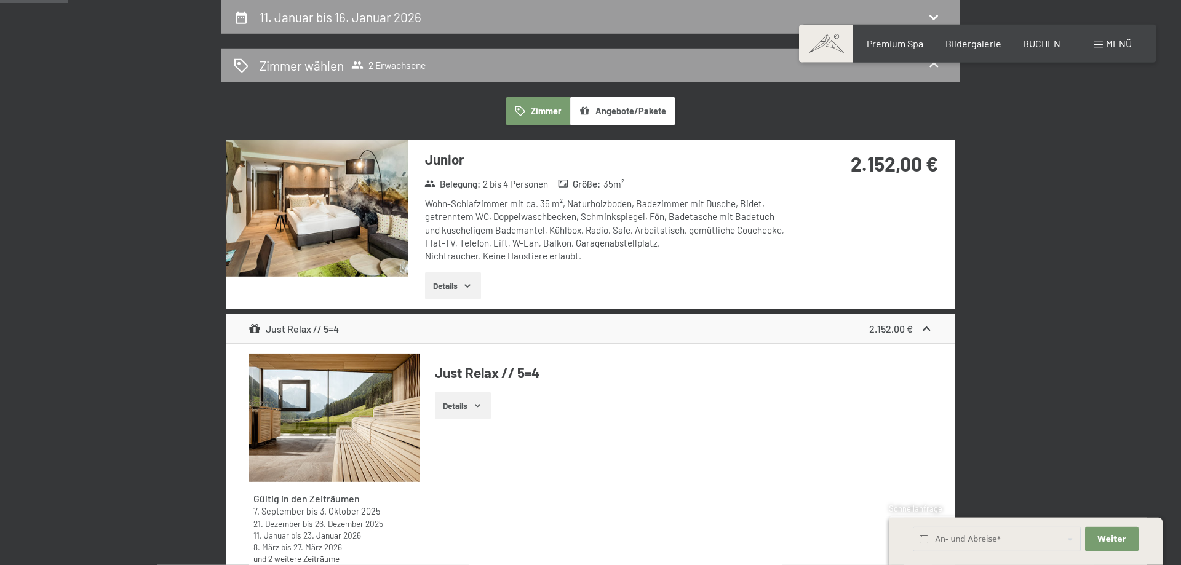
click at [460, 293] on button "Details" at bounding box center [453, 286] width 56 height 27
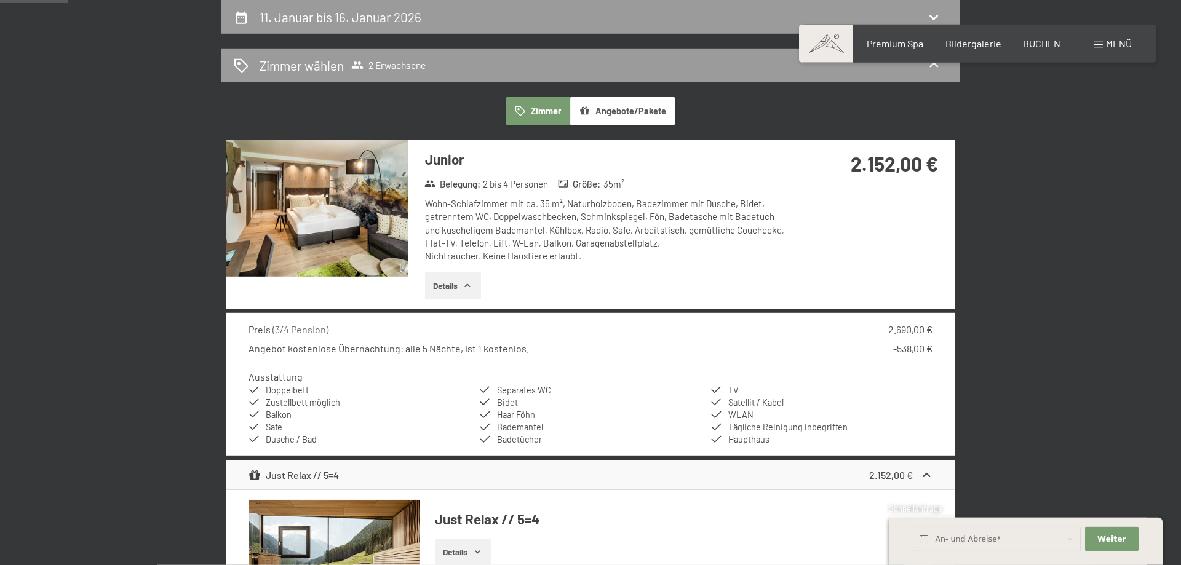
click at [460, 293] on button "Details" at bounding box center [453, 286] width 56 height 27
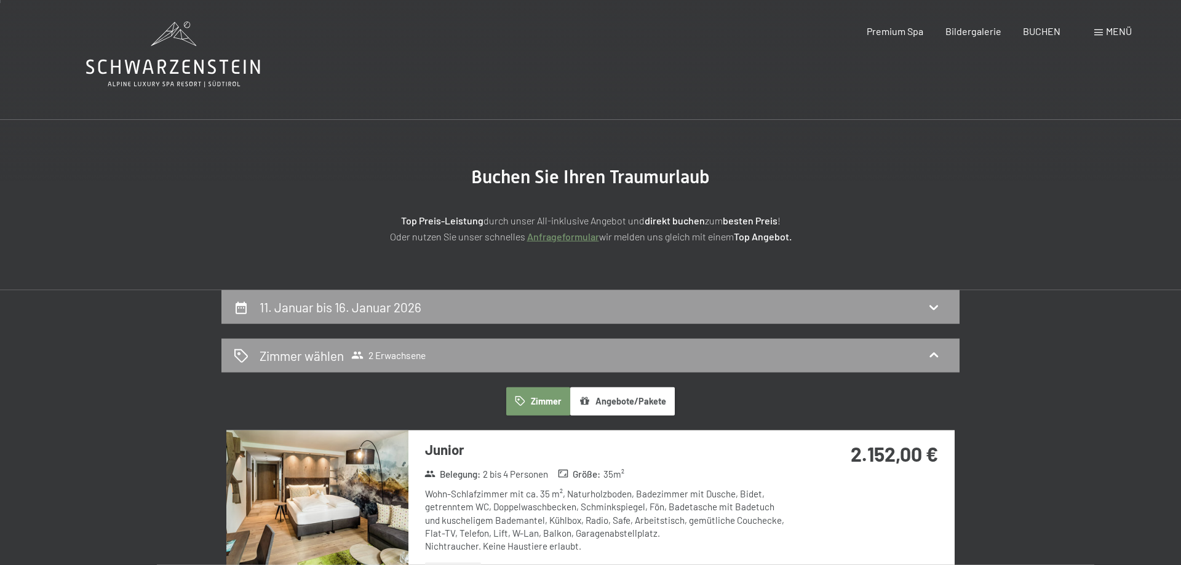
scroll to position [0, 0]
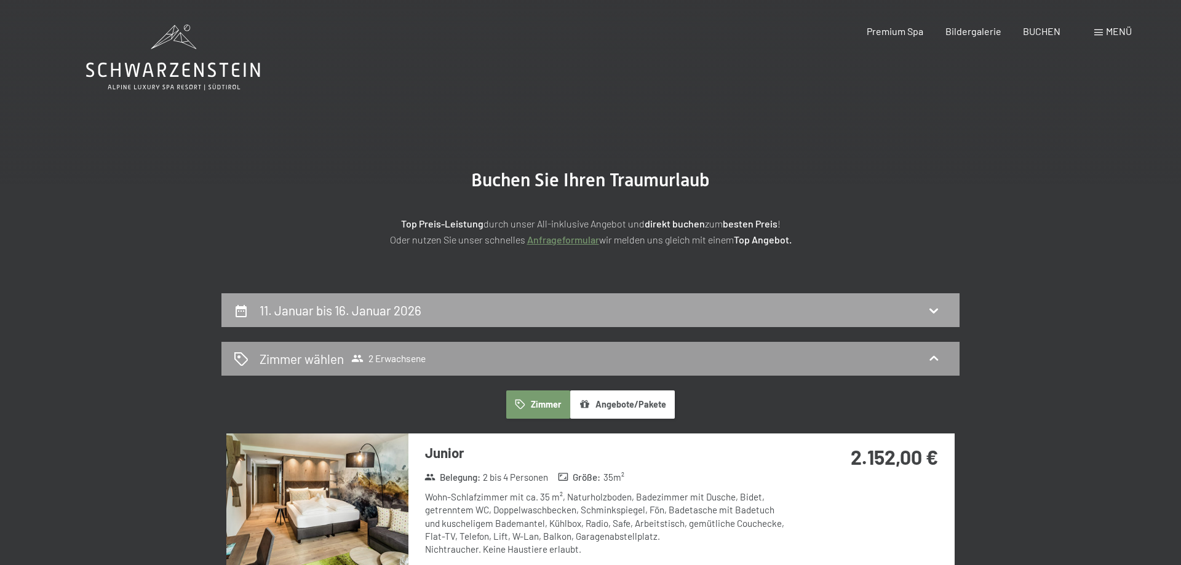
click at [457, 311] on div "11. Januar bis 16. Januar 2026" at bounding box center [591, 310] width 714 height 18
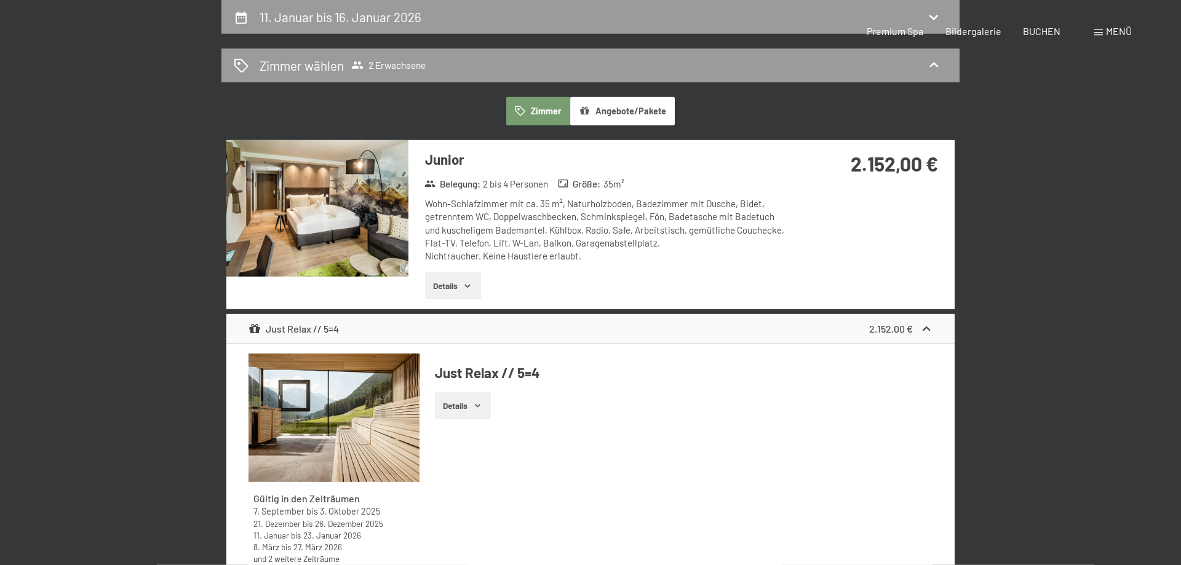
select select "2025-12-01"
select select "2026-01-01"
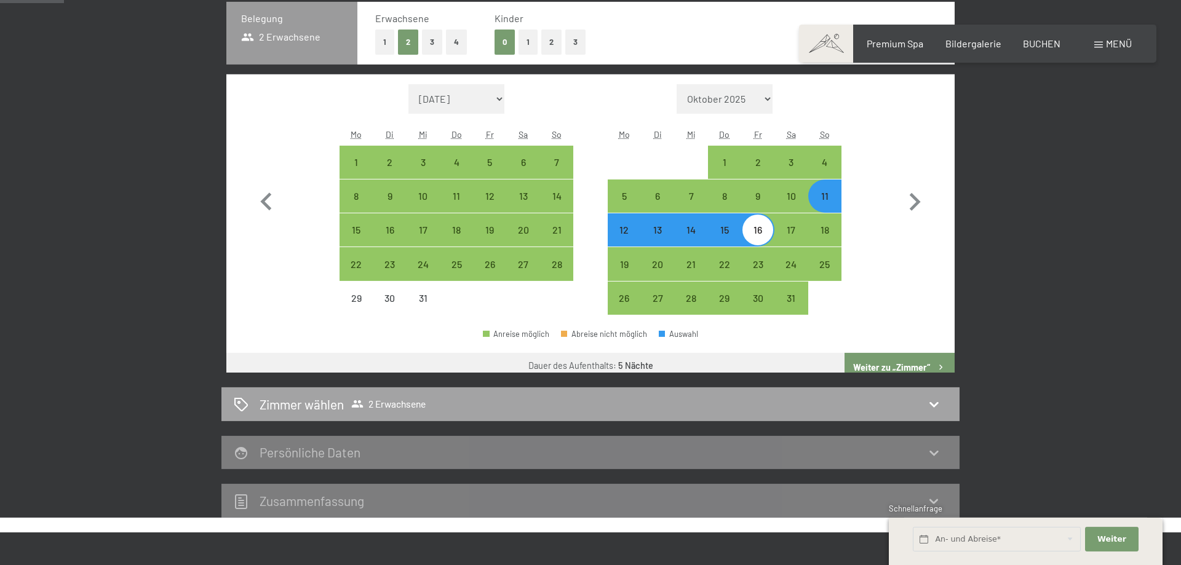
scroll to position [356, 0]
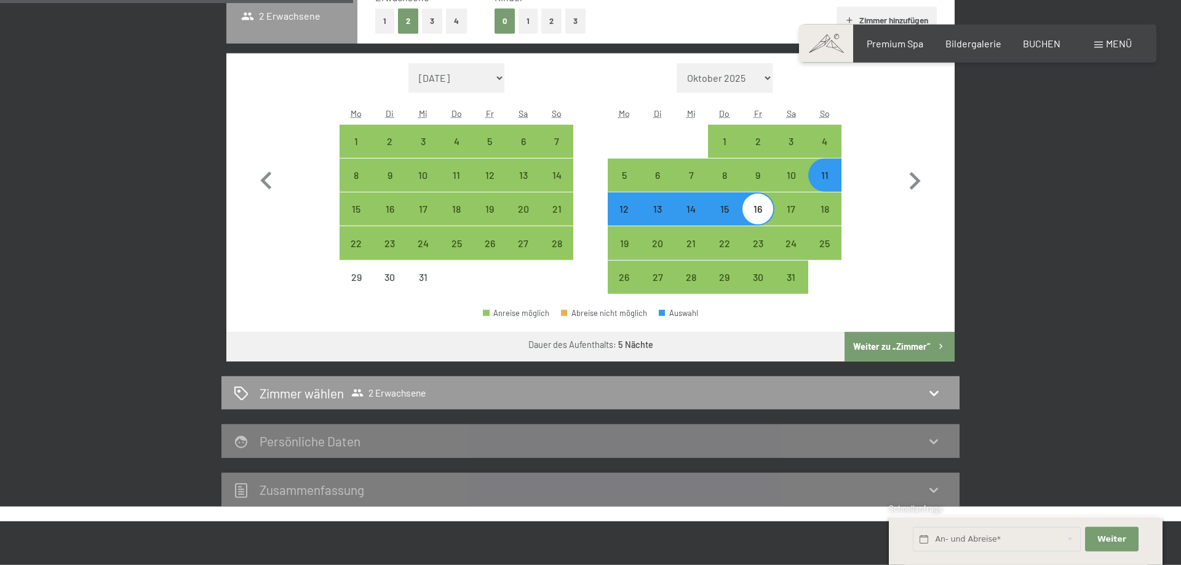
click at [834, 184] on div "11" at bounding box center [825, 185] width 31 height 31
select select "2025-12-01"
select select "2026-01-01"
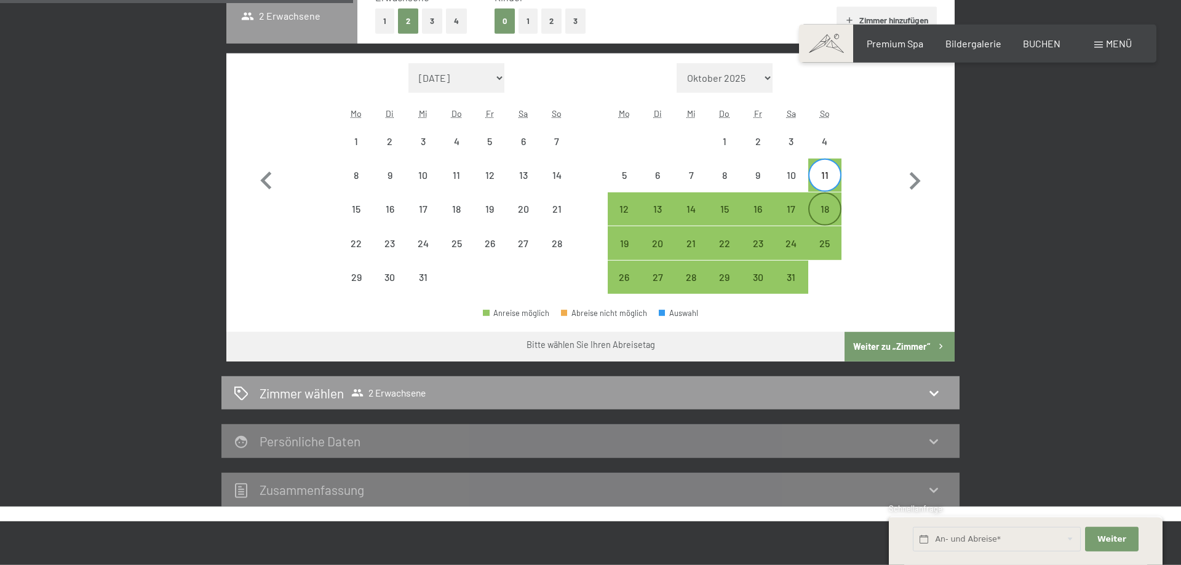
click at [821, 211] on div "18" at bounding box center [825, 219] width 31 height 31
select select "2025-12-01"
select select "2026-01-01"
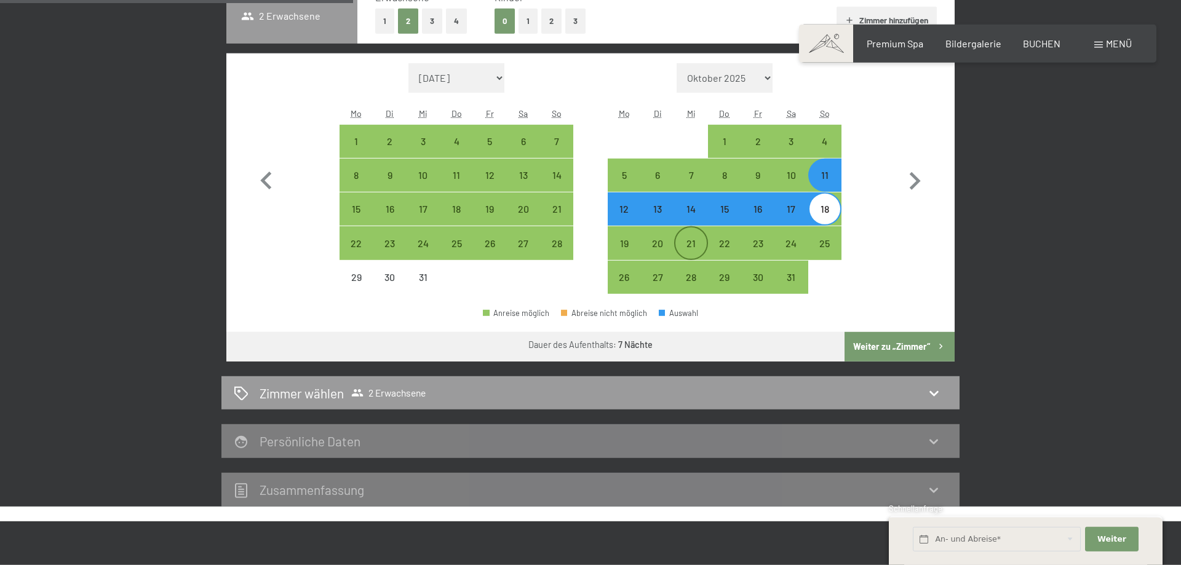
click at [690, 244] on div "21" at bounding box center [691, 254] width 31 height 31
select select "2025-12-01"
select select "2026-01-01"
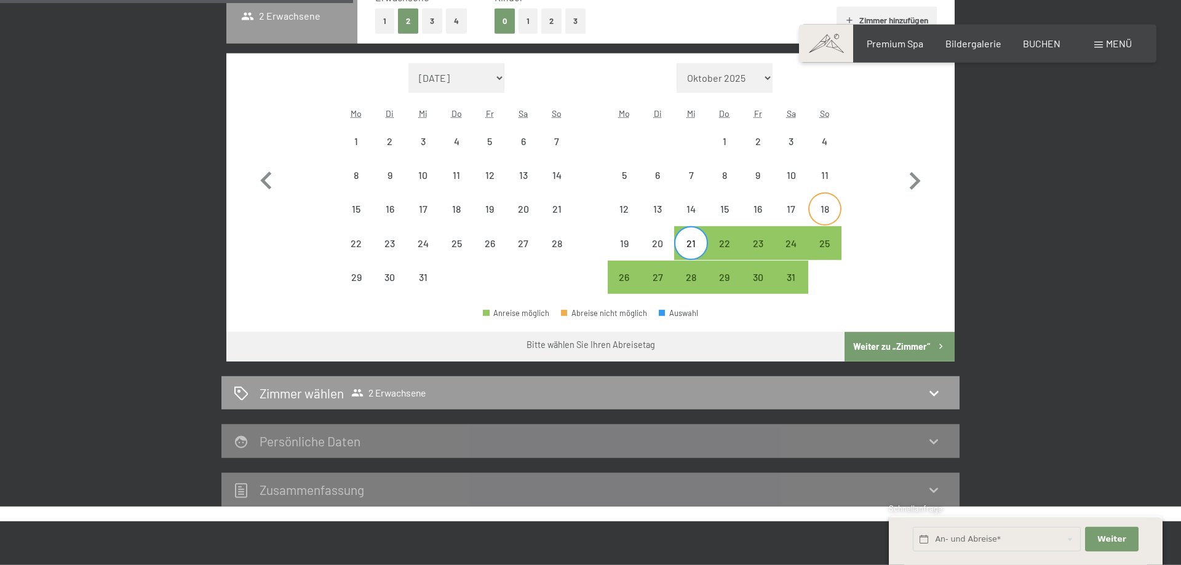
click at [831, 212] on div "18" at bounding box center [825, 219] width 31 height 31
select select "2025-12-01"
select select "2026-01-01"
click at [730, 246] on div "22" at bounding box center [724, 254] width 31 height 31
select select "2025-12-01"
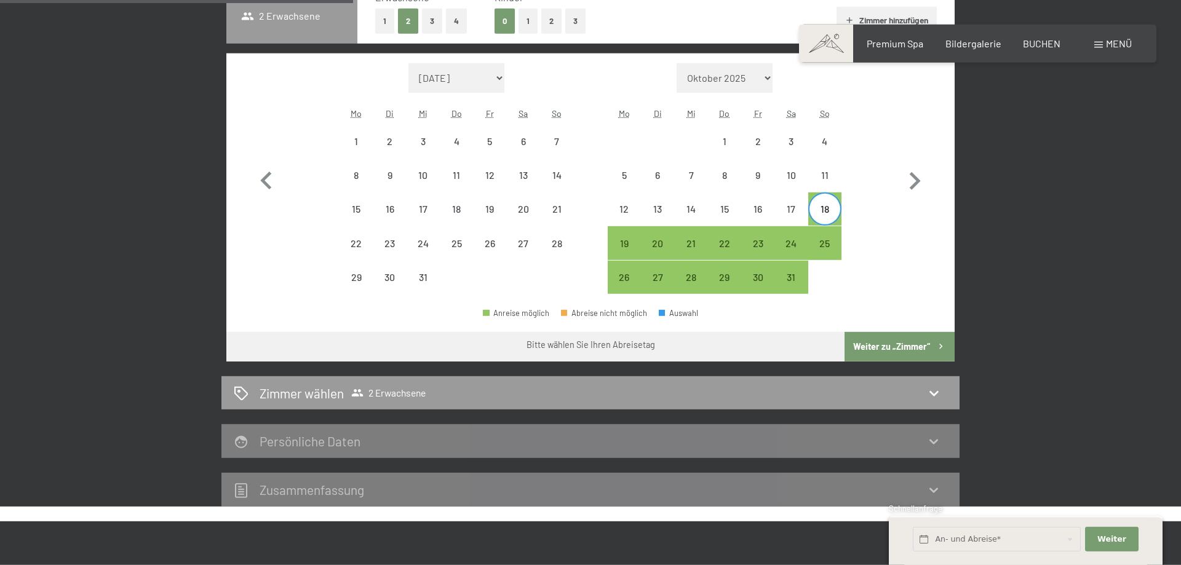
select select "2026-01-01"
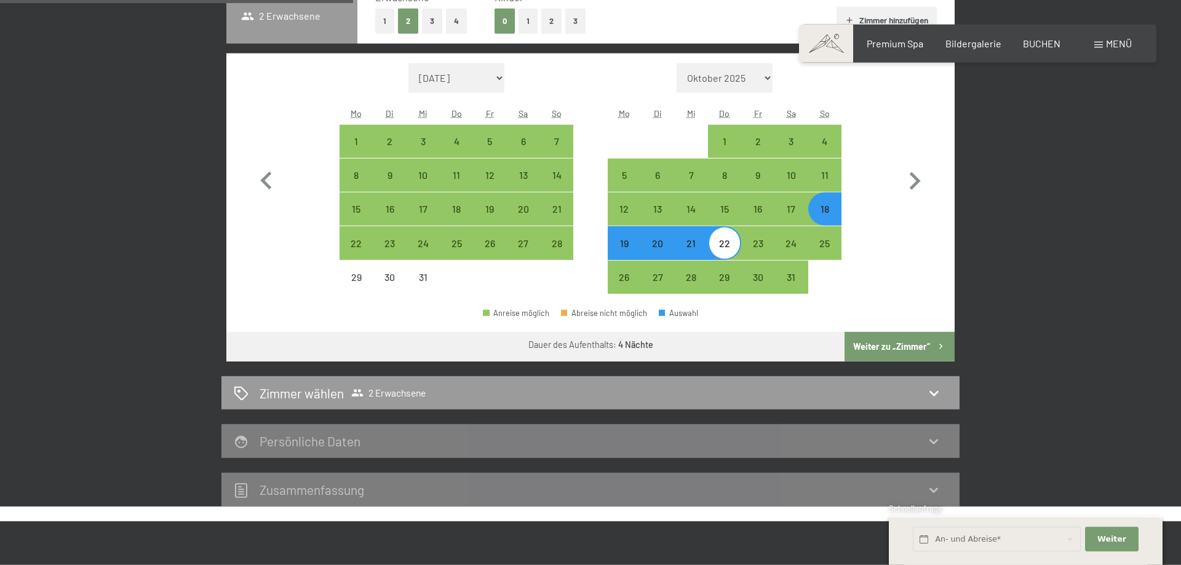
click at [887, 353] on button "Weiter zu „Zimmer“" at bounding box center [900, 347] width 110 height 30
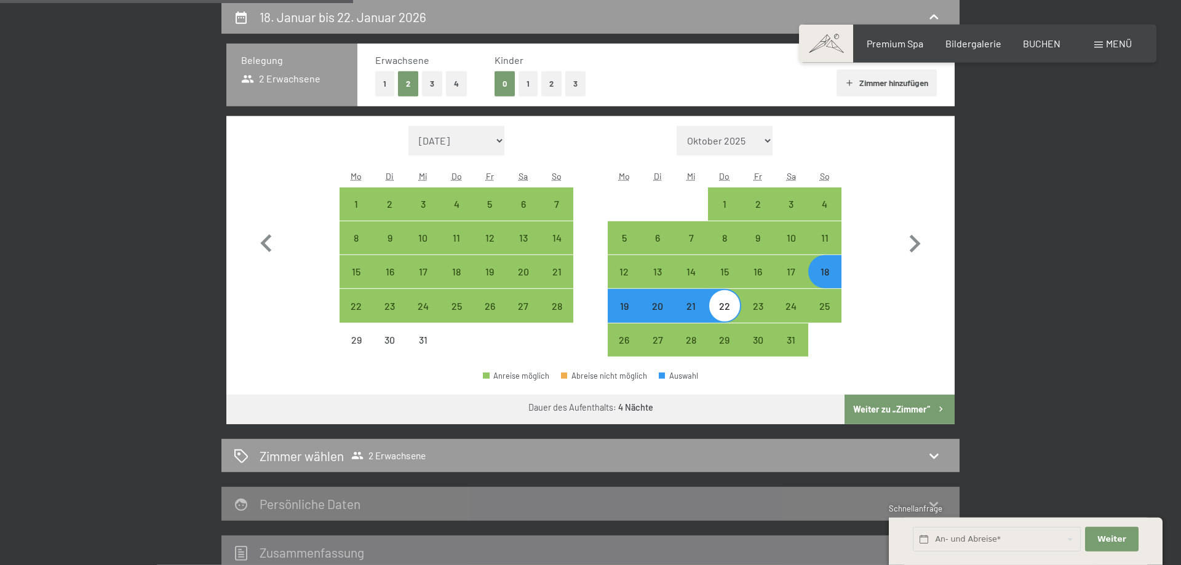
select select "2025-12-01"
select select "2026-01-01"
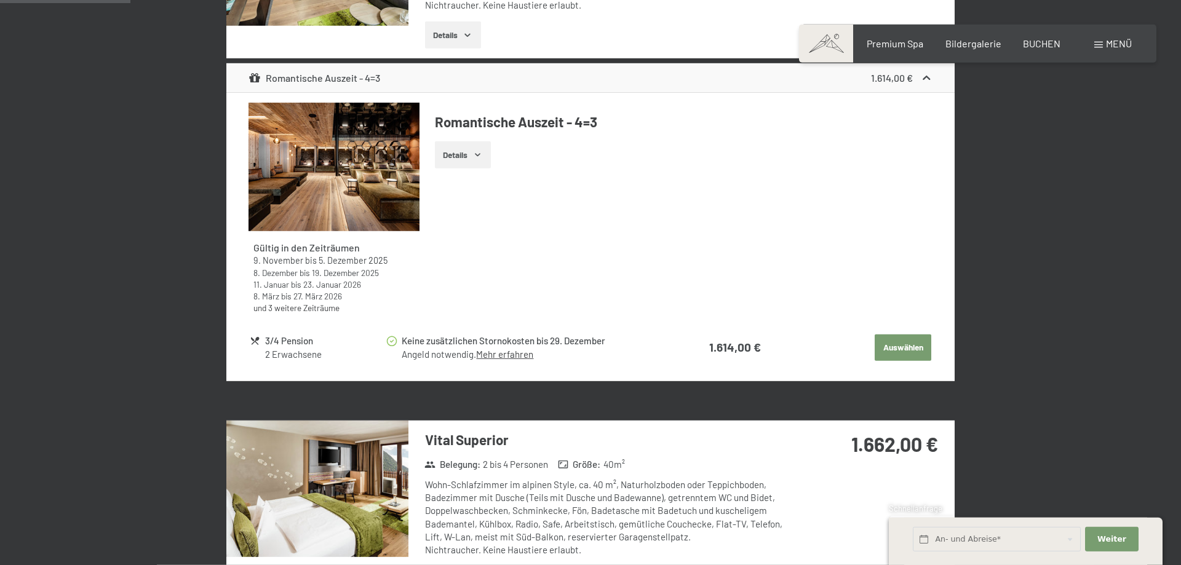
scroll to position [733, 0]
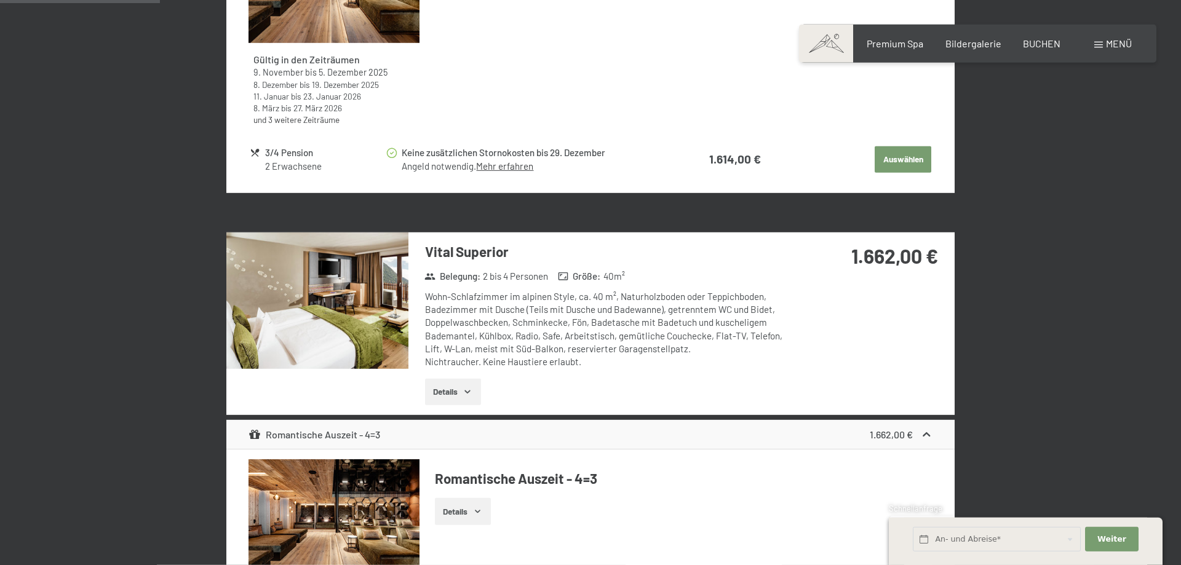
click at [381, 320] on img at bounding box center [317, 301] width 182 height 137
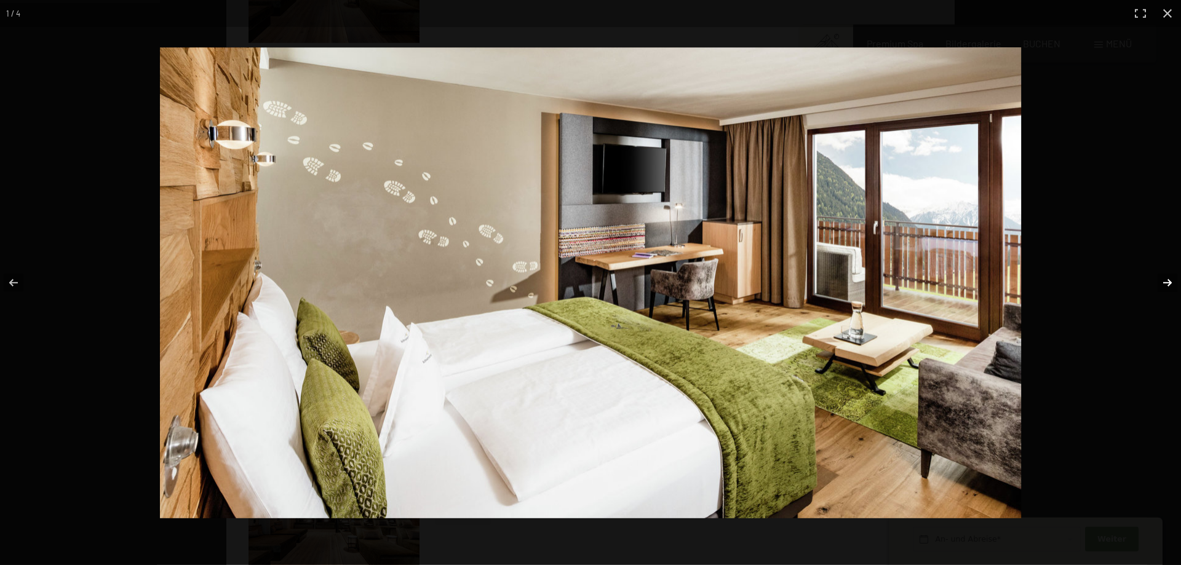
click at [1172, 281] on button "button" at bounding box center [1159, 283] width 43 height 62
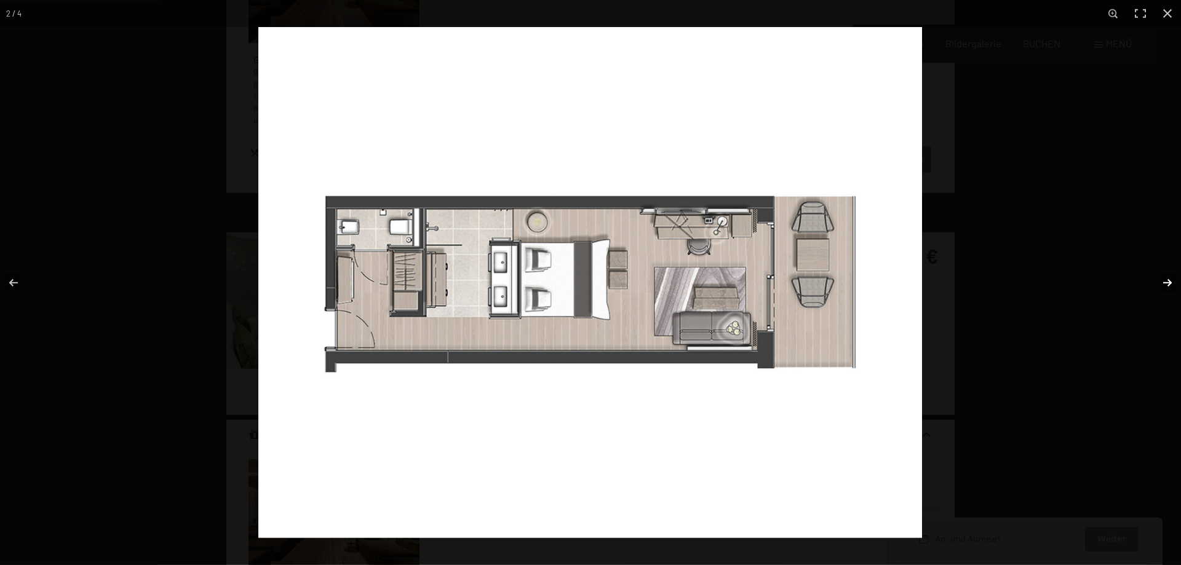
click at [1172, 281] on button "button" at bounding box center [1159, 283] width 43 height 62
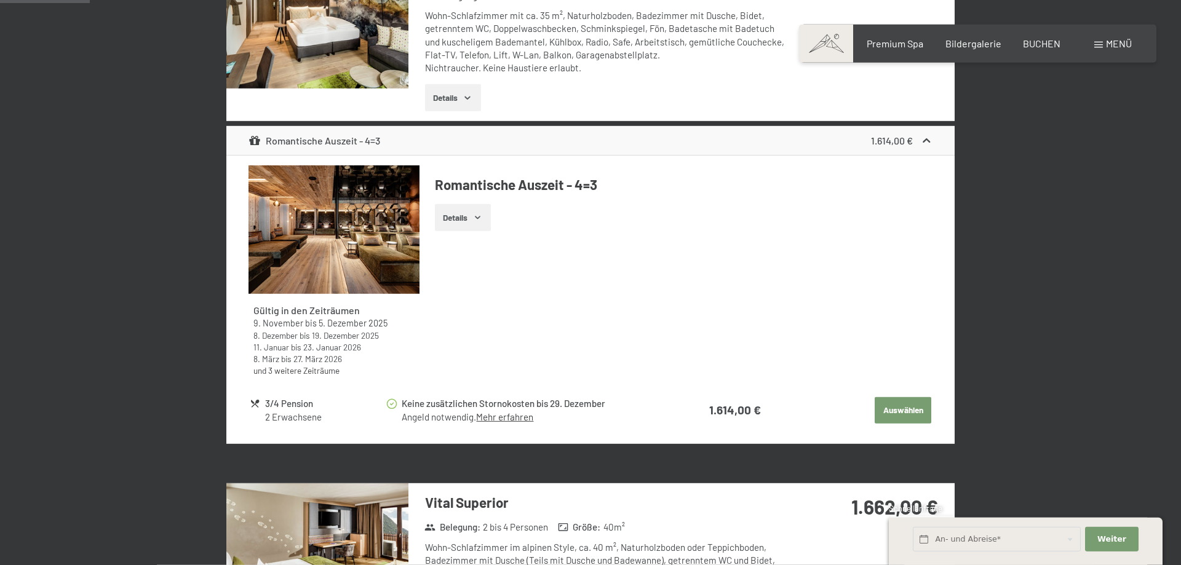
scroll to position [231, 0]
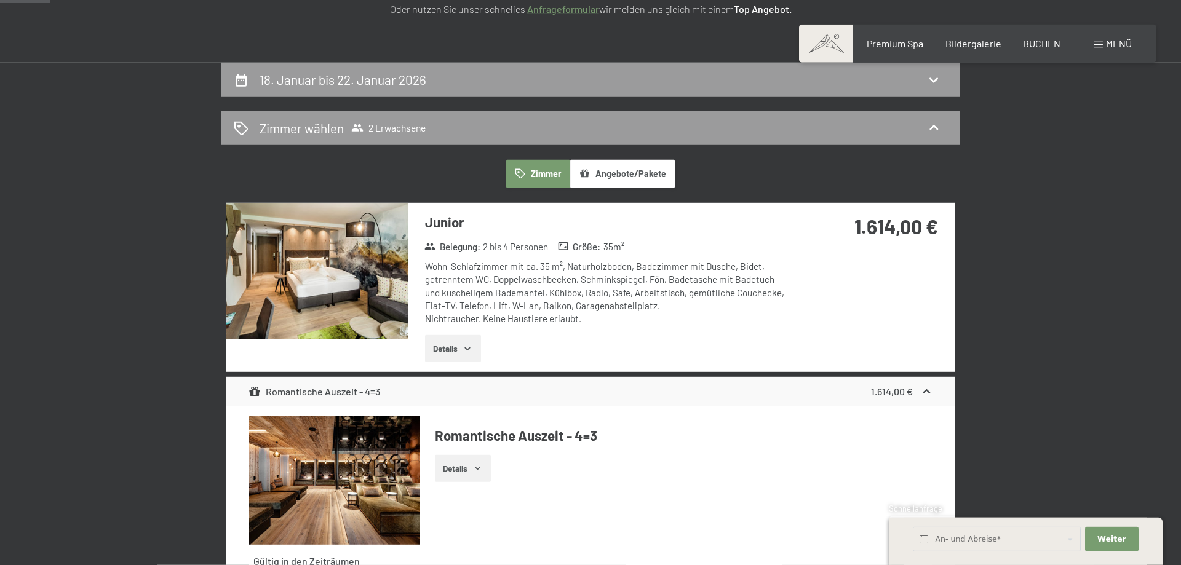
click at [337, 300] on img at bounding box center [317, 271] width 182 height 137
click at [919, 399] on div "1.614,00 €" at bounding box center [902, 392] width 62 height 15
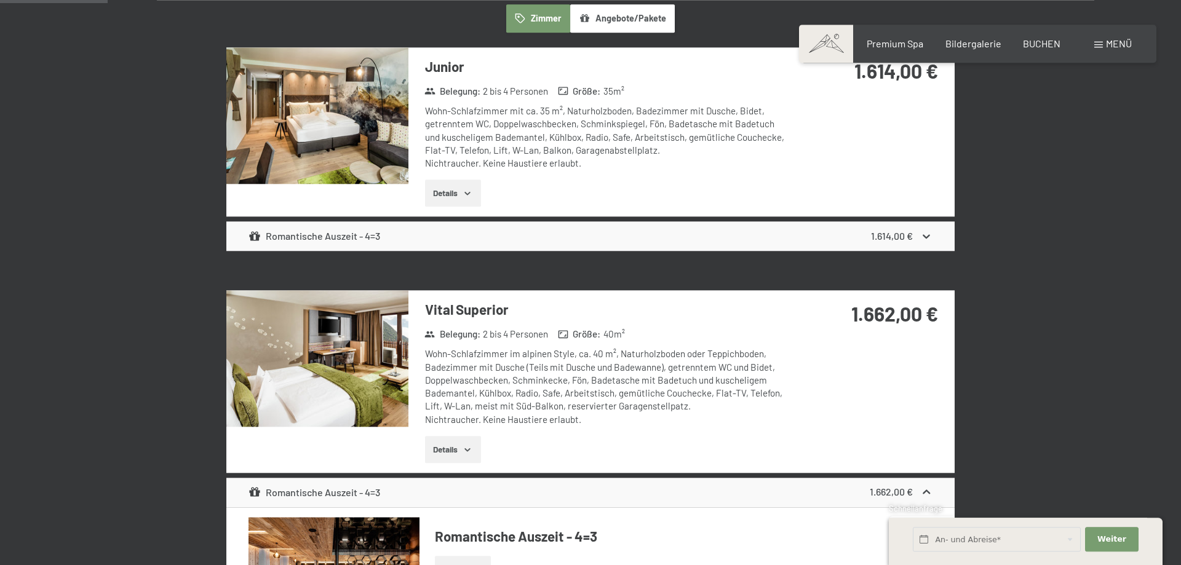
scroll to position [356, 0]
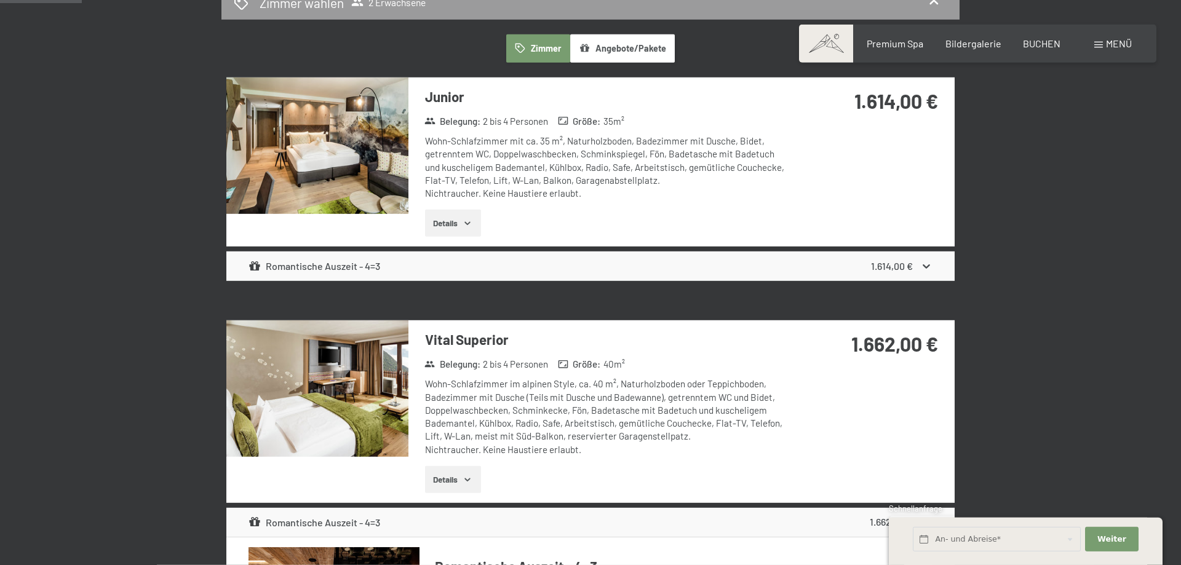
click at [390, 383] on img at bounding box center [317, 389] width 182 height 137
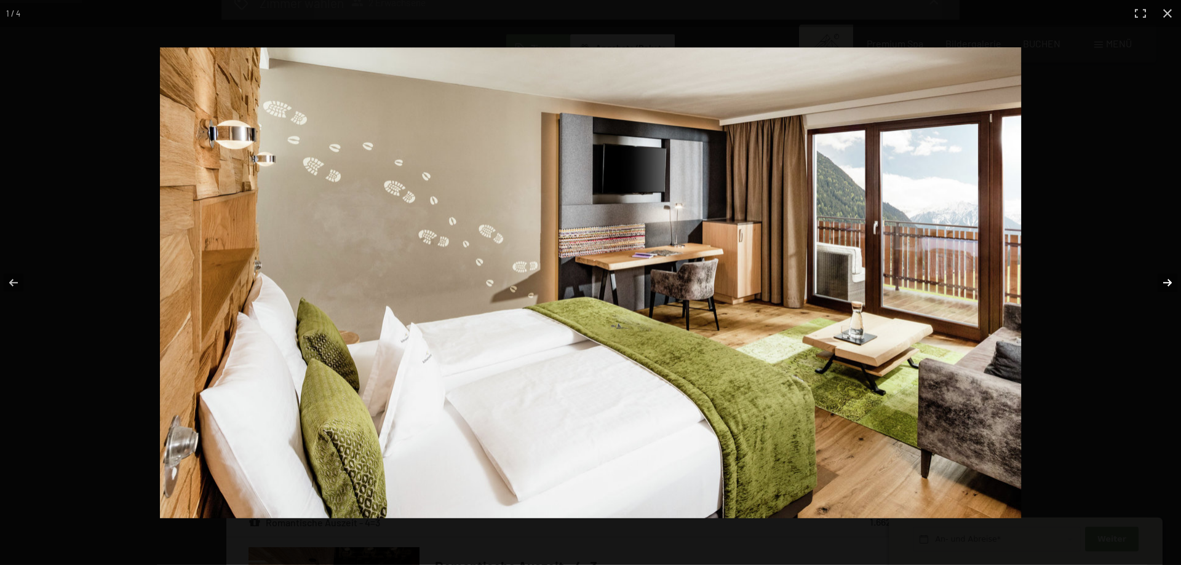
click at [1164, 279] on button "button" at bounding box center [1159, 283] width 43 height 62
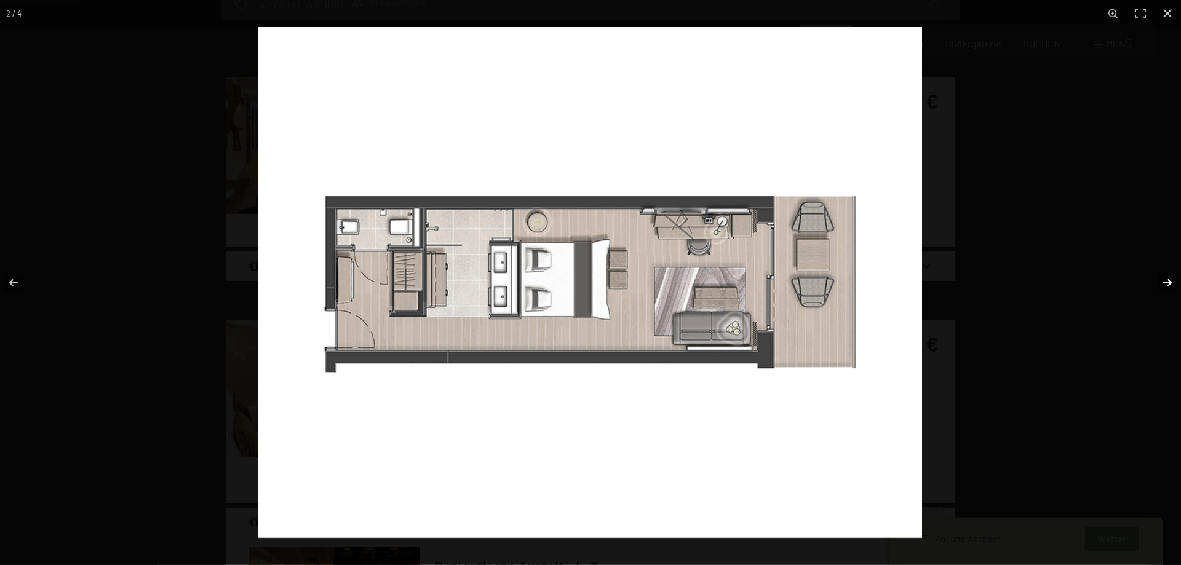
click at [1164, 279] on button "button" at bounding box center [1159, 283] width 43 height 62
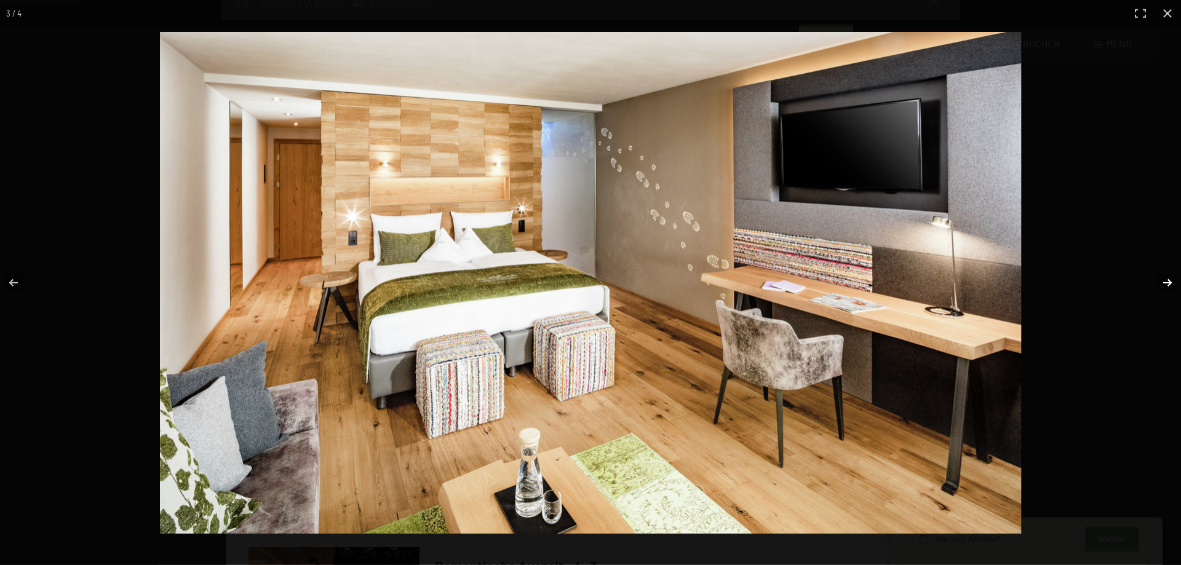
click at [1164, 279] on button "button" at bounding box center [1159, 283] width 43 height 62
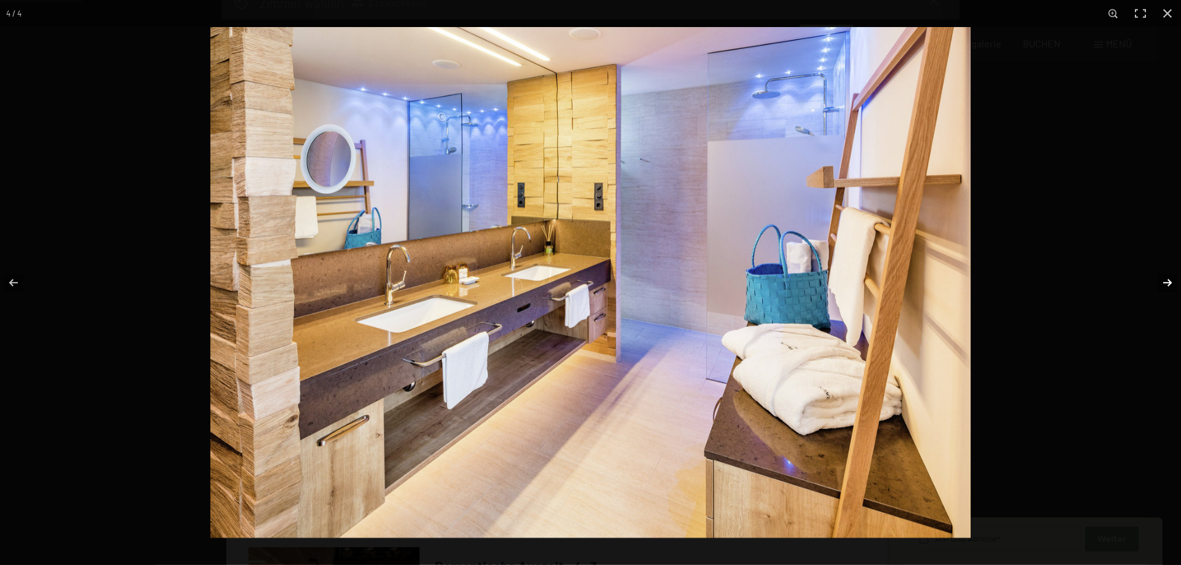
click at [1164, 279] on button "button" at bounding box center [1159, 283] width 43 height 62
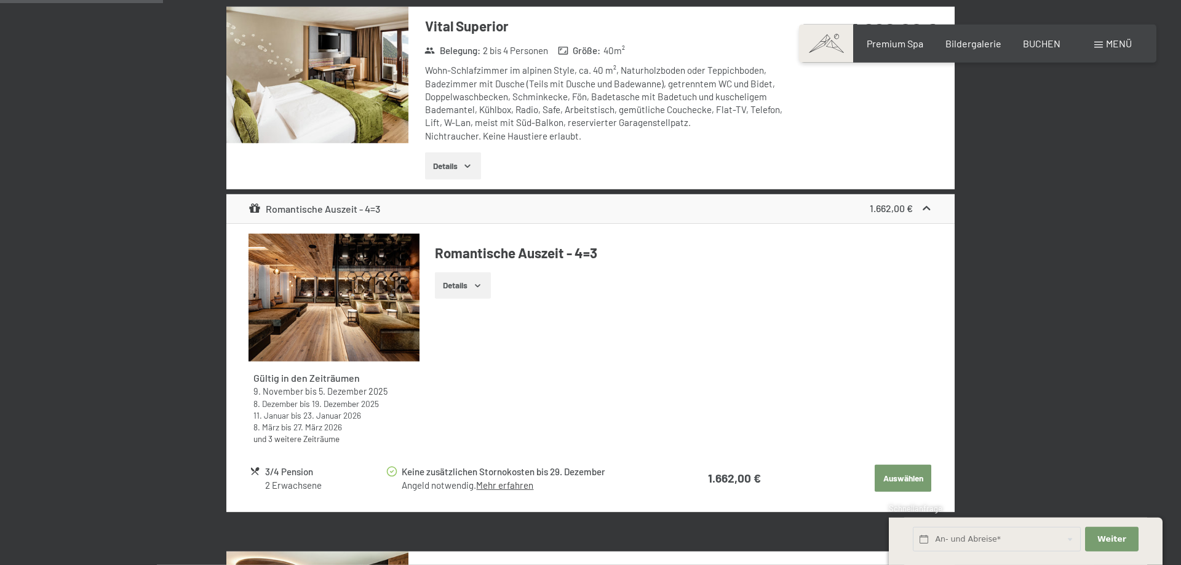
scroll to position [1109, 0]
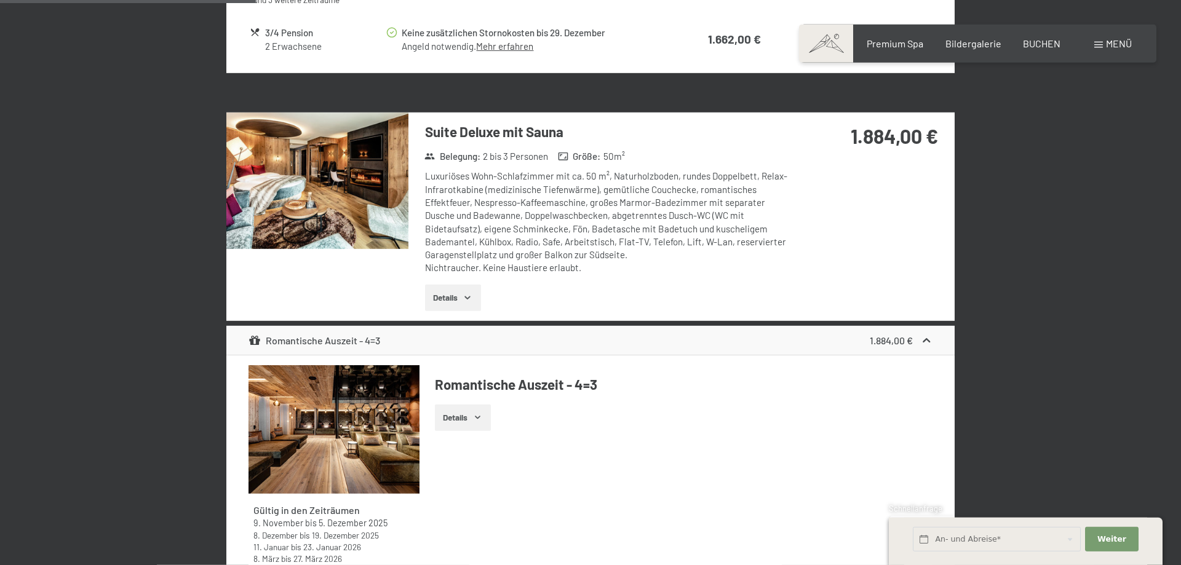
click at [316, 208] on img at bounding box center [317, 181] width 182 height 137
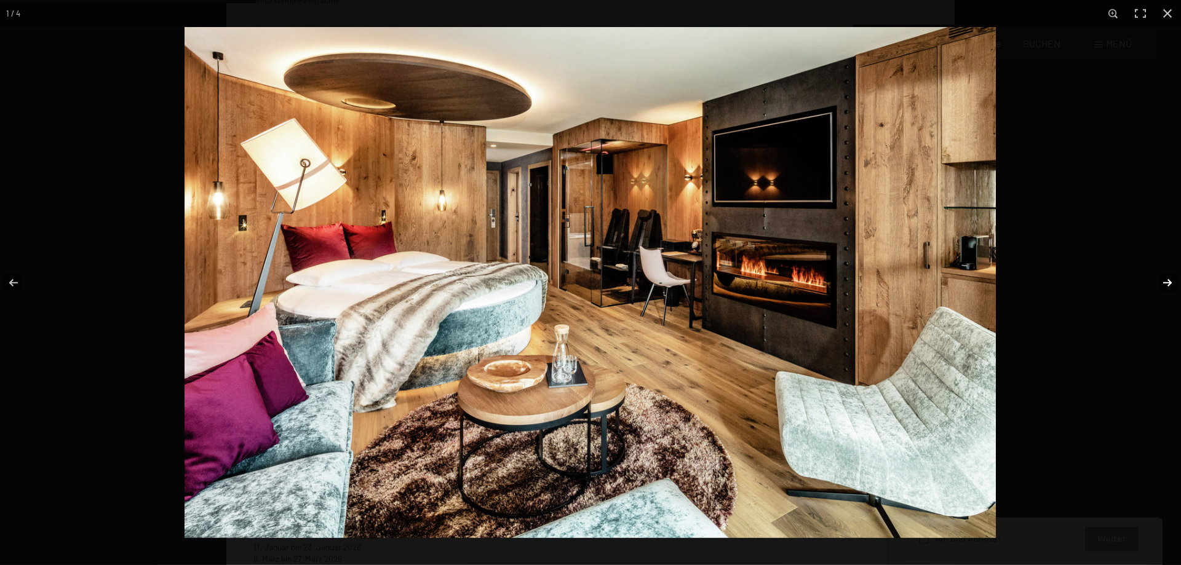
click at [1165, 284] on button "button" at bounding box center [1159, 283] width 43 height 62
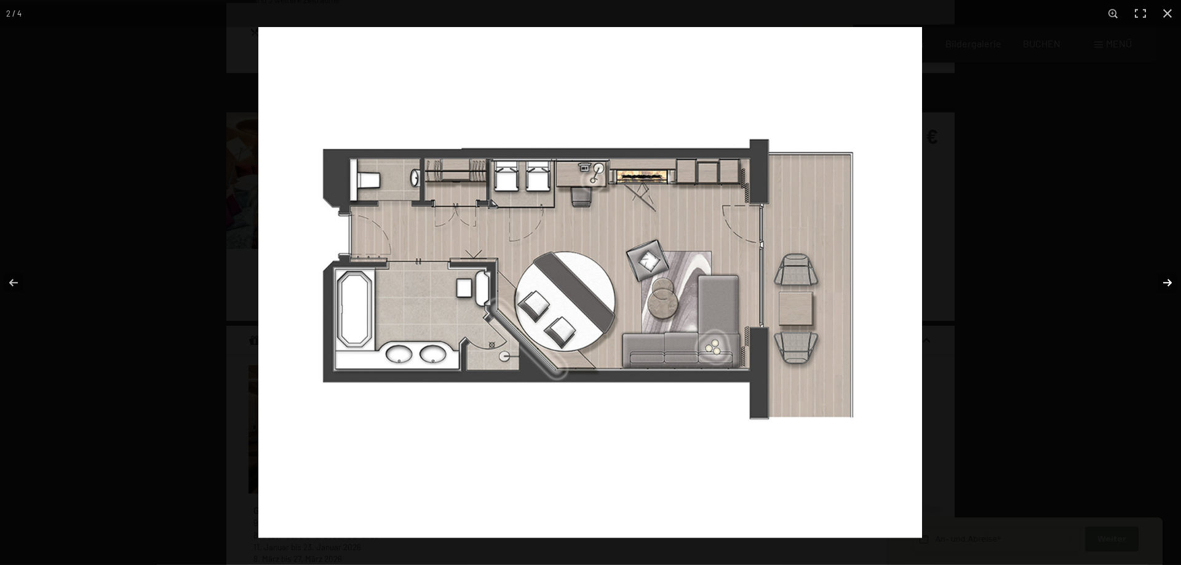
click at [1165, 284] on button "button" at bounding box center [1159, 283] width 43 height 62
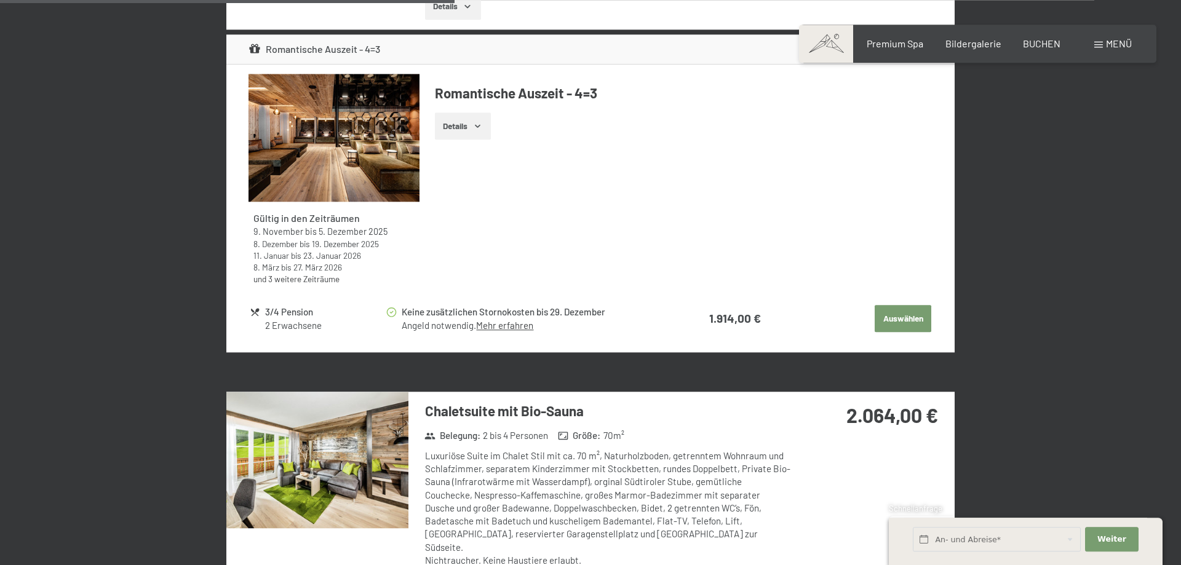
scroll to position [2051, 0]
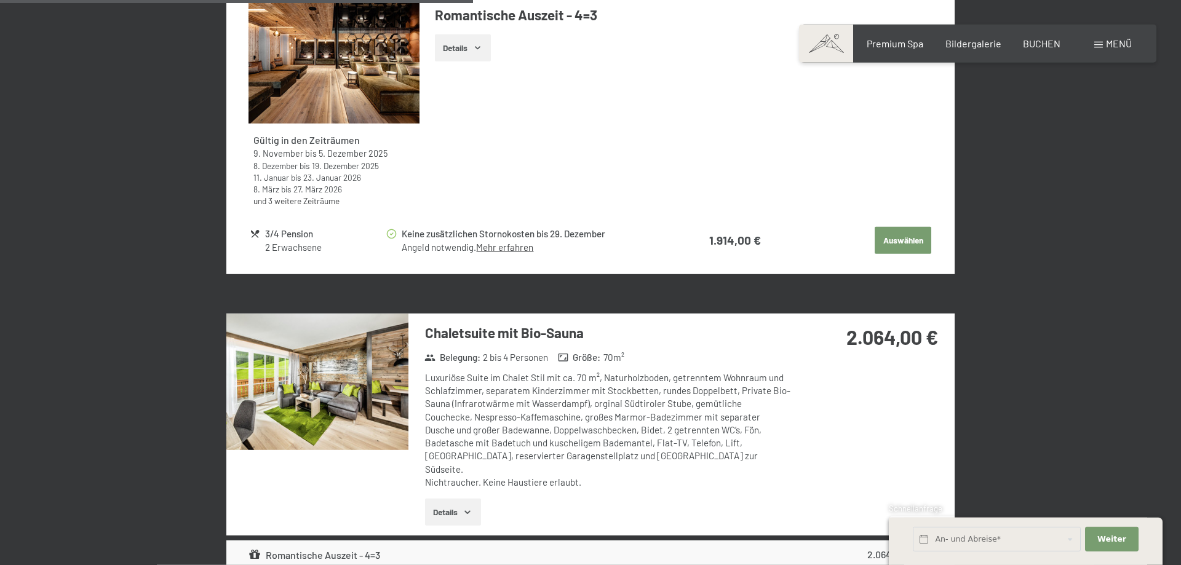
click at [386, 382] on img at bounding box center [317, 382] width 182 height 137
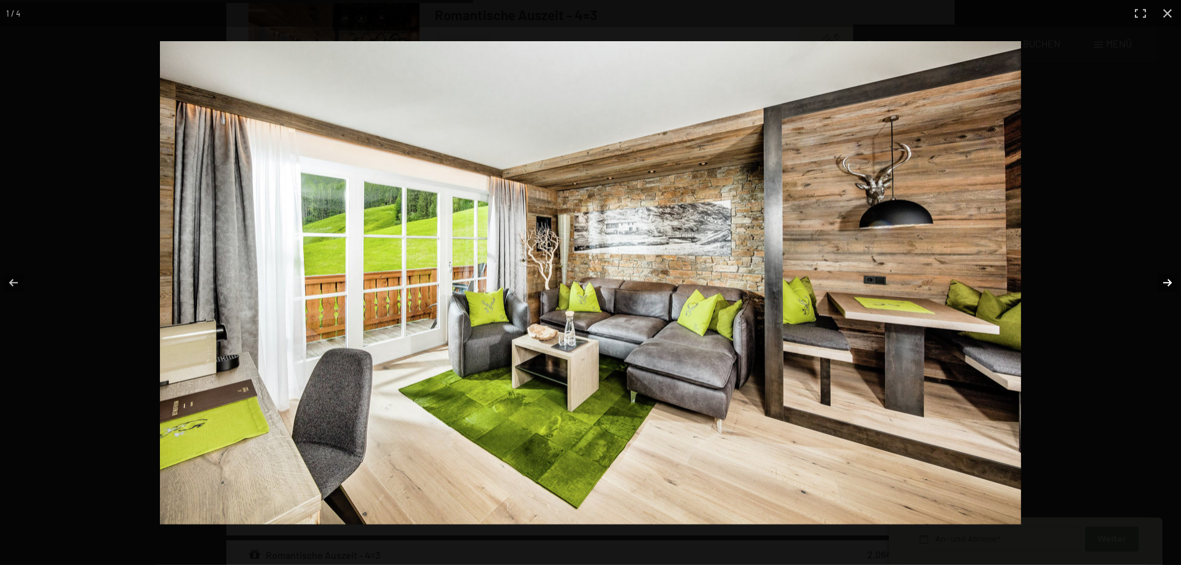
click at [1164, 277] on button "button" at bounding box center [1159, 283] width 43 height 62
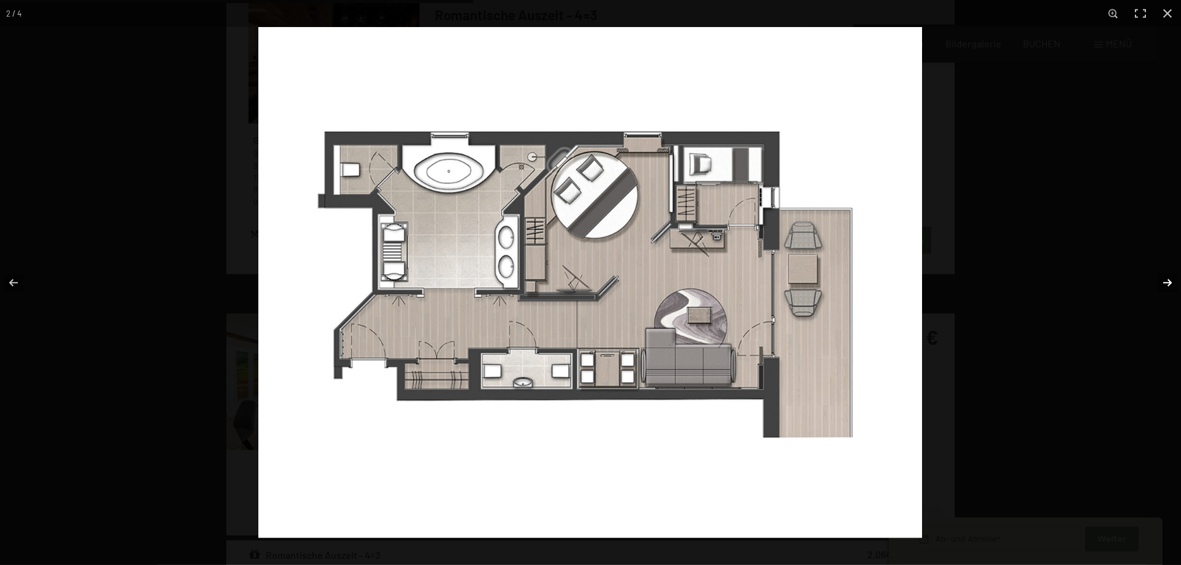
click at [1164, 277] on button "button" at bounding box center [1159, 283] width 43 height 62
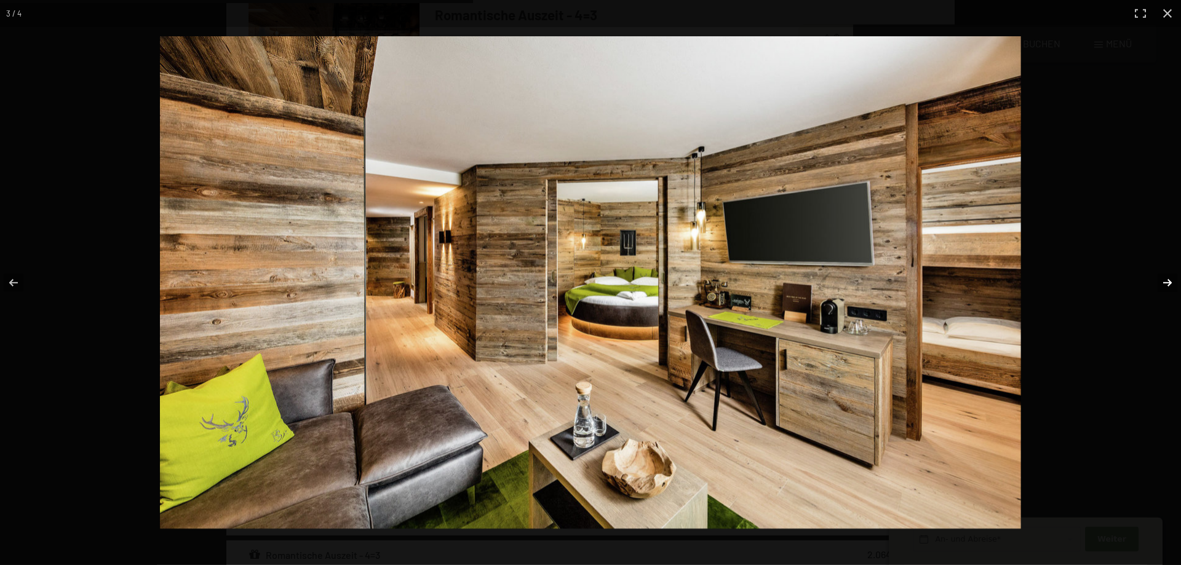
click at [1164, 277] on button "button" at bounding box center [1159, 283] width 43 height 62
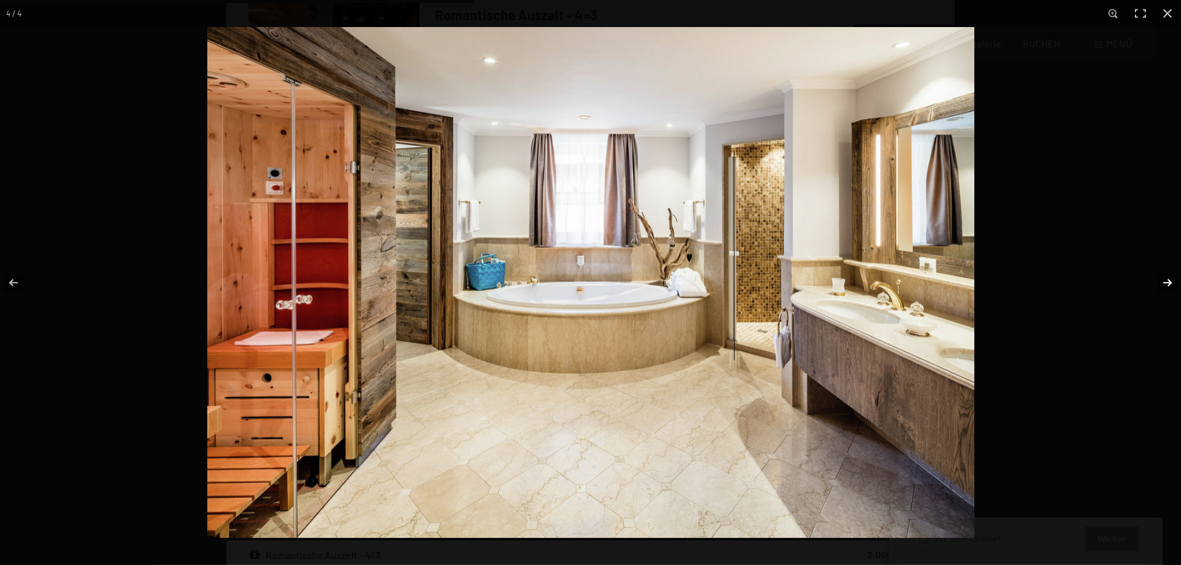
click at [1164, 277] on button "button" at bounding box center [1159, 283] width 43 height 62
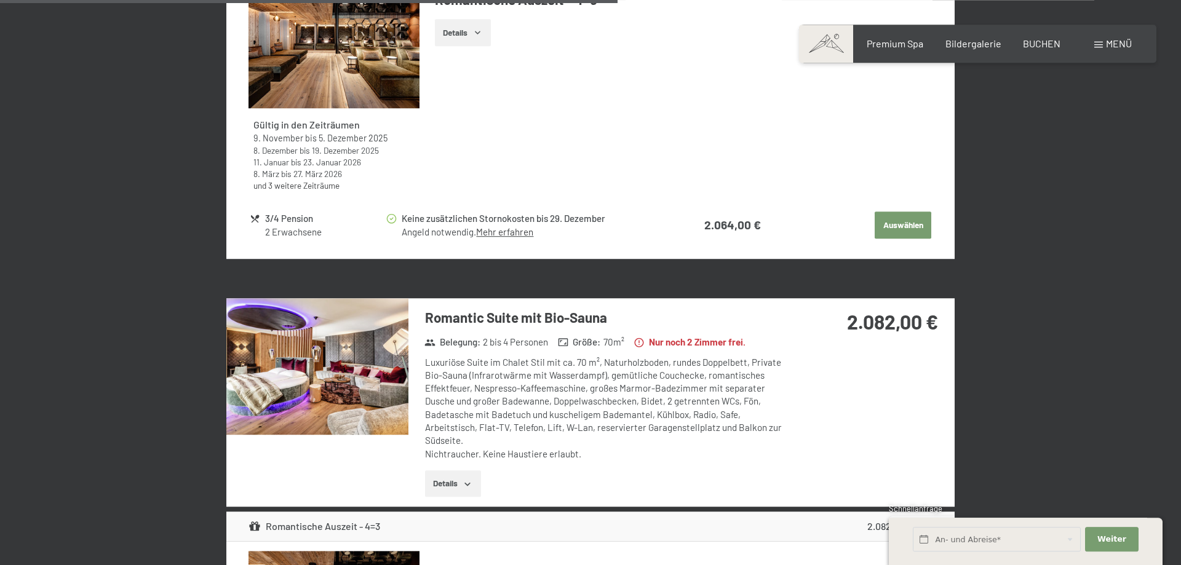
scroll to position [2678, 0]
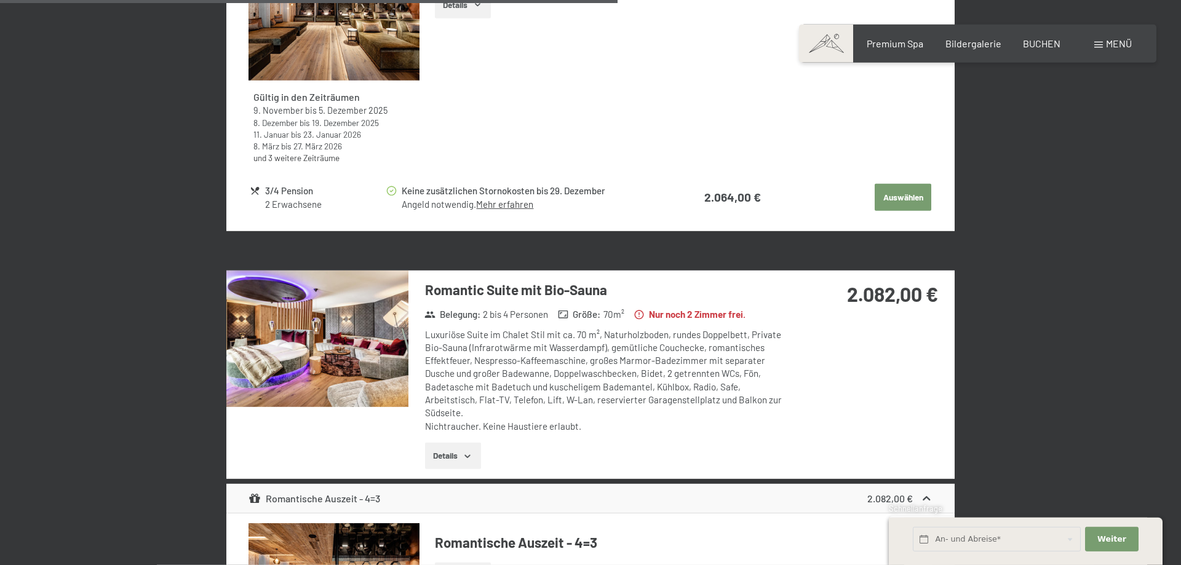
click at [301, 305] on img at bounding box center [317, 339] width 182 height 137
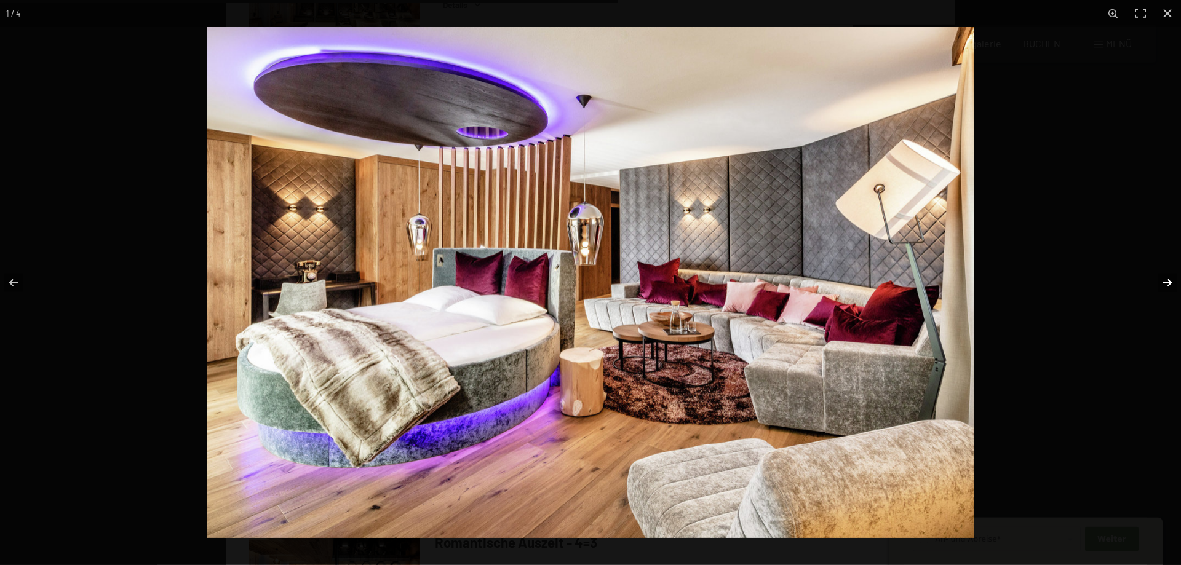
click at [1154, 286] on button "button" at bounding box center [1159, 283] width 43 height 62
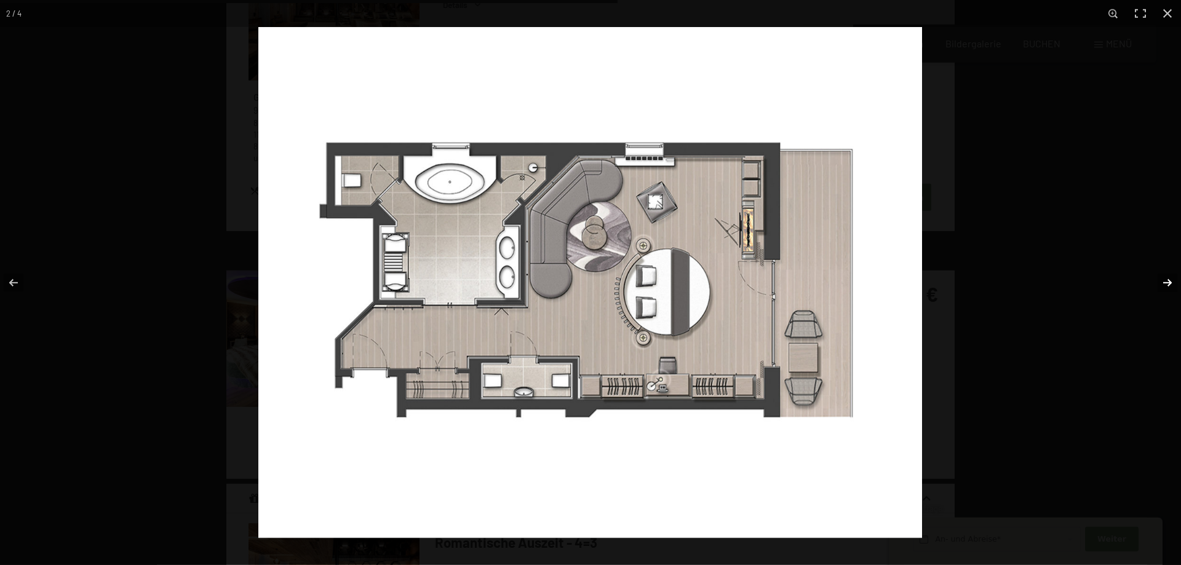
click at [1154, 286] on button "button" at bounding box center [1159, 283] width 43 height 62
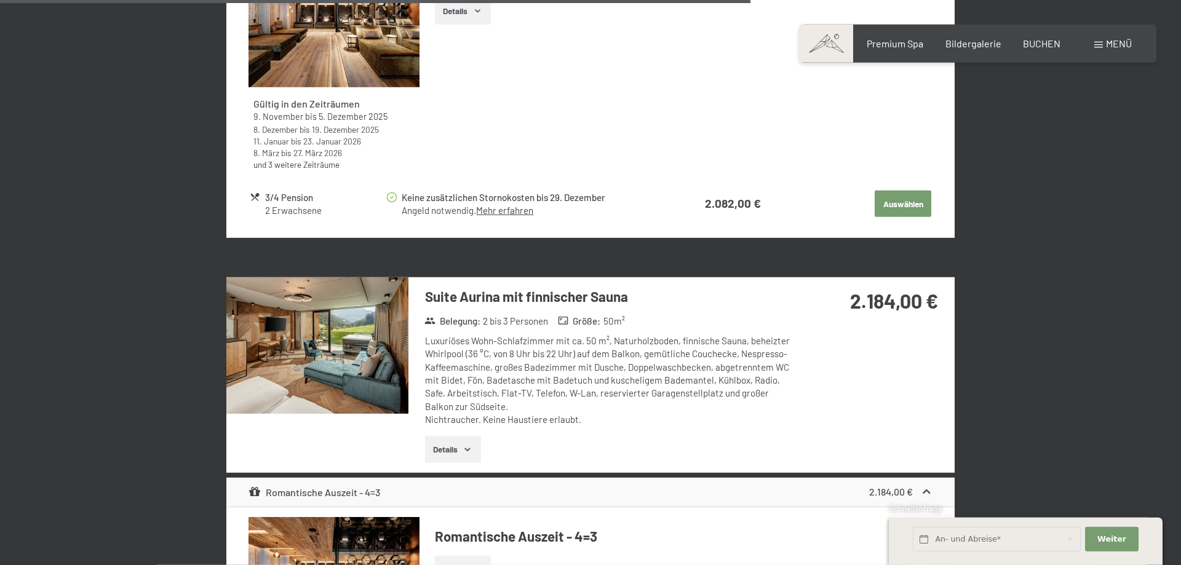
scroll to position [3369, 0]
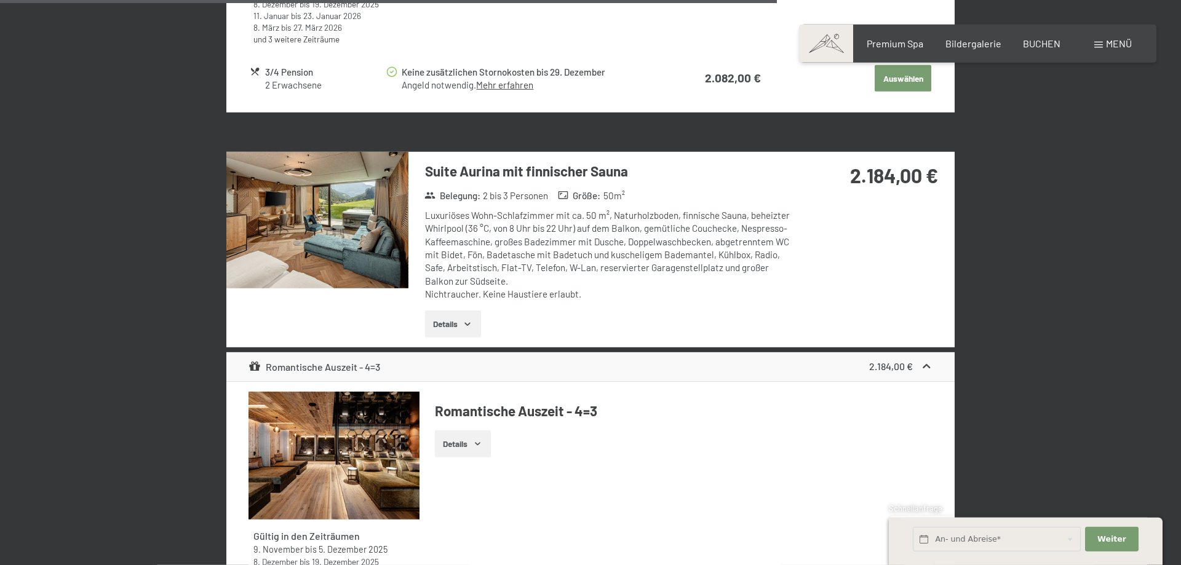
click at [381, 210] on img at bounding box center [317, 220] width 182 height 137
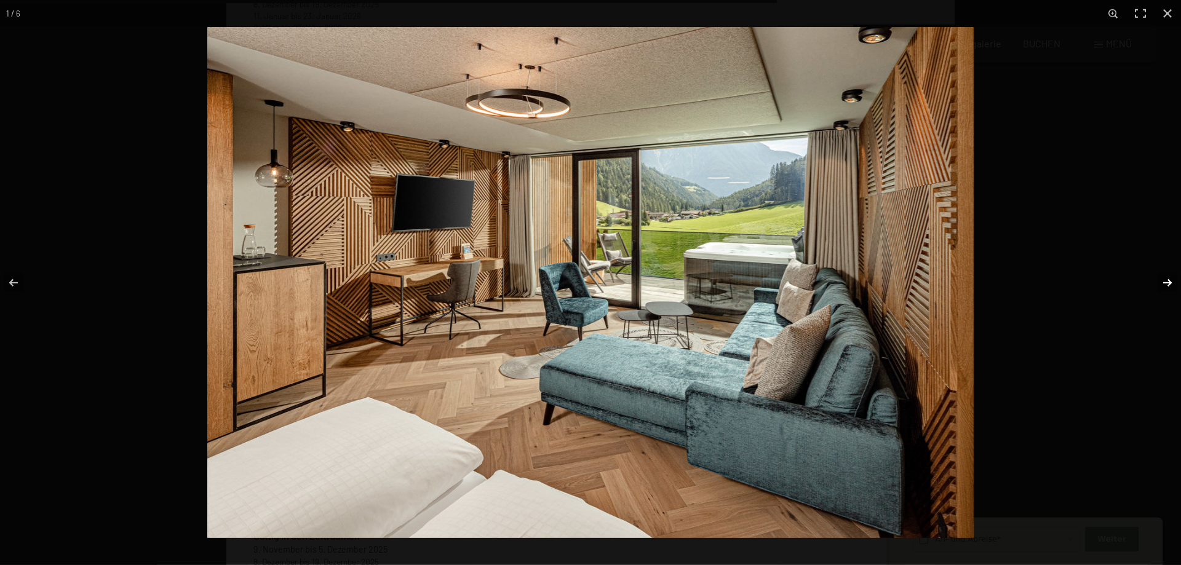
click at [1160, 281] on button "button" at bounding box center [1159, 283] width 43 height 62
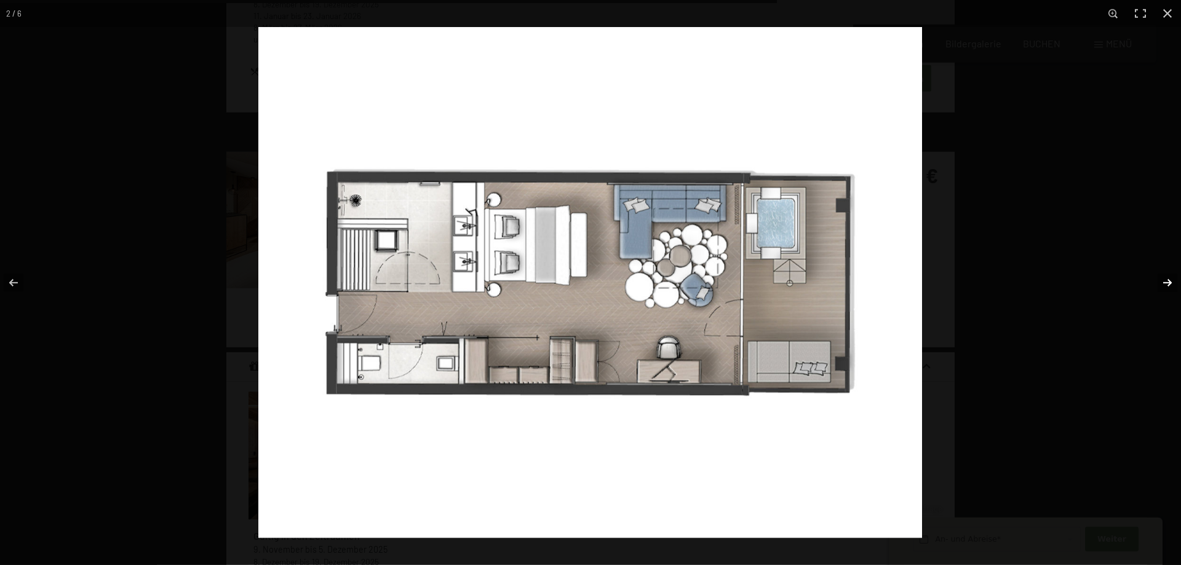
click at [1160, 281] on button "button" at bounding box center [1159, 283] width 43 height 62
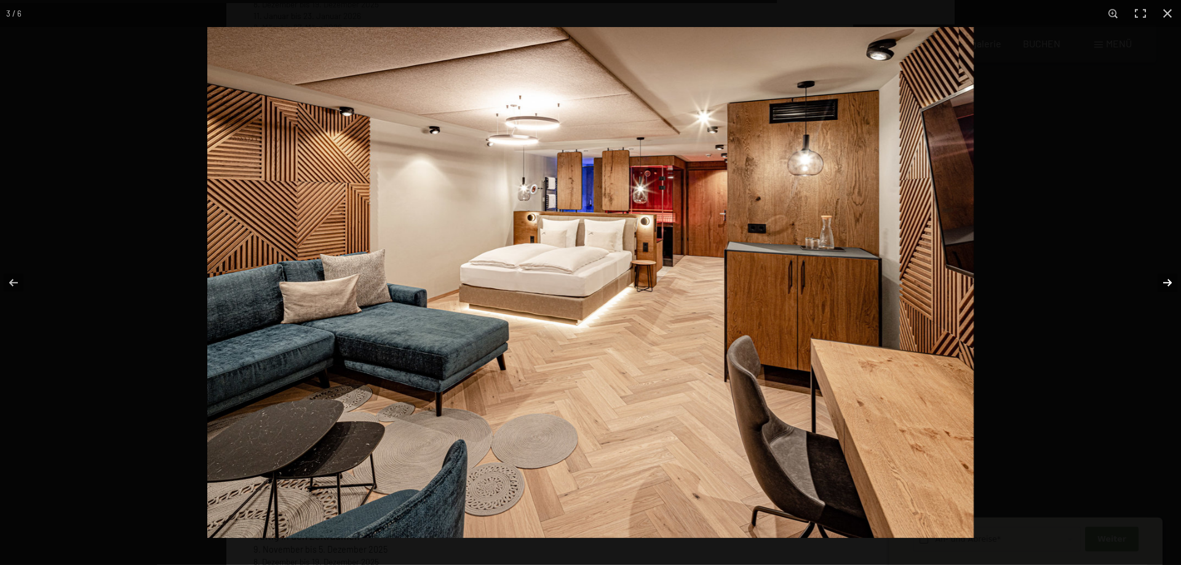
click at [1160, 281] on button "button" at bounding box center [1159, 283] width 43 height 62
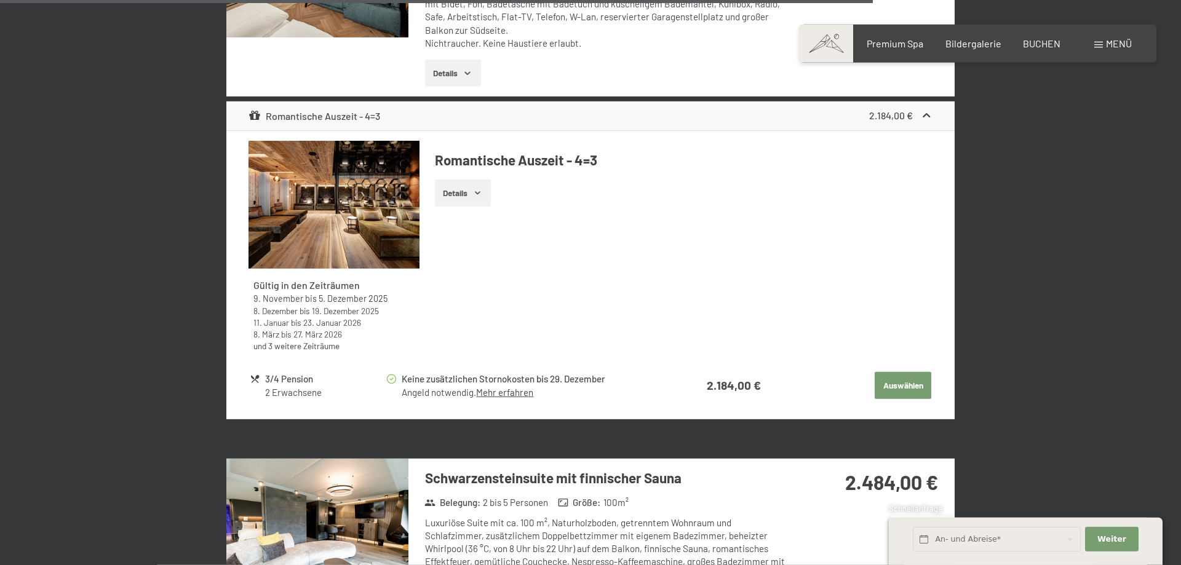
scroll to position [3808, 0]
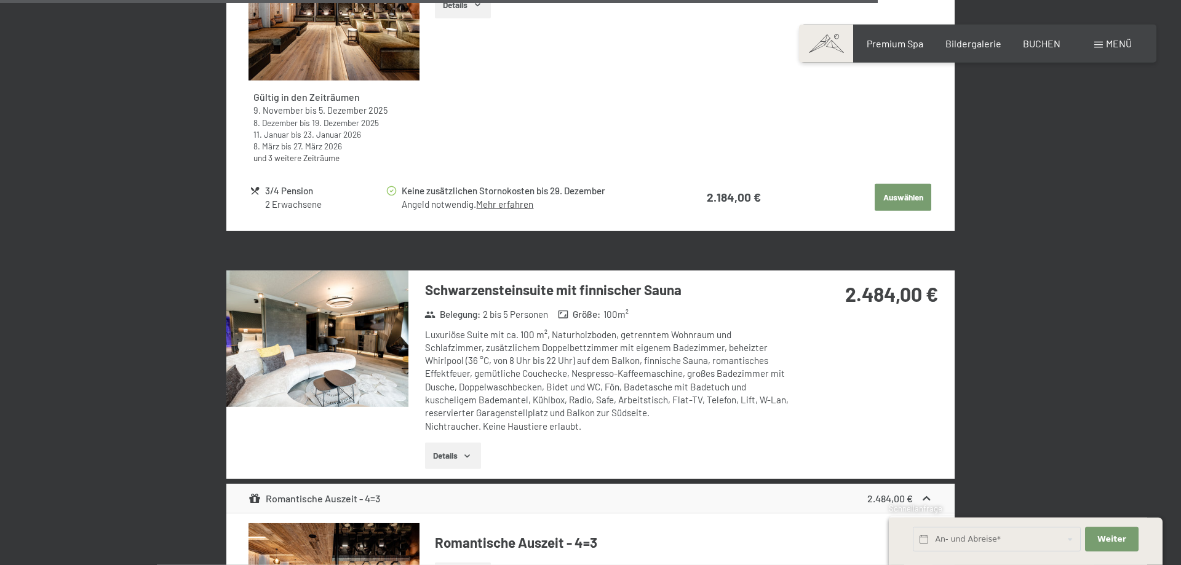
click at [327, 301] on img at bounding box center [317, 339] width 182 height 137
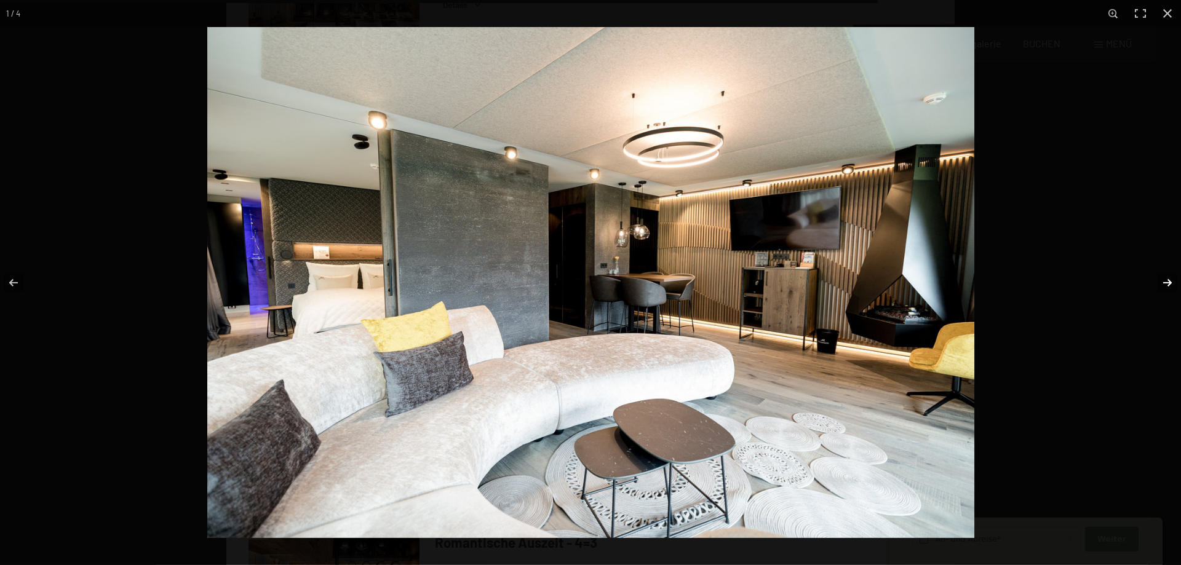
click at [1156, 285] on button "button" at bounding box center [1159, 283] width 43 height 62
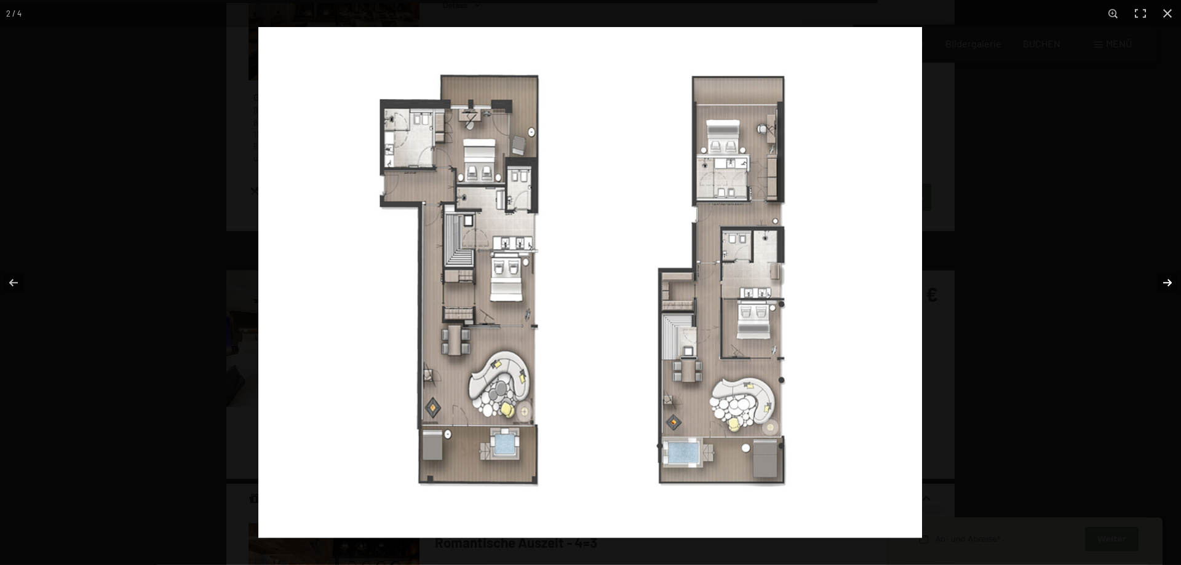
click at [1156, 285] on button "button" at bounding box center [1159, 283] width 43 height 62
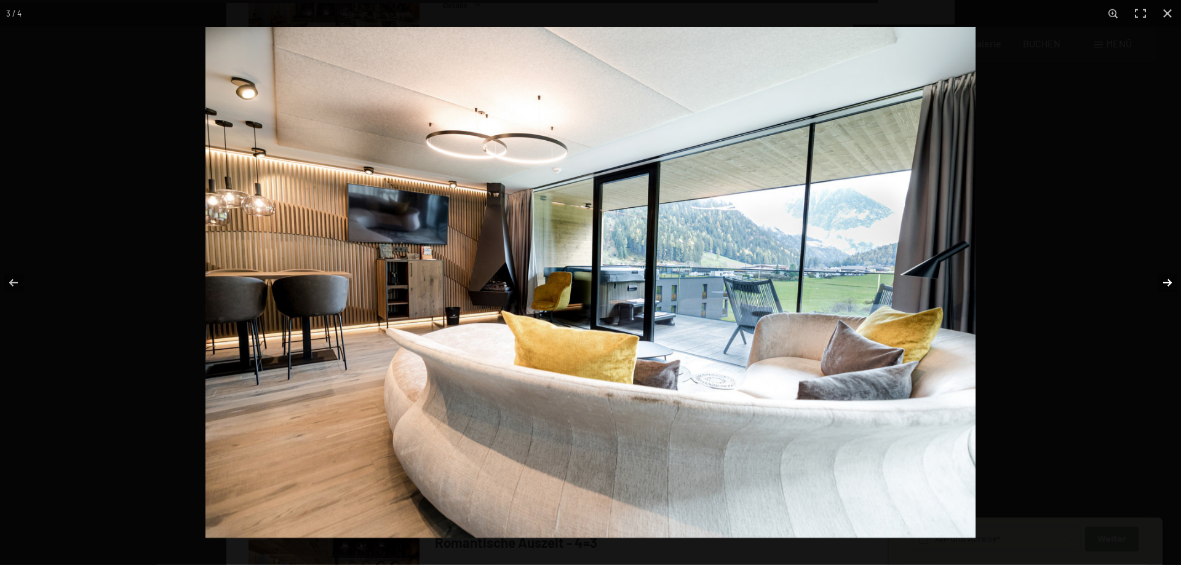
click at [1156, 285] on button "button" at bounding box center [1159, 283] width 43 height 62
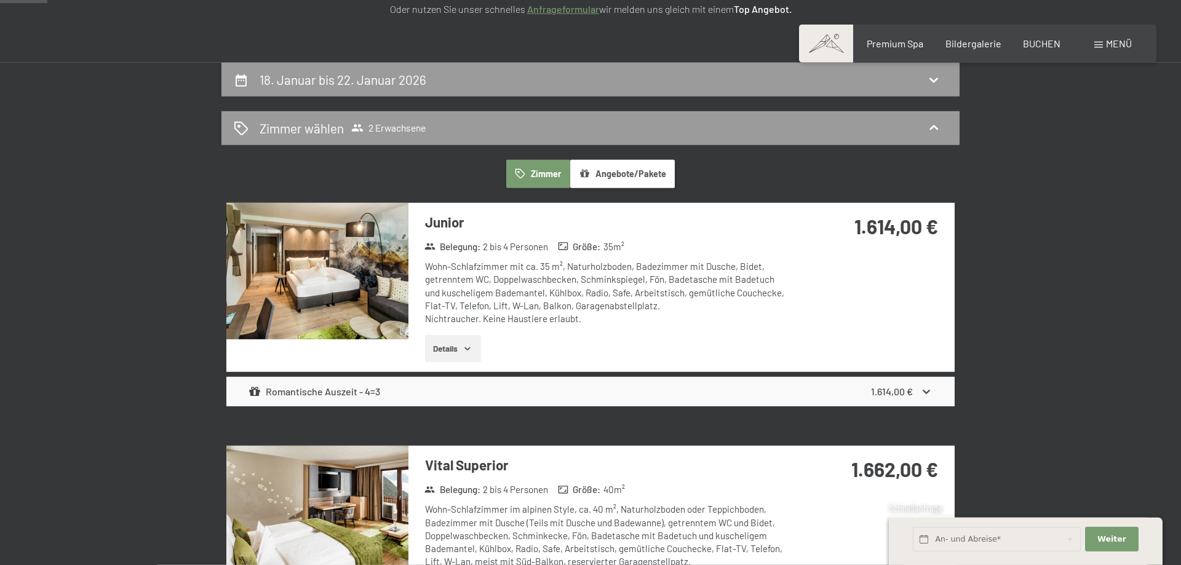
scroll to position [0, 0]
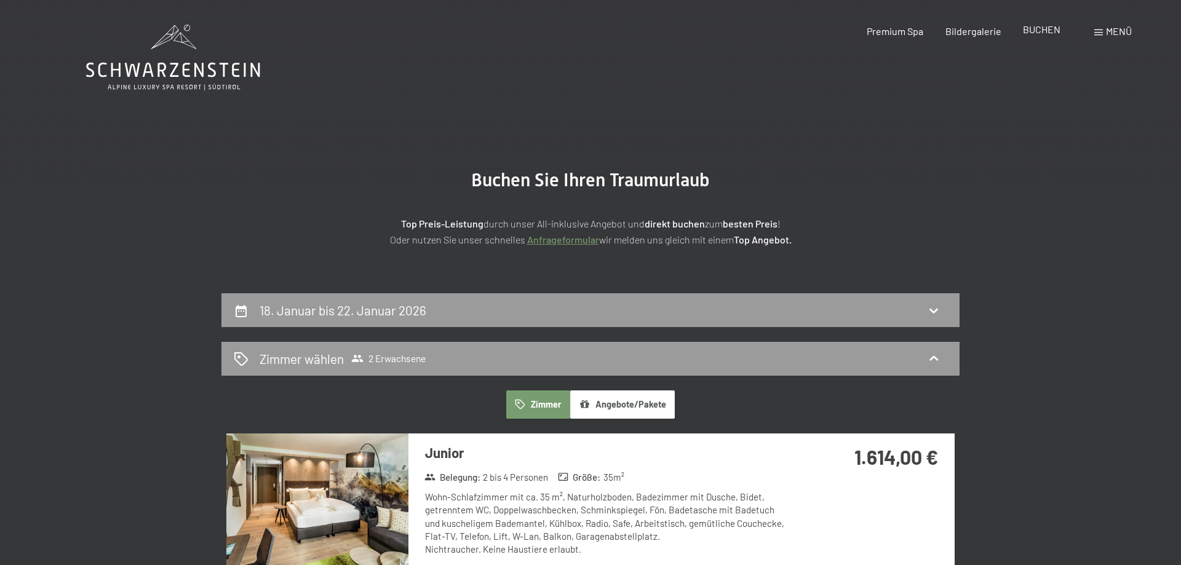
click at [1044, 31] on span "BUCHEN" at bounding box center [1042, 29] width 38 height 12
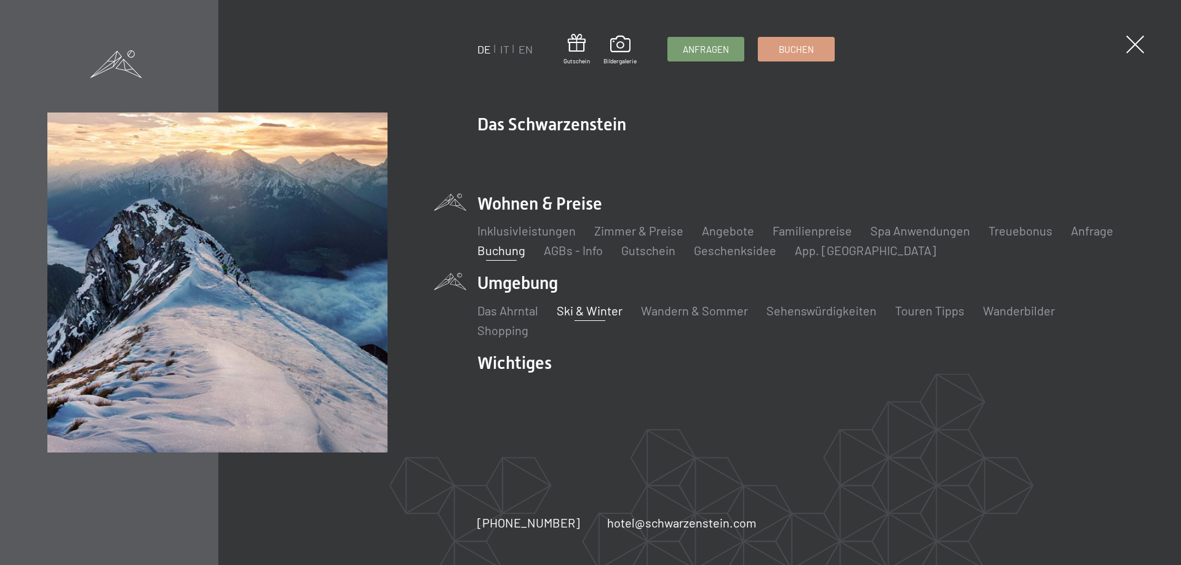
click at [570, 310] on link "Ski & Winter" at bounding box center [590, 310] width 66 height 15
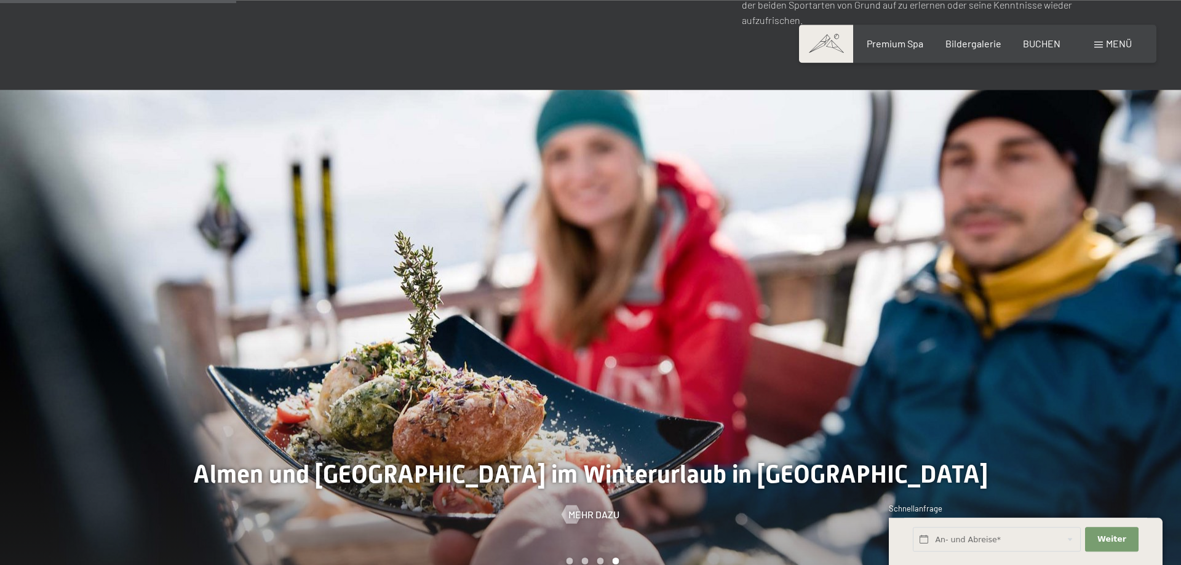
scroll to position [1192, 0]
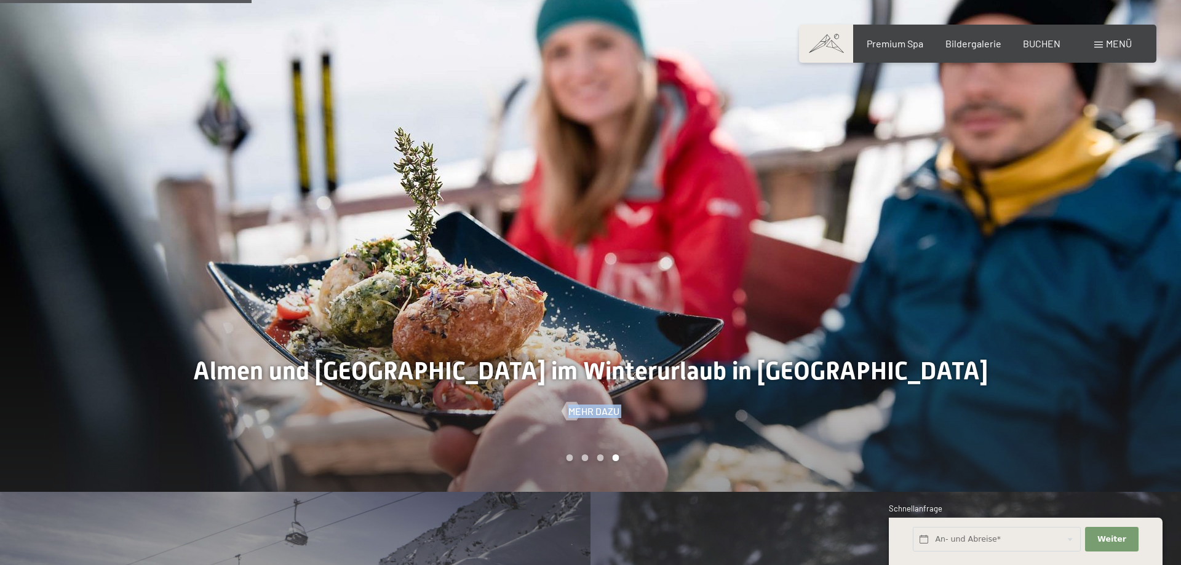
drag, startPoint x: 641, startPoint y: 366, endPoint x: 433, endPoint y: 353, distance: 207.8
click at [433, 353] on div "slide 4 of 4 Bester Service in den Winterferien in [GEOGRAPHIC_DATA] Mehr dazu …" at bounding box center [590, 239] width 1181 height 506
click at [1126, 50] on div "Menü" at bounding box center [1114, 44] width 38 height 14
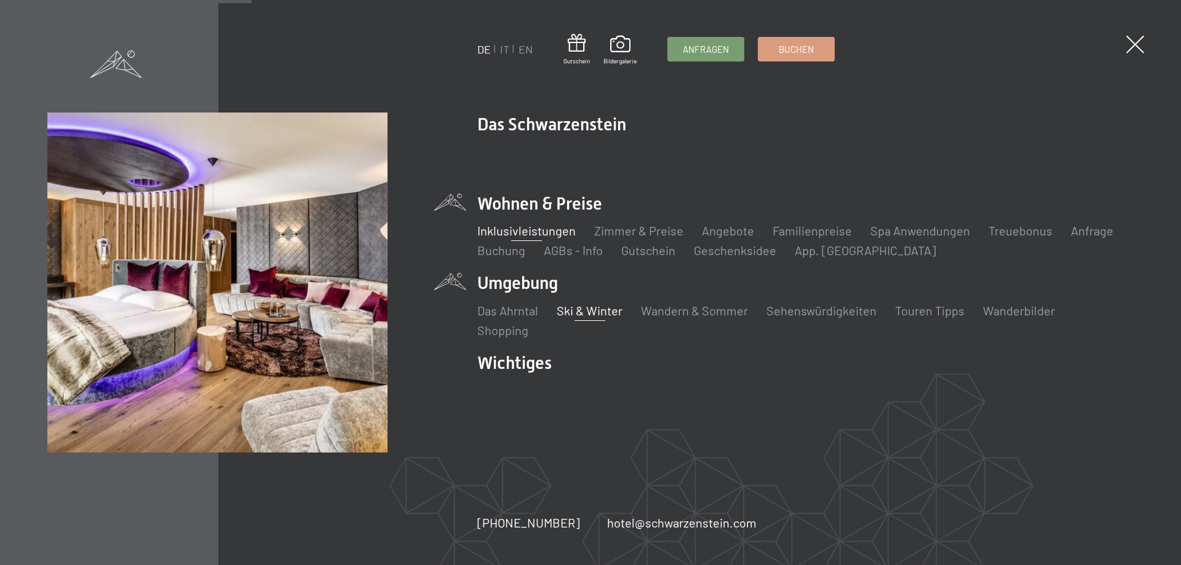
click at [511, 226] on link "Inklusivleistungen" at bounding box center [526, 230] width 98 height 15
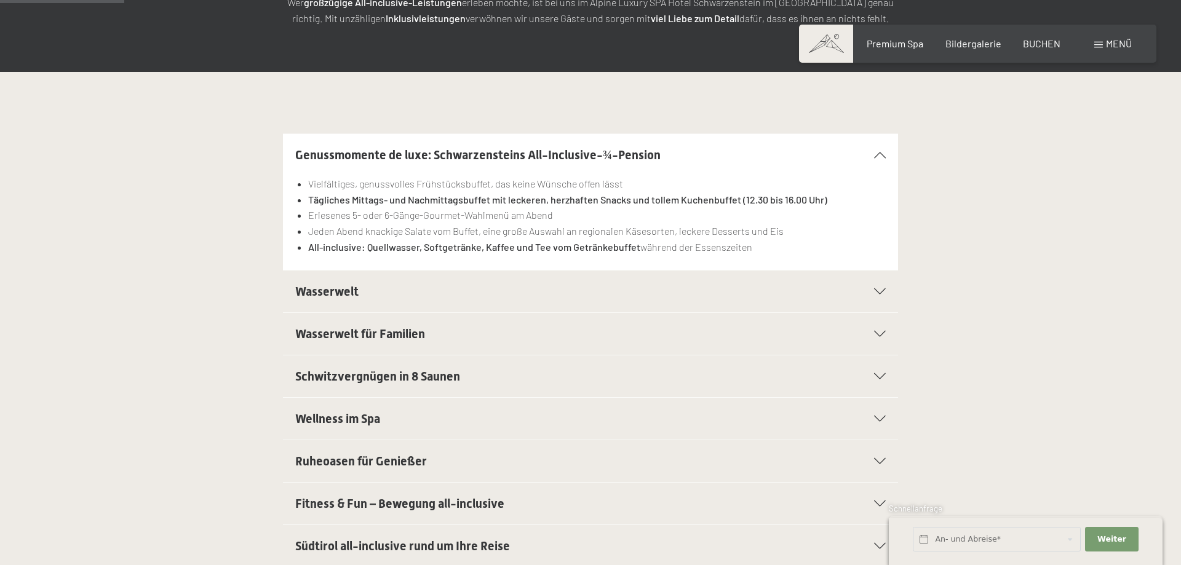
scroll to position [377, 0]
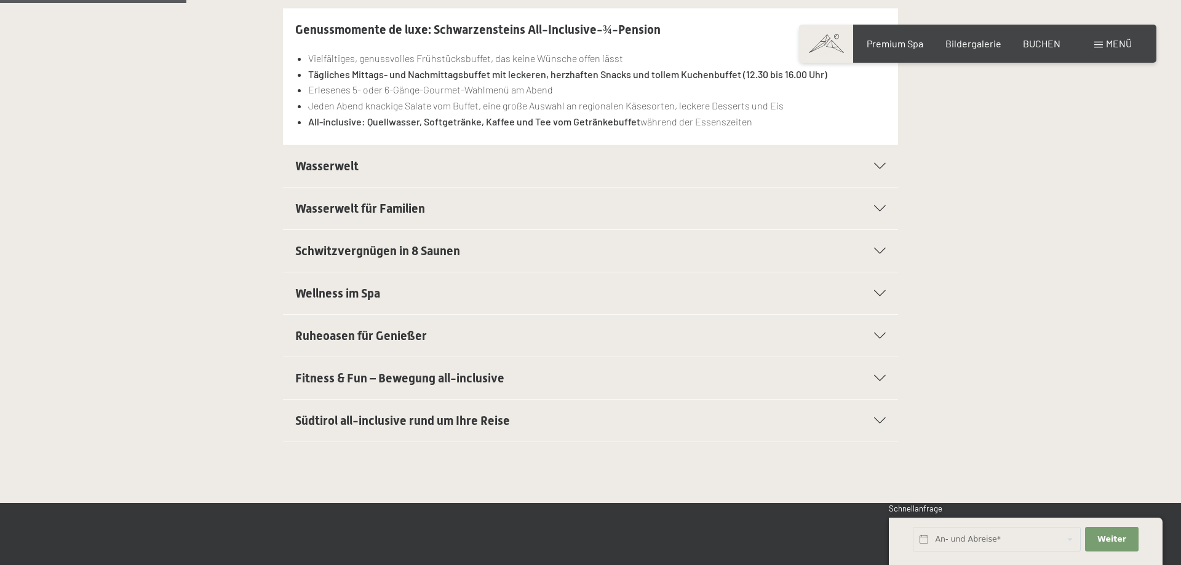
click at [380, 186] on div "Wasserwelt" at bounding box center [590, 166] width 591 height 42
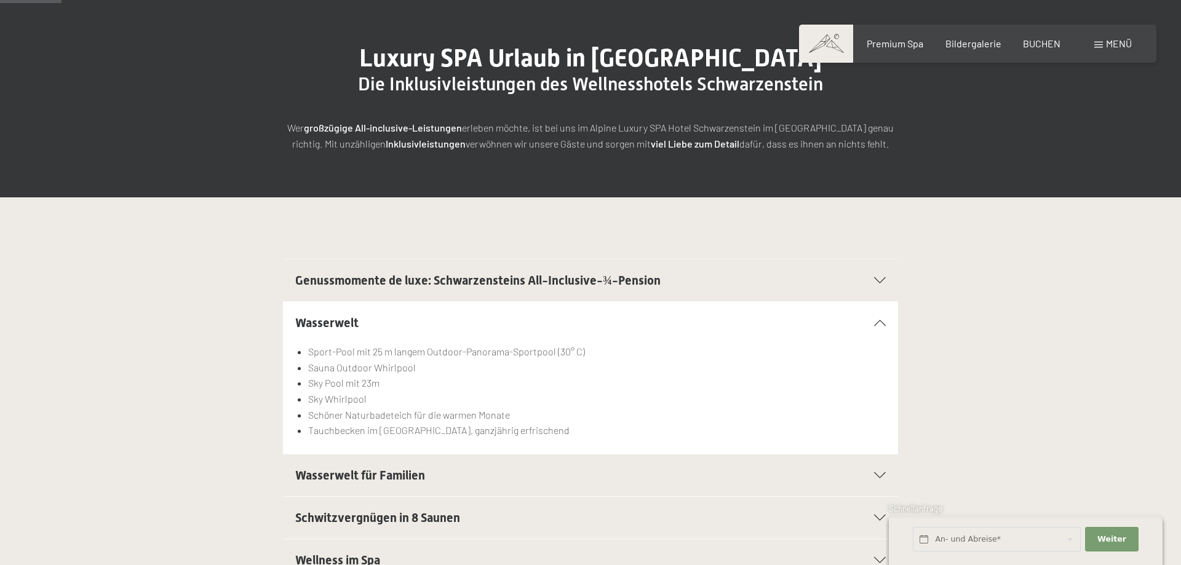
scroll to position [0, 0]
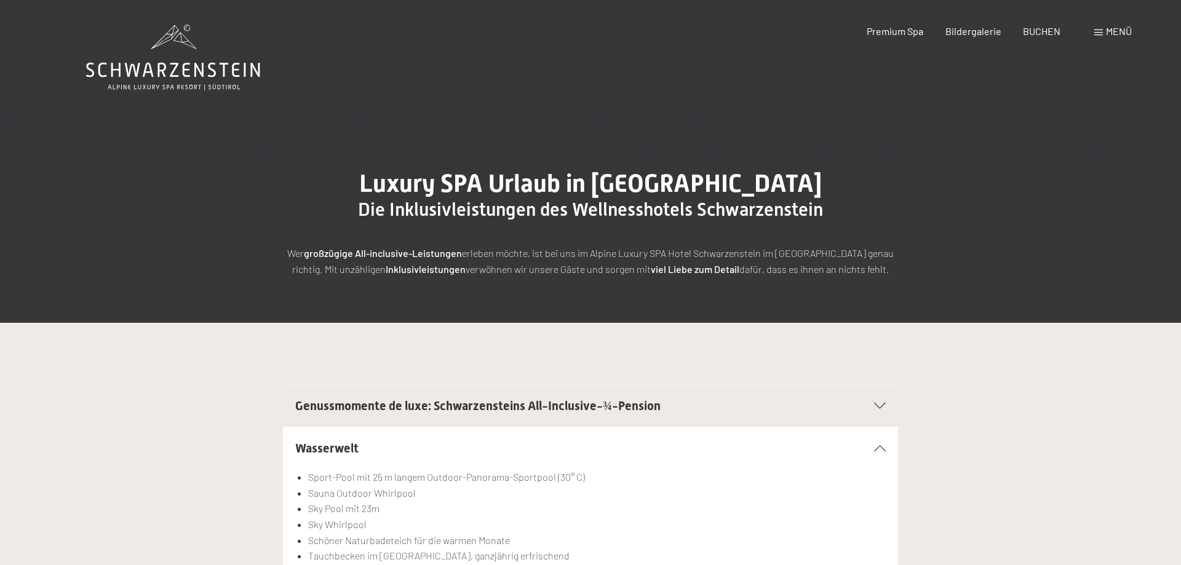
click at [1114, 31] on span "Menü" at bounding box center [1119, 31] width 26 height 12
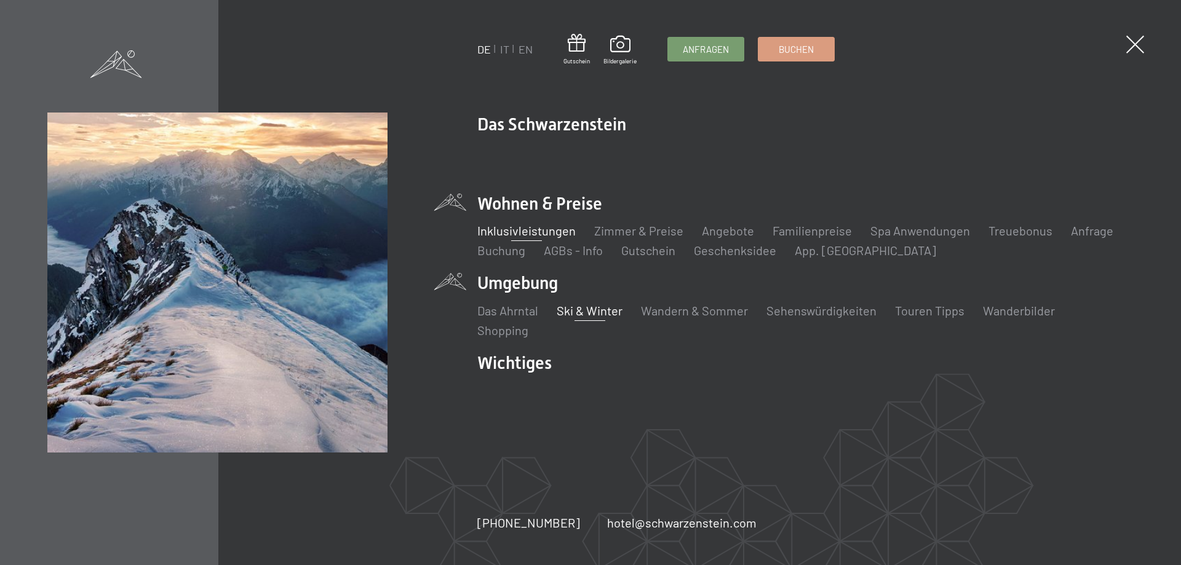
click at [589, 311] on link "Ski & Winter" at bounding box center [590, 310] width 66 height 15
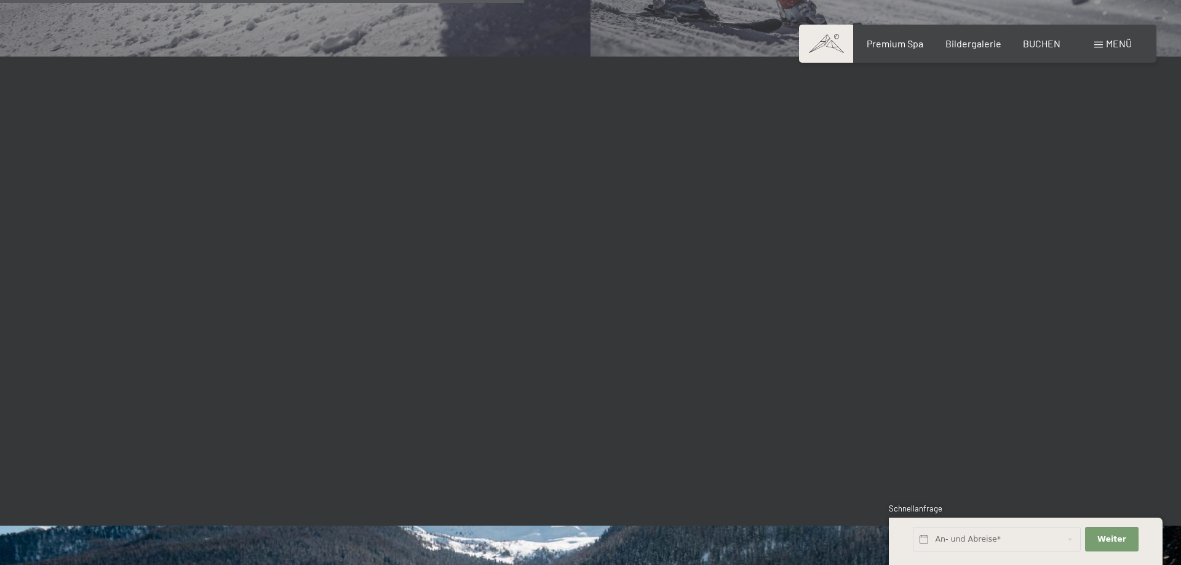
scroll to position [1757, 0]
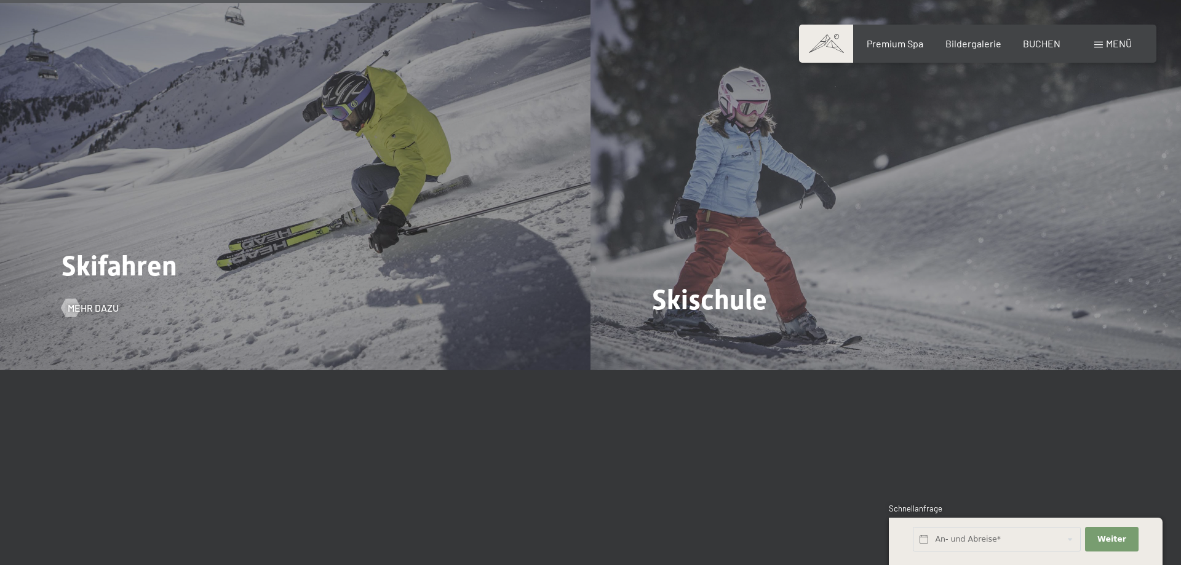
click at [292, 223] on div "Skifahren Mehr dazu" at bounding box center [295, 148] width 591 height 443
click at [102, 301] on span "Mehr dazu" at bounding box center [105, 308] width 51 height 14
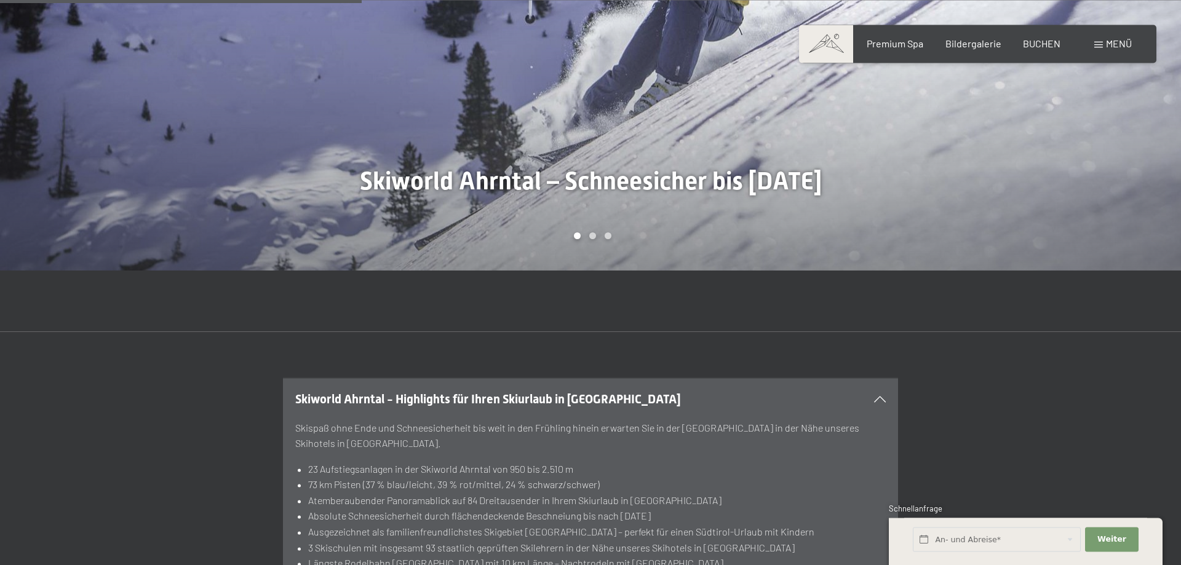
scroll to position [1255, 0]
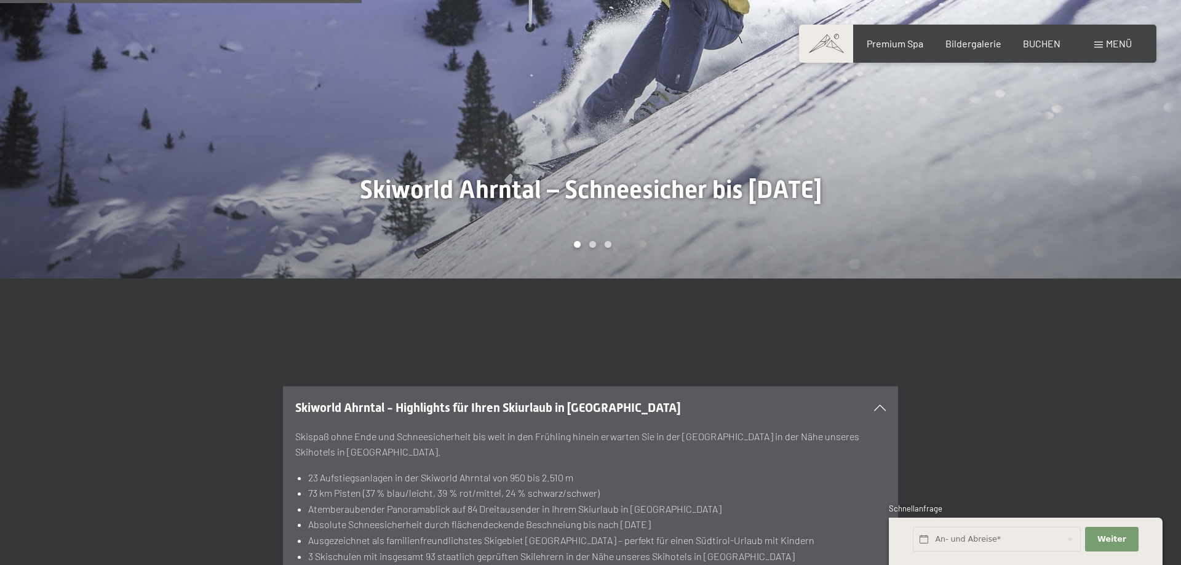
drag, startPoint x: 728, startPoint y: 126, endPoint x: 340, endPoint y: 143, distance: 388.6
click at [337, 279] on div at bounding box center [590, 279] width 1009 height 0
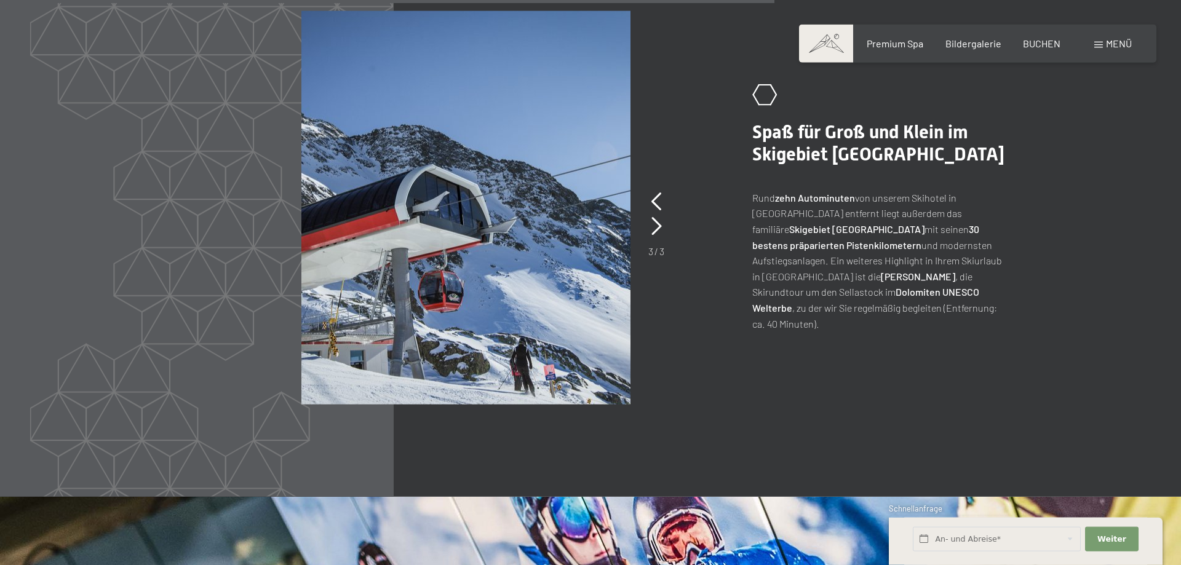
scroll to position [2855, 0]
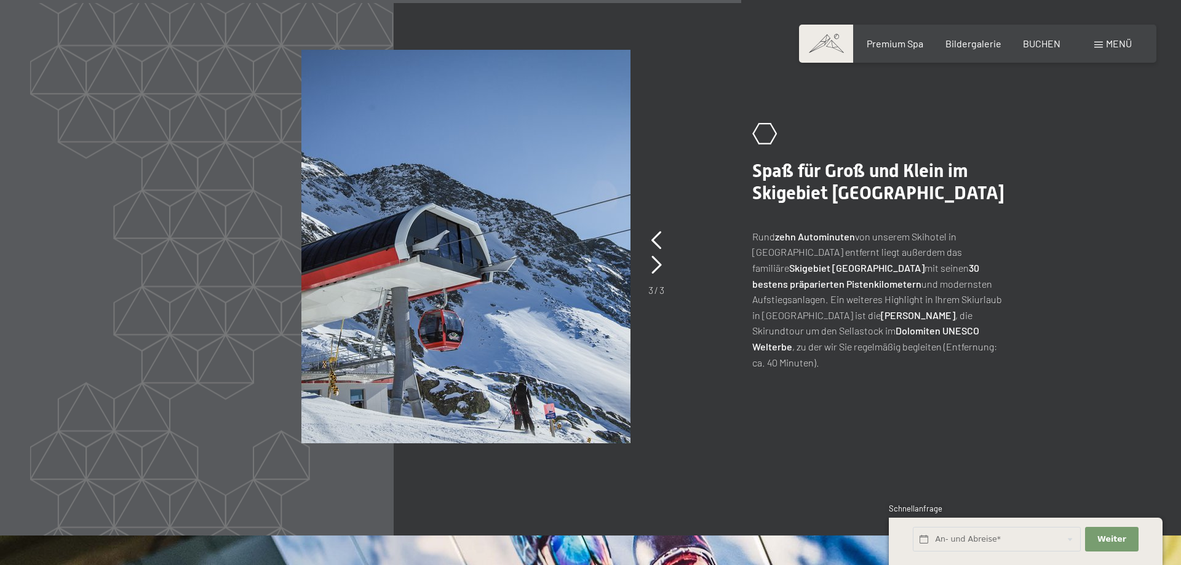
click at [1122, 44] on span "Menü" at bounding box center [1119, 44] width 26 height 12
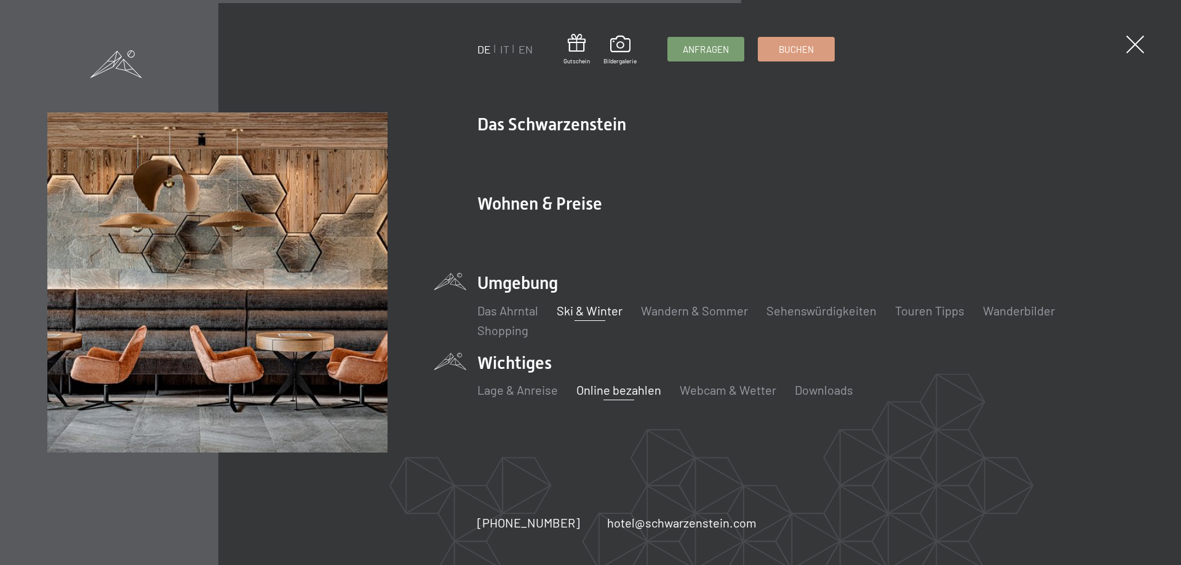
click at [626, 392] on link "Online bezahlen" at bounding box center [619, 390] width 85 height 15
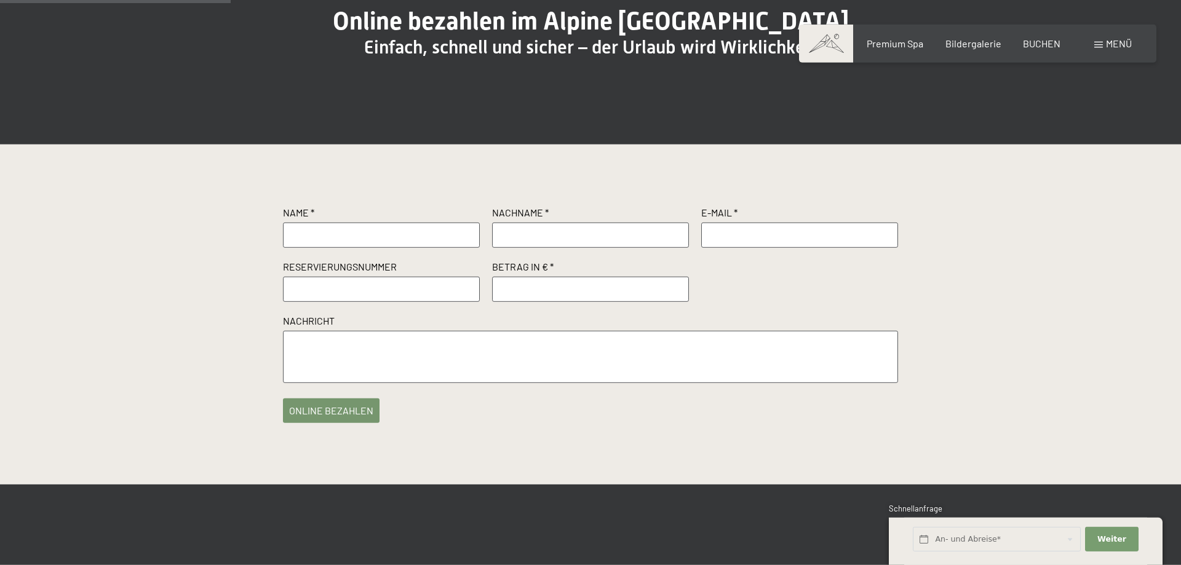
scroll to position [126, 0]
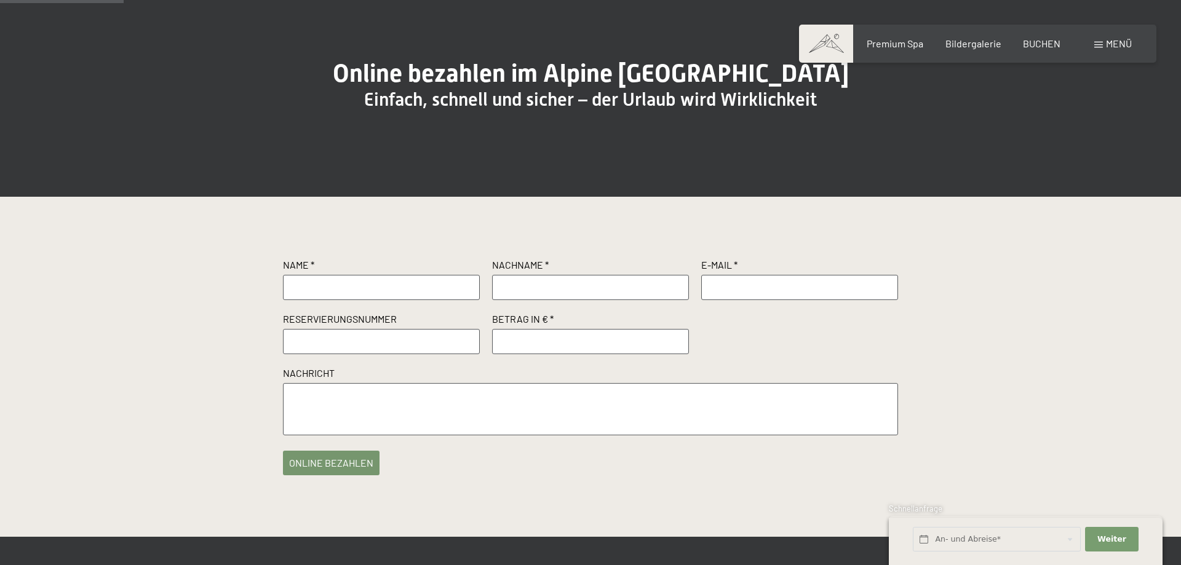
click at [1095, 42] on div "Menü" at bounding box center [1114, 44] width 38 height 14
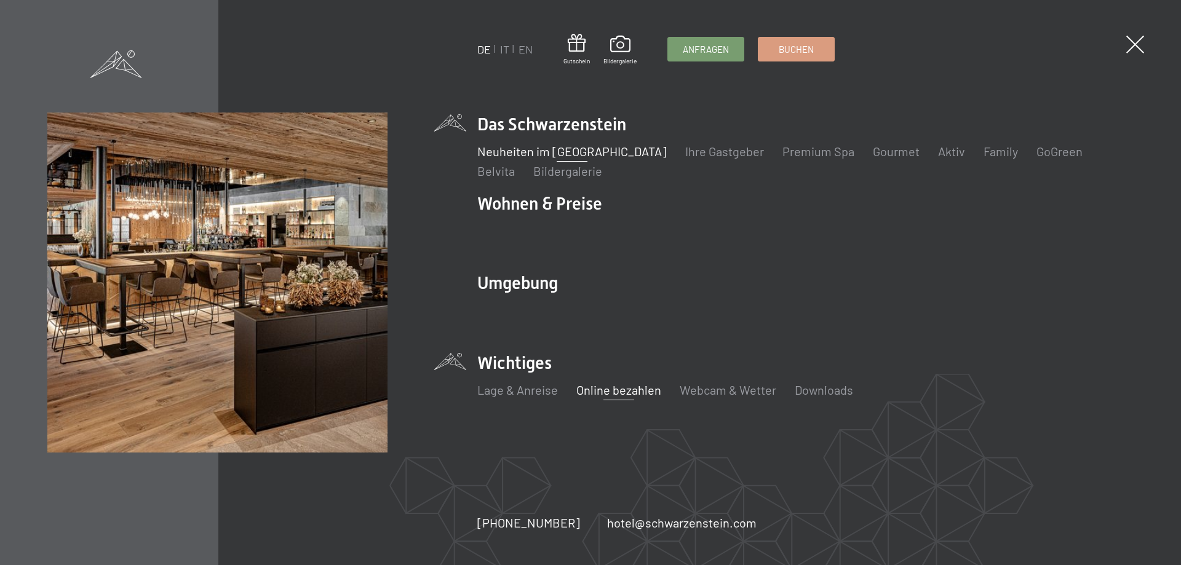
click at [591, 146] on link "Neuheiten im [GEOGRAPHIC_DATA]" at bounding box center [572, 151] width 190 height 15
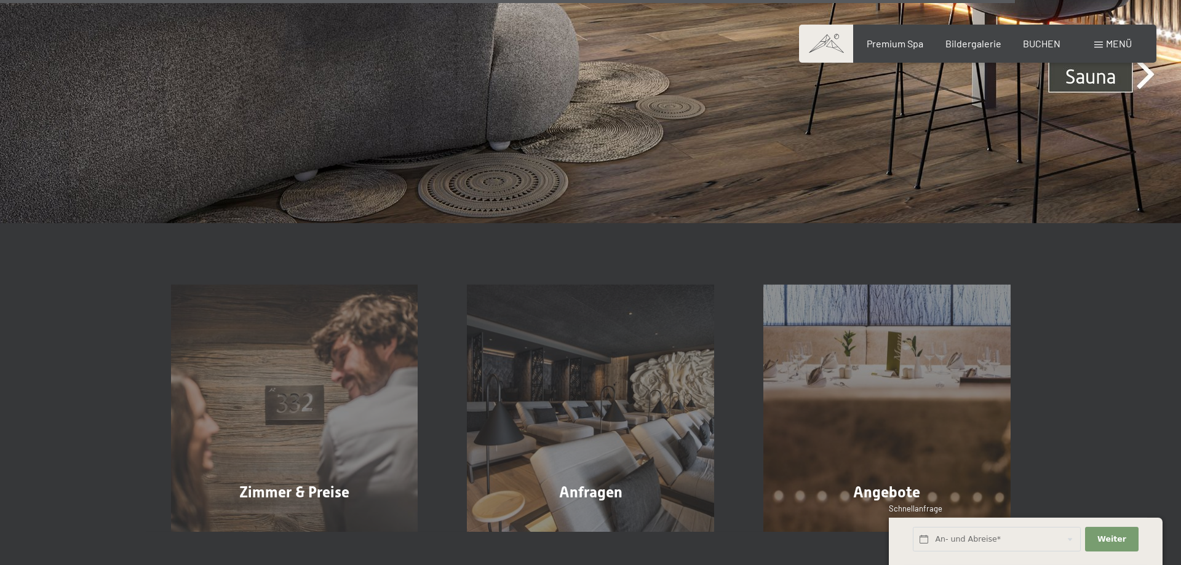
scroll to position [4770, 0]
